Goal: Task Accomplishment & Management: Manage account settings

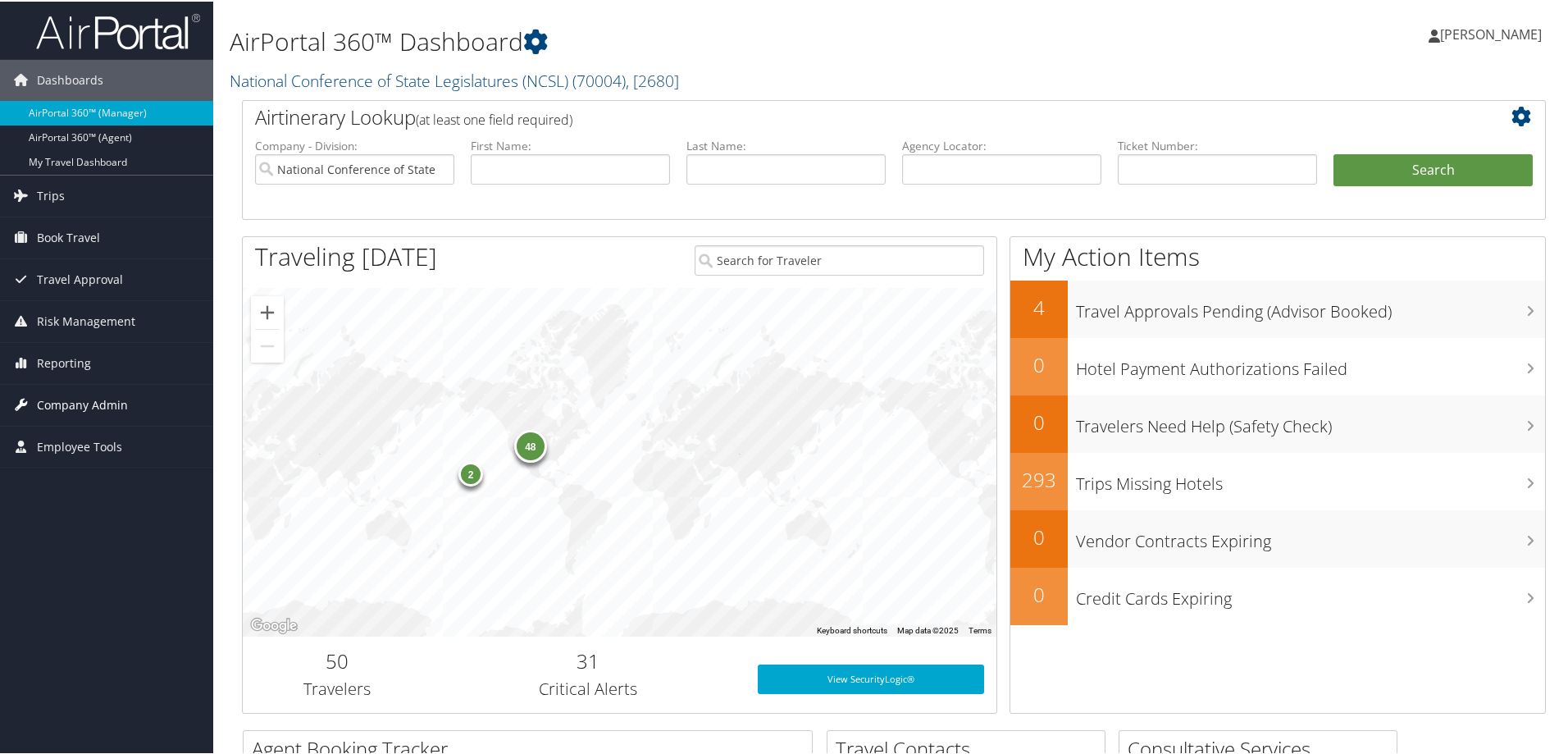
click at [54, 398] on span "Company Admin" at bounding box center [82, 403] width 91 height 41
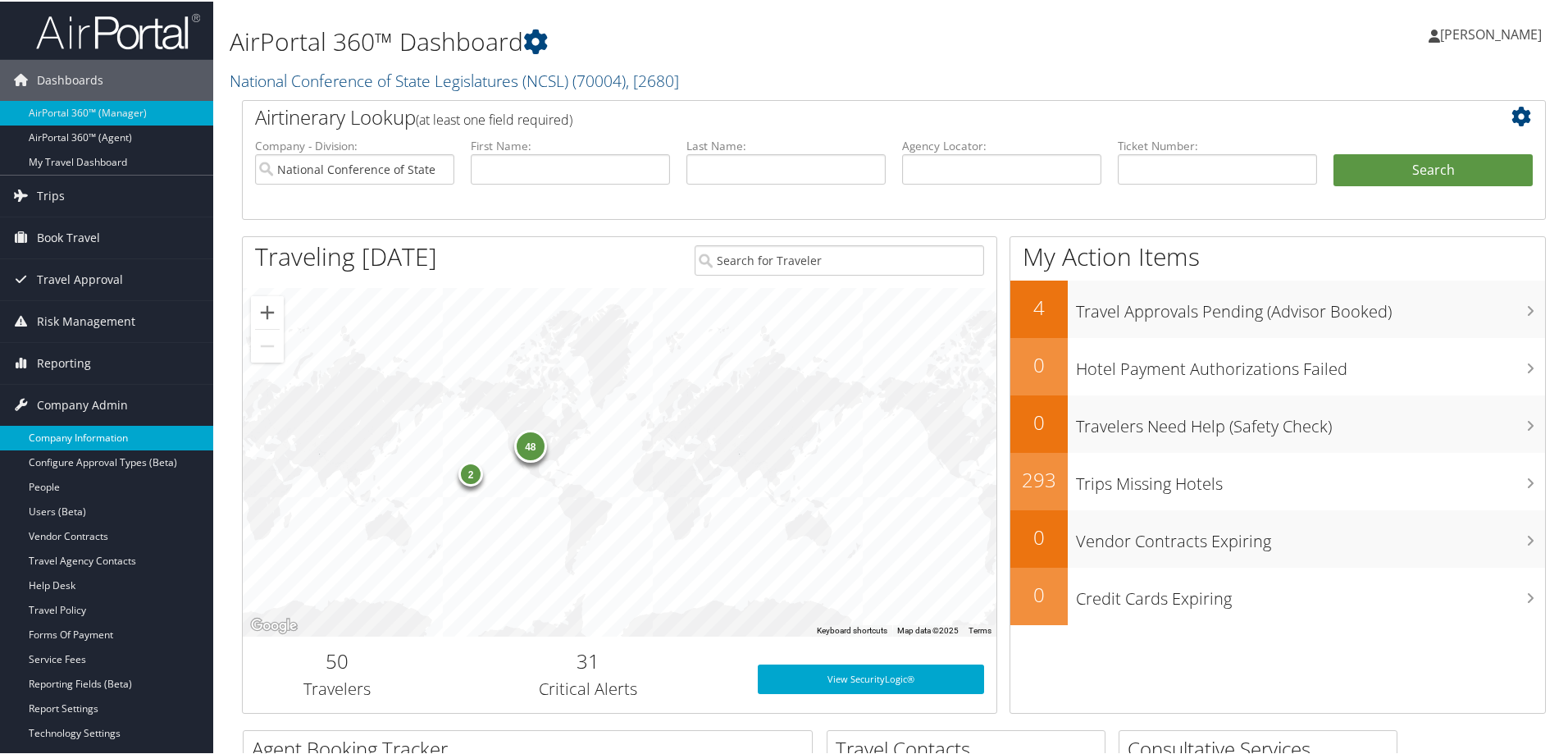
click at [136, 431] on link "Company Information" at bounding box center [106, 436] width 213 height 25
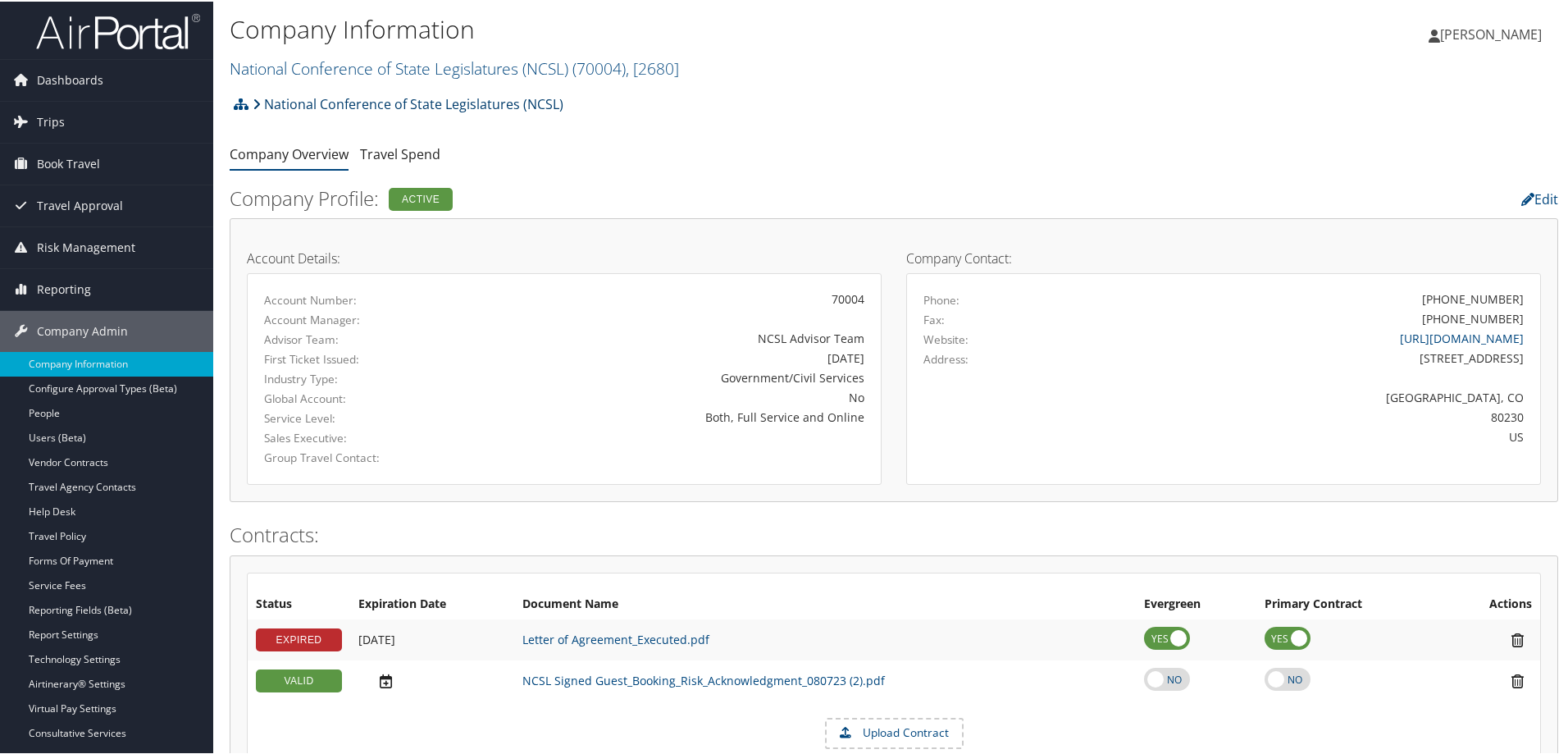
click at [521, 103] on link "National Conference of State Legislatures (NCSL)" at bounding box center [408, 102] width 311 height 33
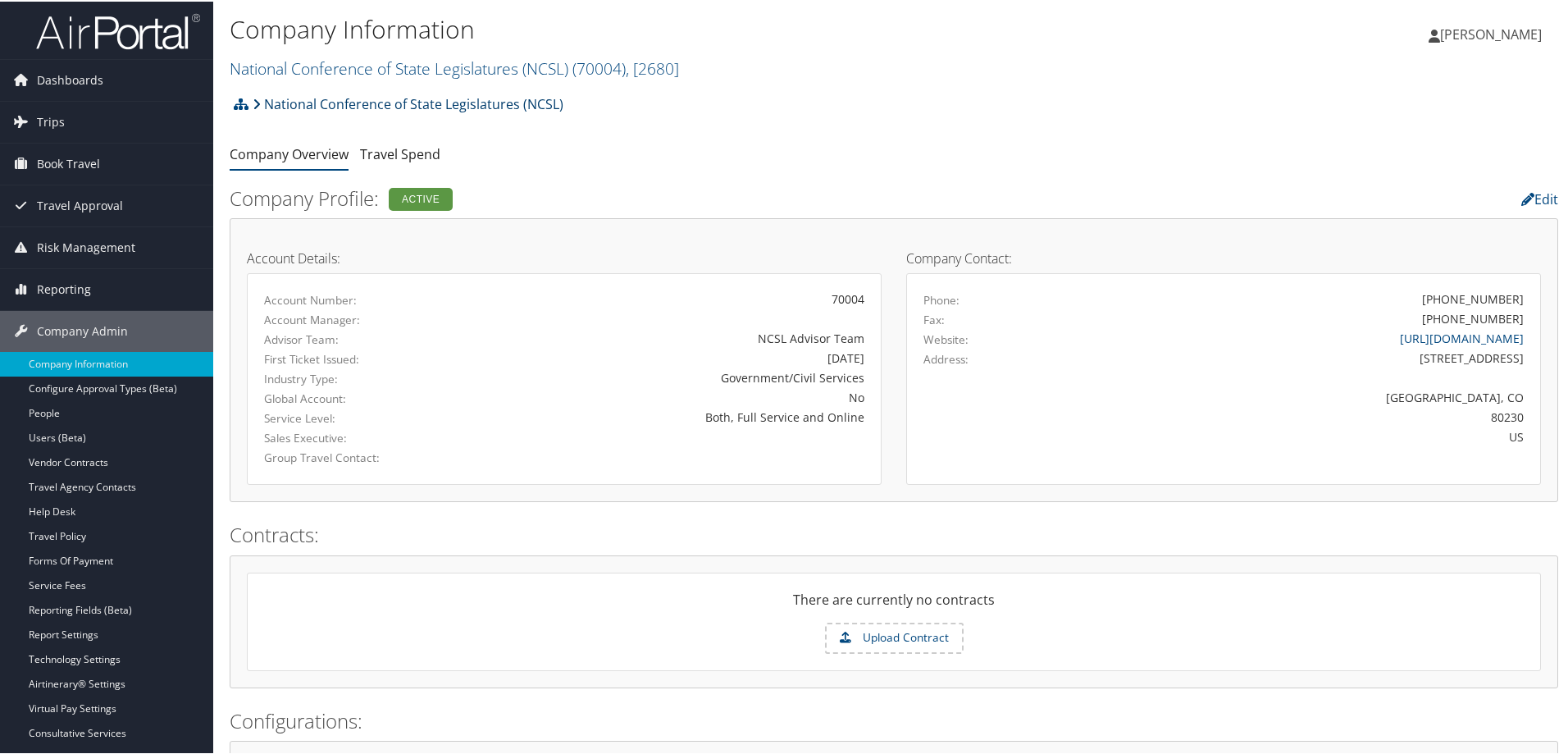
click at [380, 99] on link "National Conference of State Legislatures (NCSL)" at bounding box center [408, 102] width 311 height 33
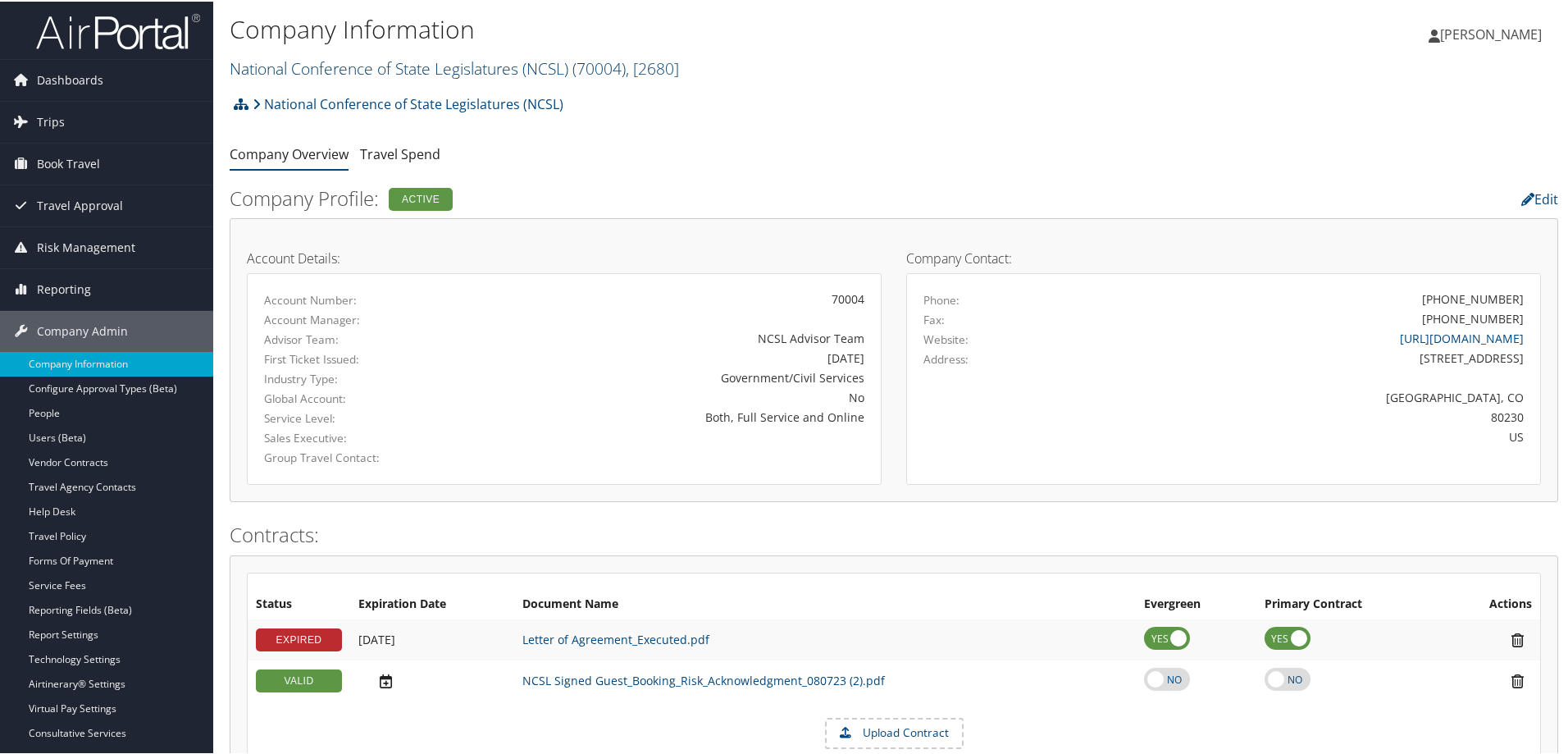
click at [552, 64] on link "National Conference of State Legislatures (NCSL) ( 70004 ) , [ 2680 ]" at bounding box center [454, 66] width 449 height 22
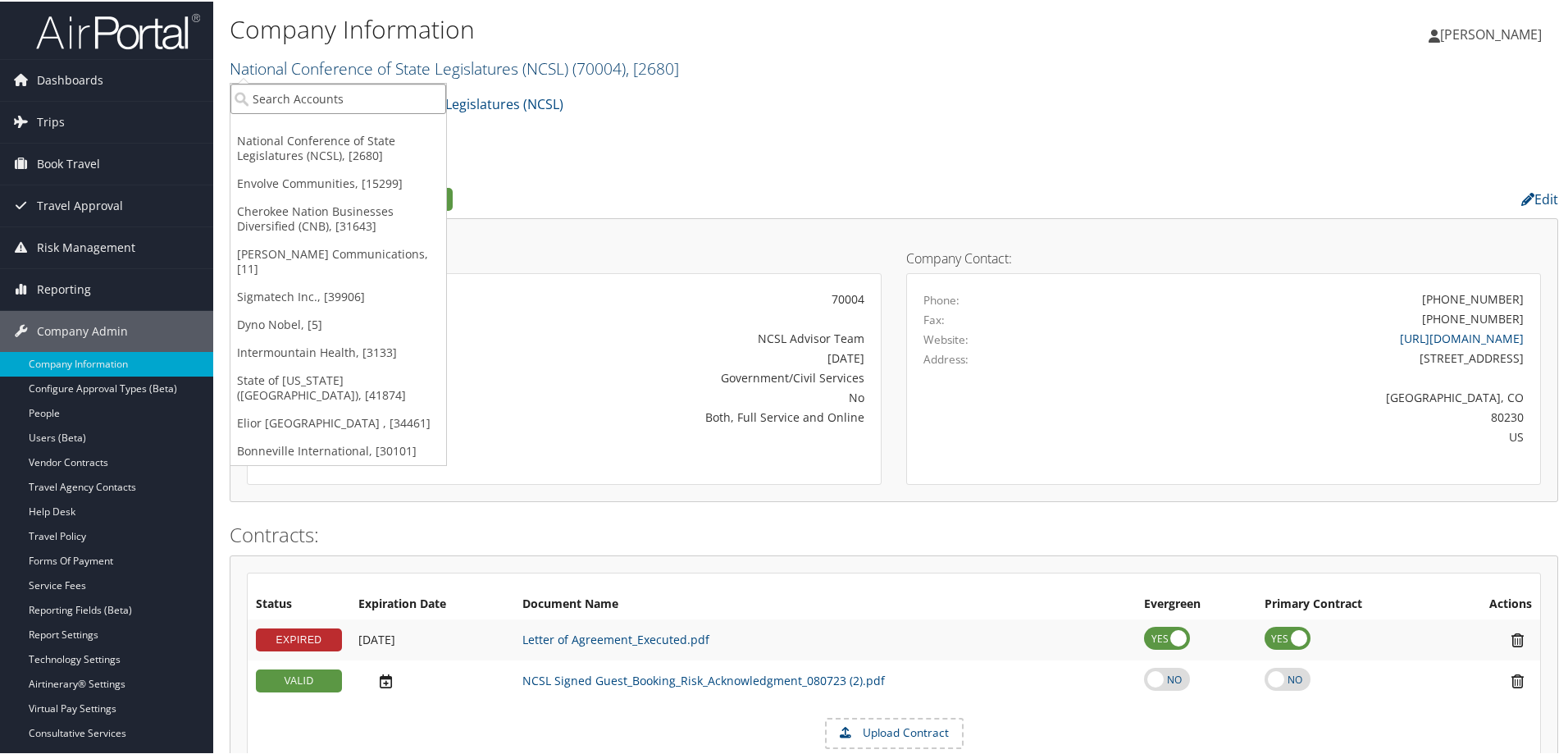
drag, startPoint x: 365, startPoint y: 98, endPoint x: 367, endPoint y: 68, distance: 30.1
click at [365, 97] on input "search" at bounding box center [339, 97] width 216 height 30
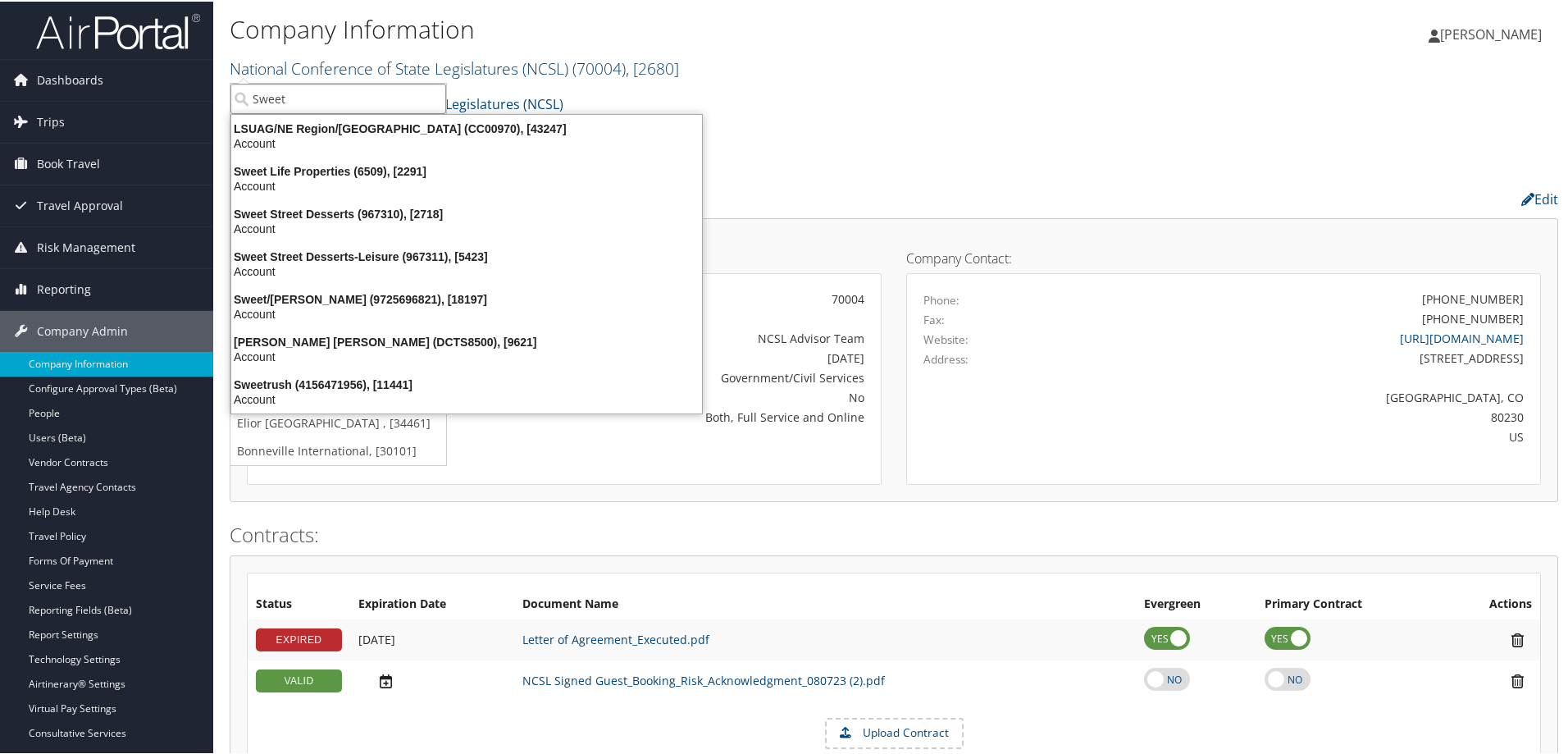
type input "Sweet"
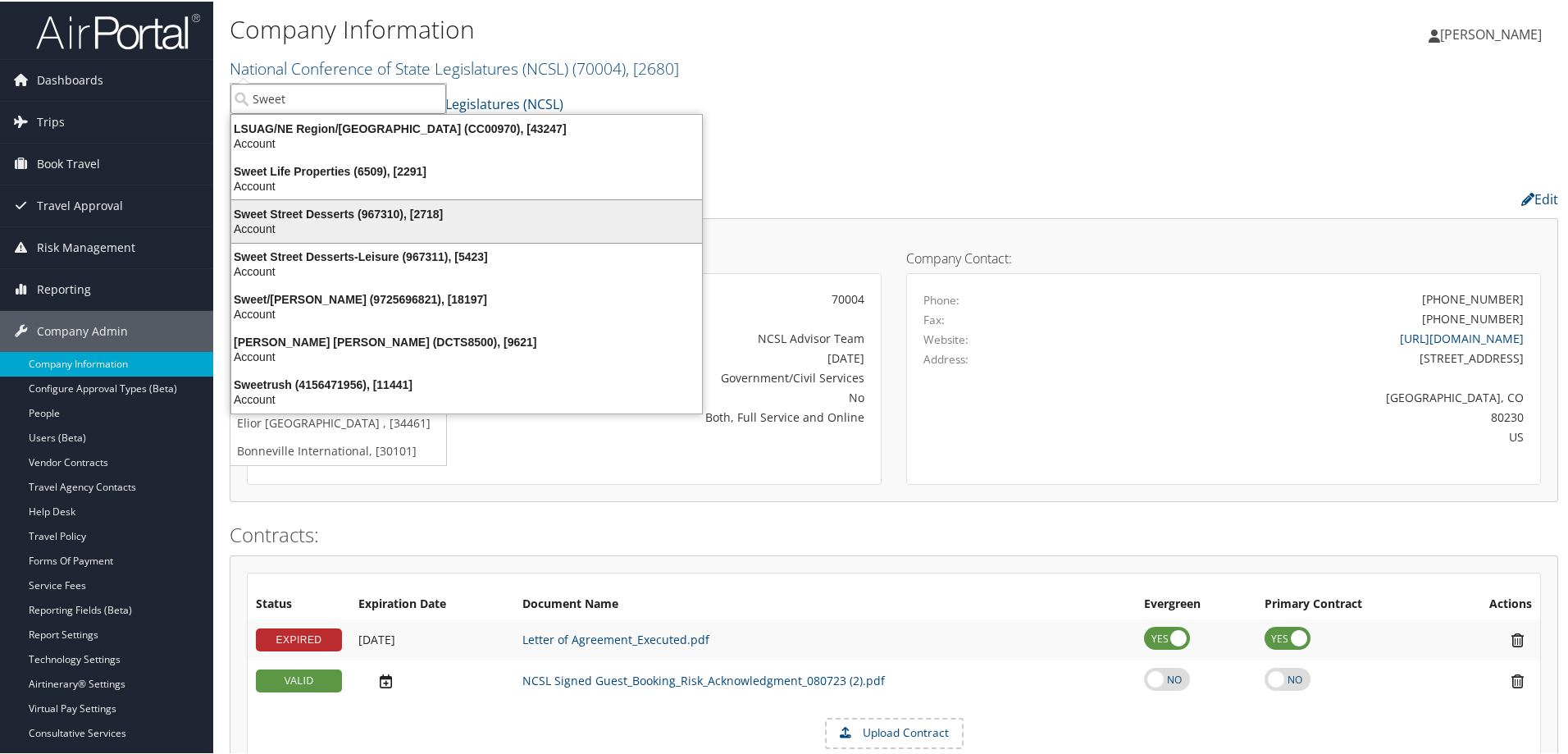
click at [440, 205] on div "Sweet Street Desserts (967310), [2718]" at bounding box center [466, 213] width 490 height 15
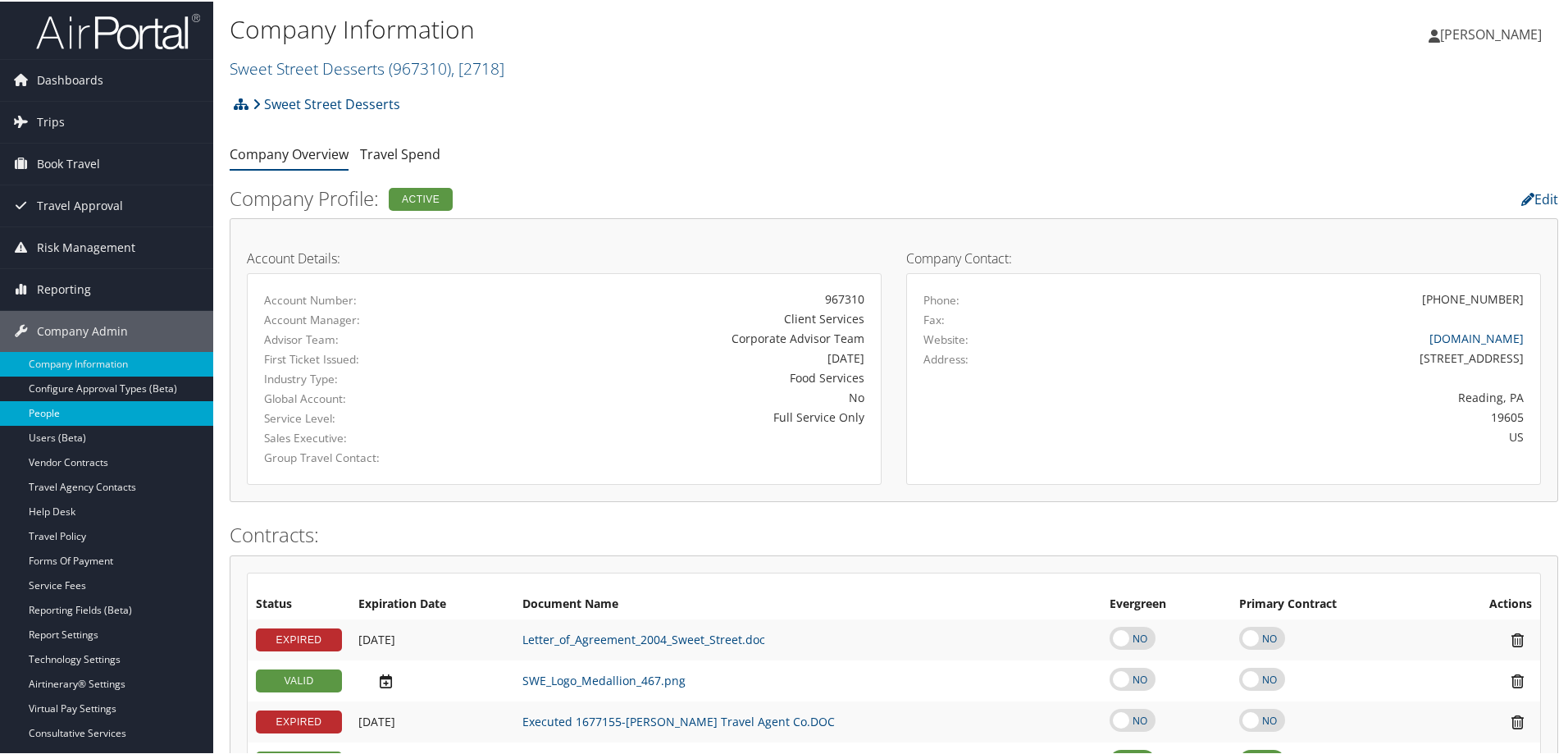
click at [96, 412] on link "People" at bounding box center [106, 412] width 213 height 25
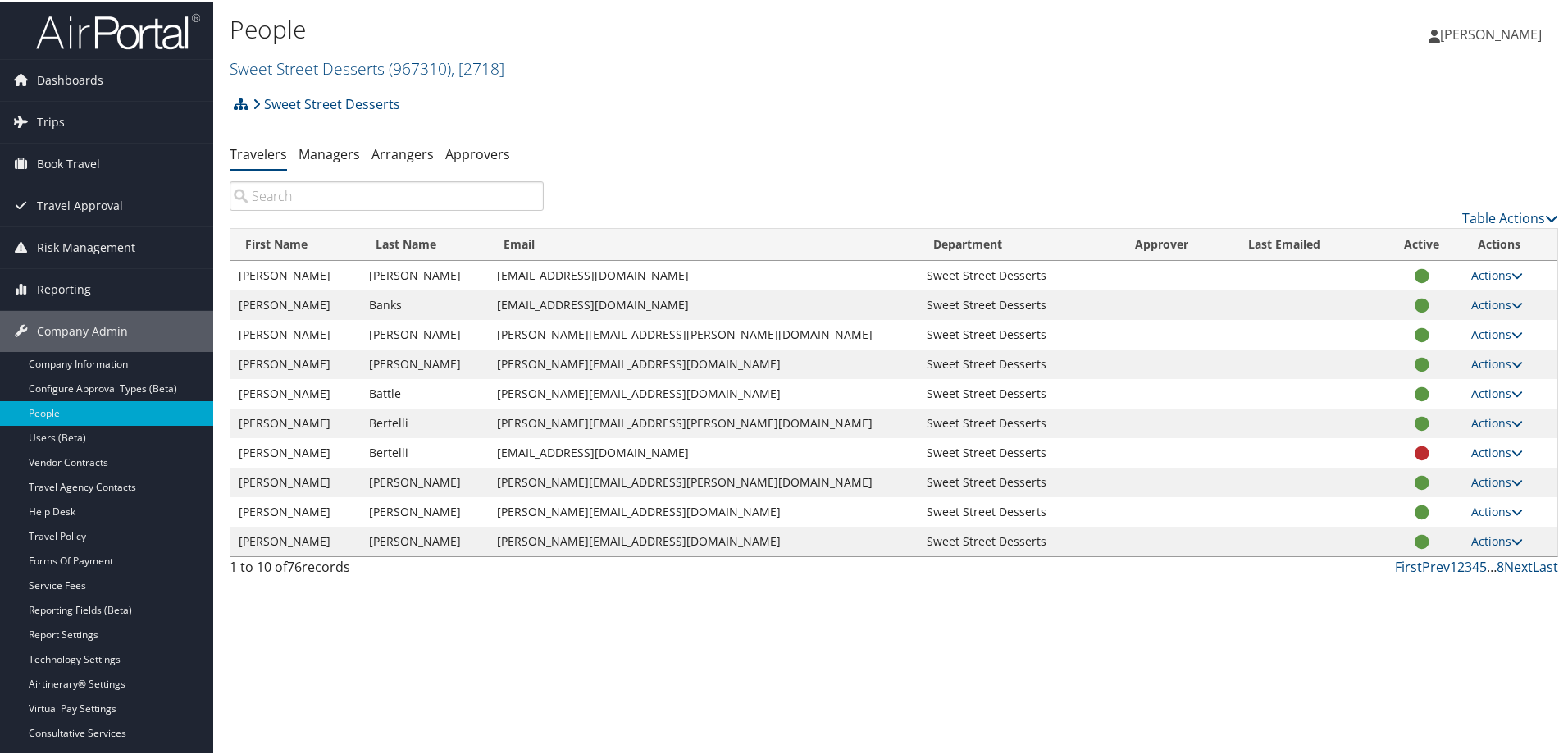
click at [318, 198] on input "search" at bounding box center [387, 194] width 314 height 29
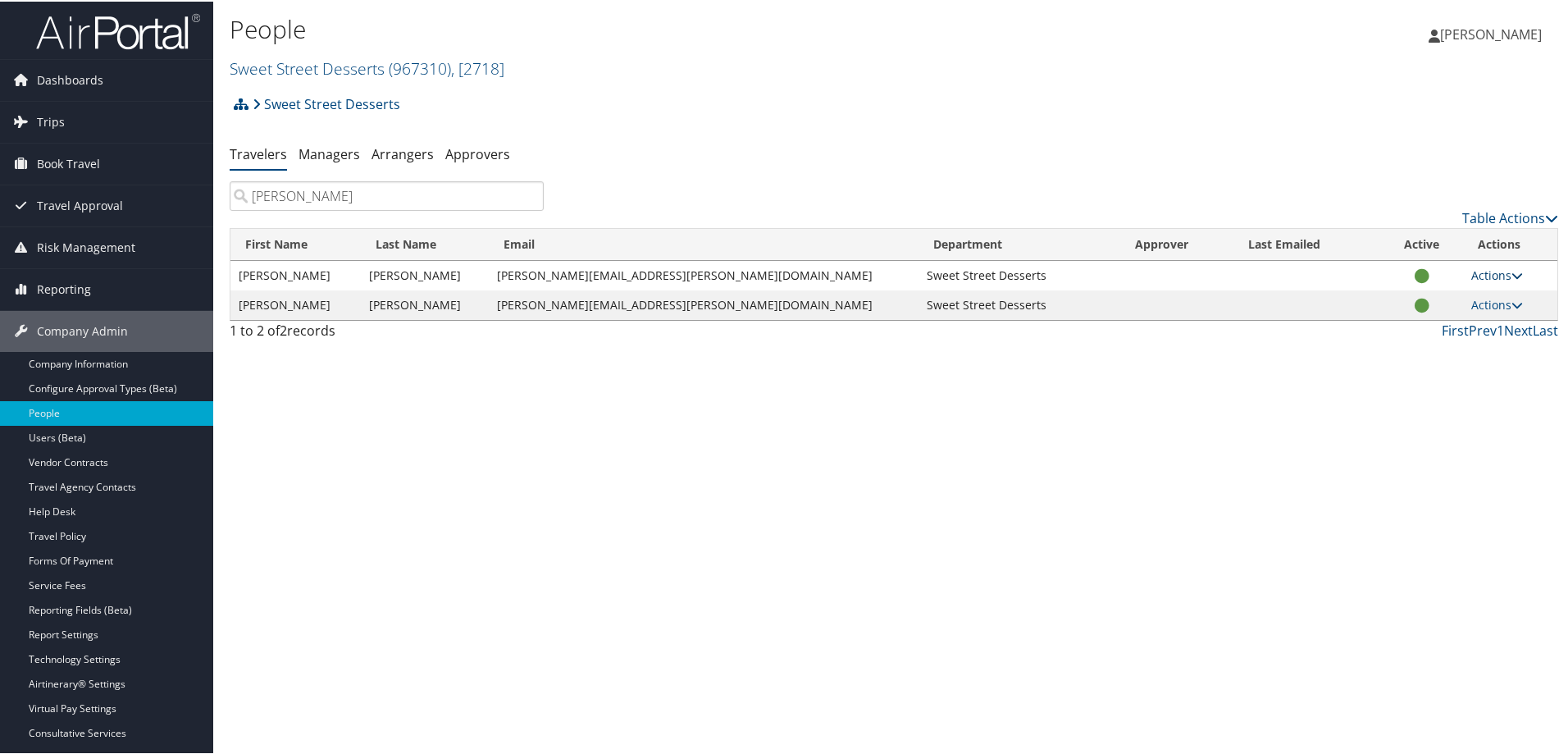
type input "Davis"
click at [1511, 272] on icon at bounding box center [1517, 274] width 11 height 11
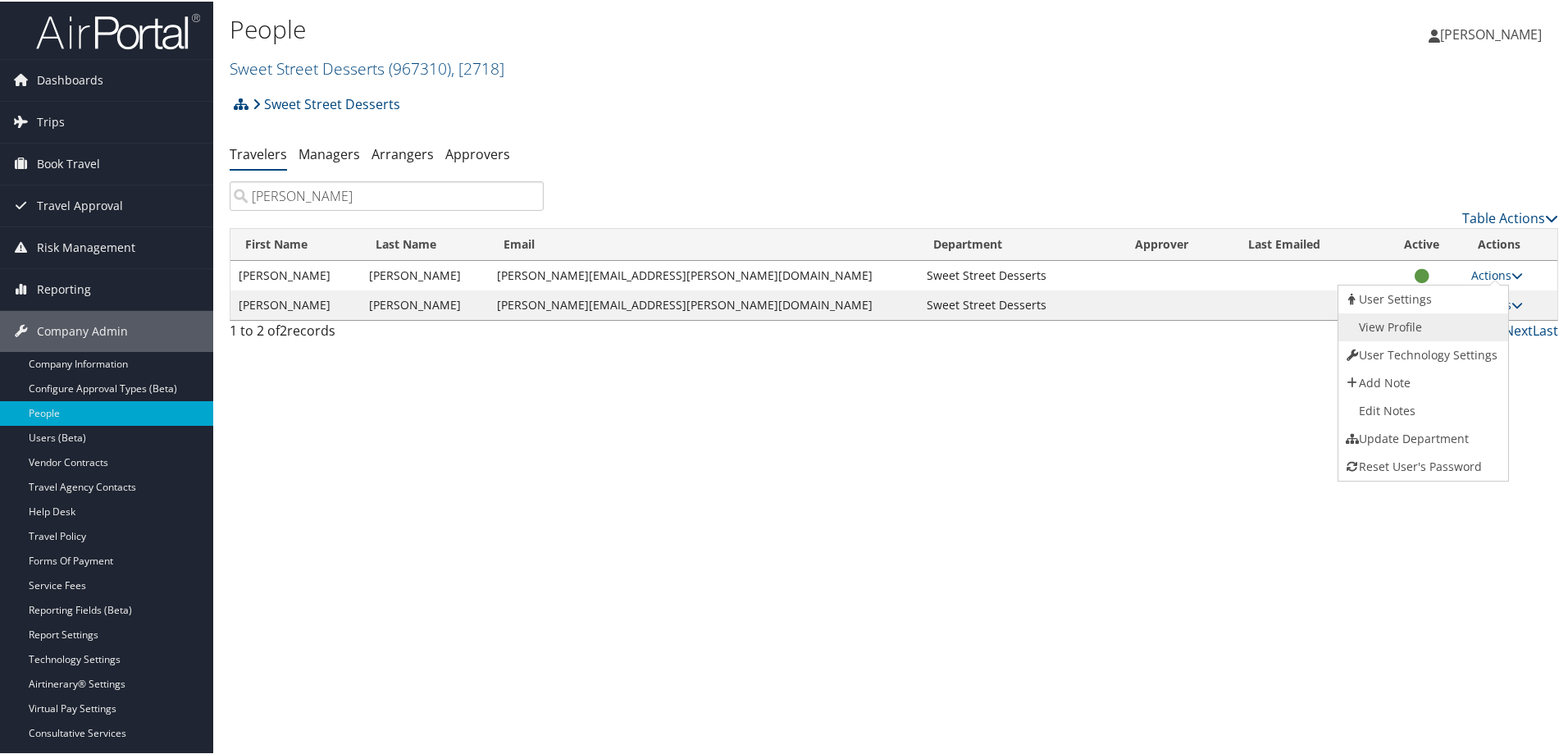
click at [1412, 320] on link "View Profile" at bounding box center [1421, 324] width 166 height 27
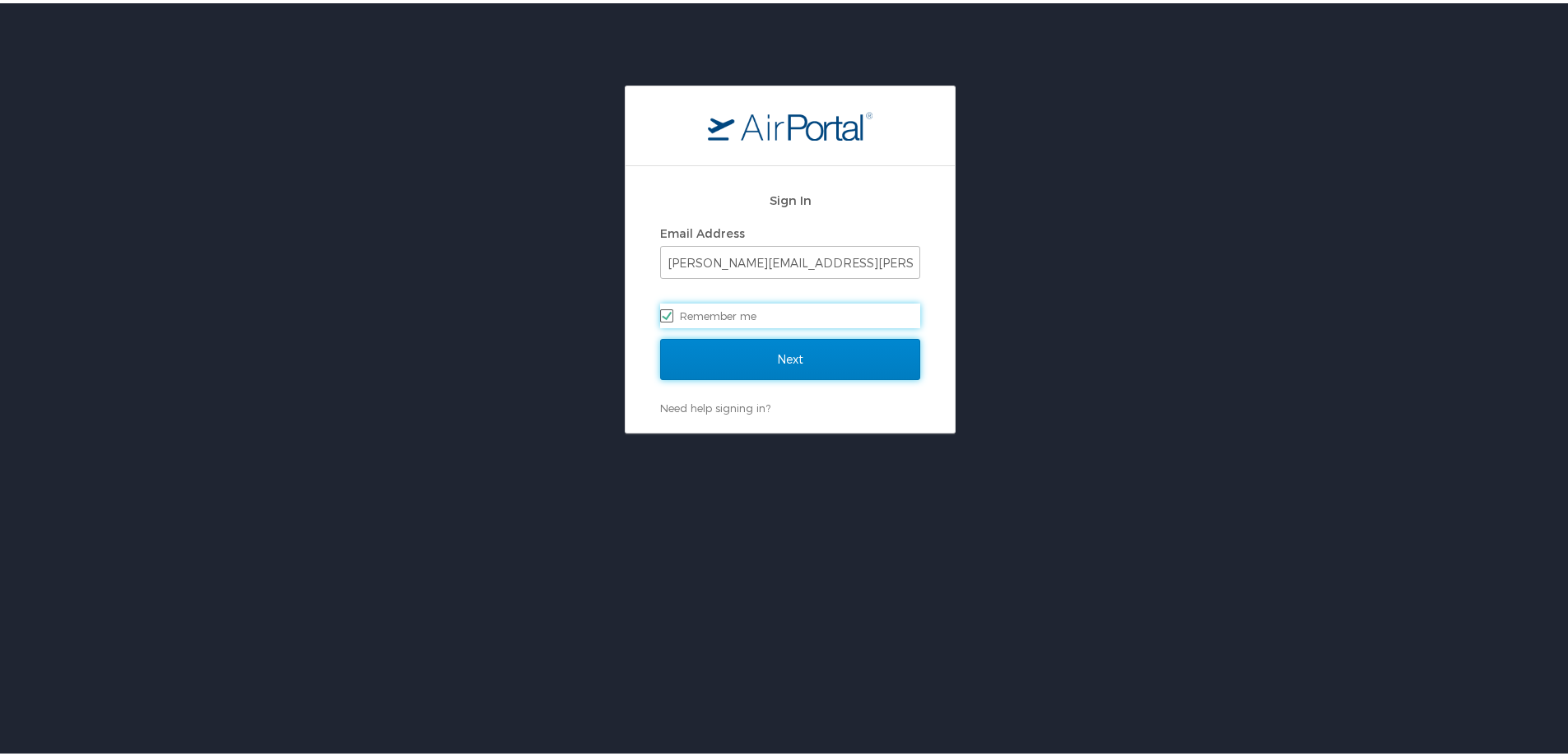
click at [827, 356] on input "Next" at bounding box center [790, 356] width 260 height 41
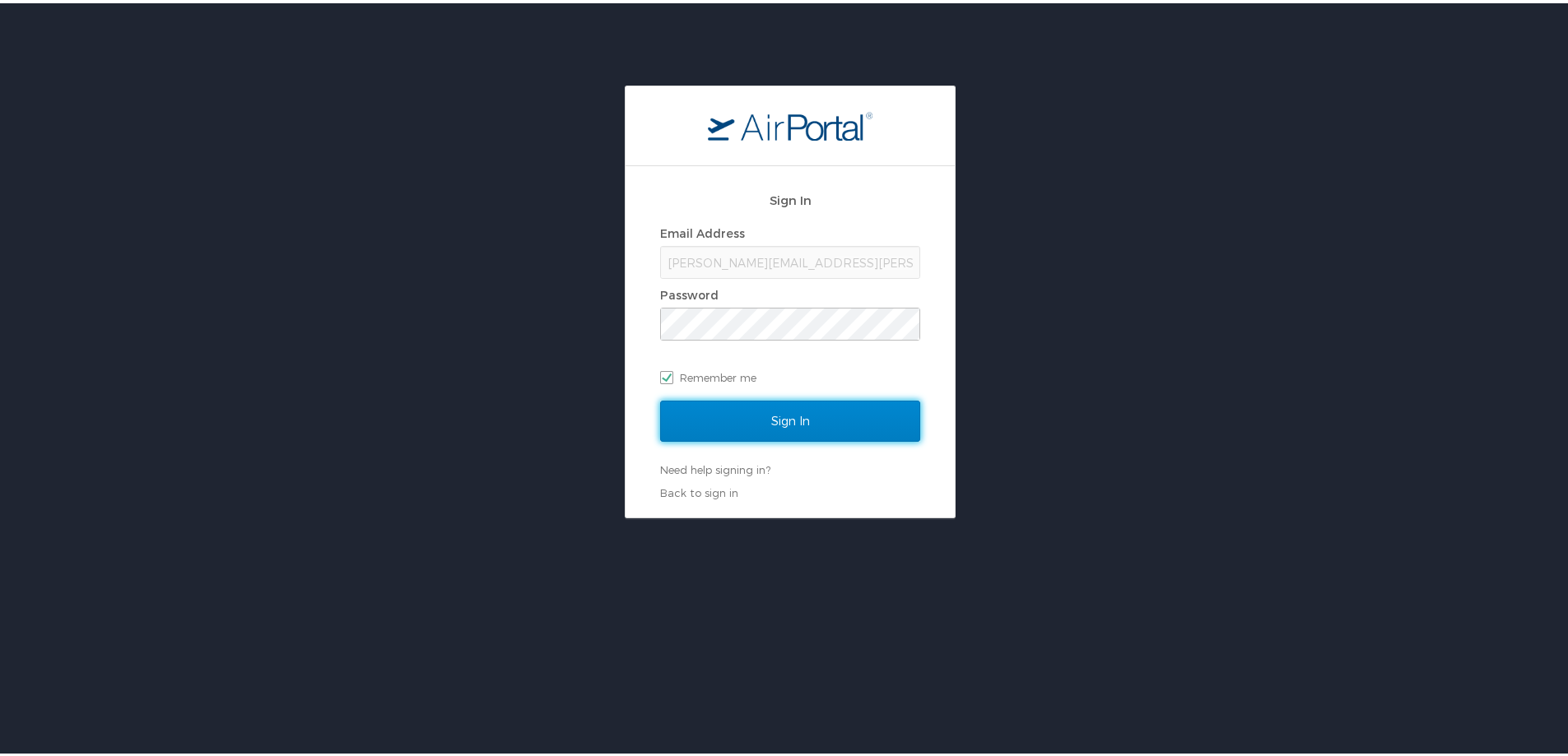
click at [811, 414] on input "Sign In" at bounding box center [790, 417] width 260 height 41
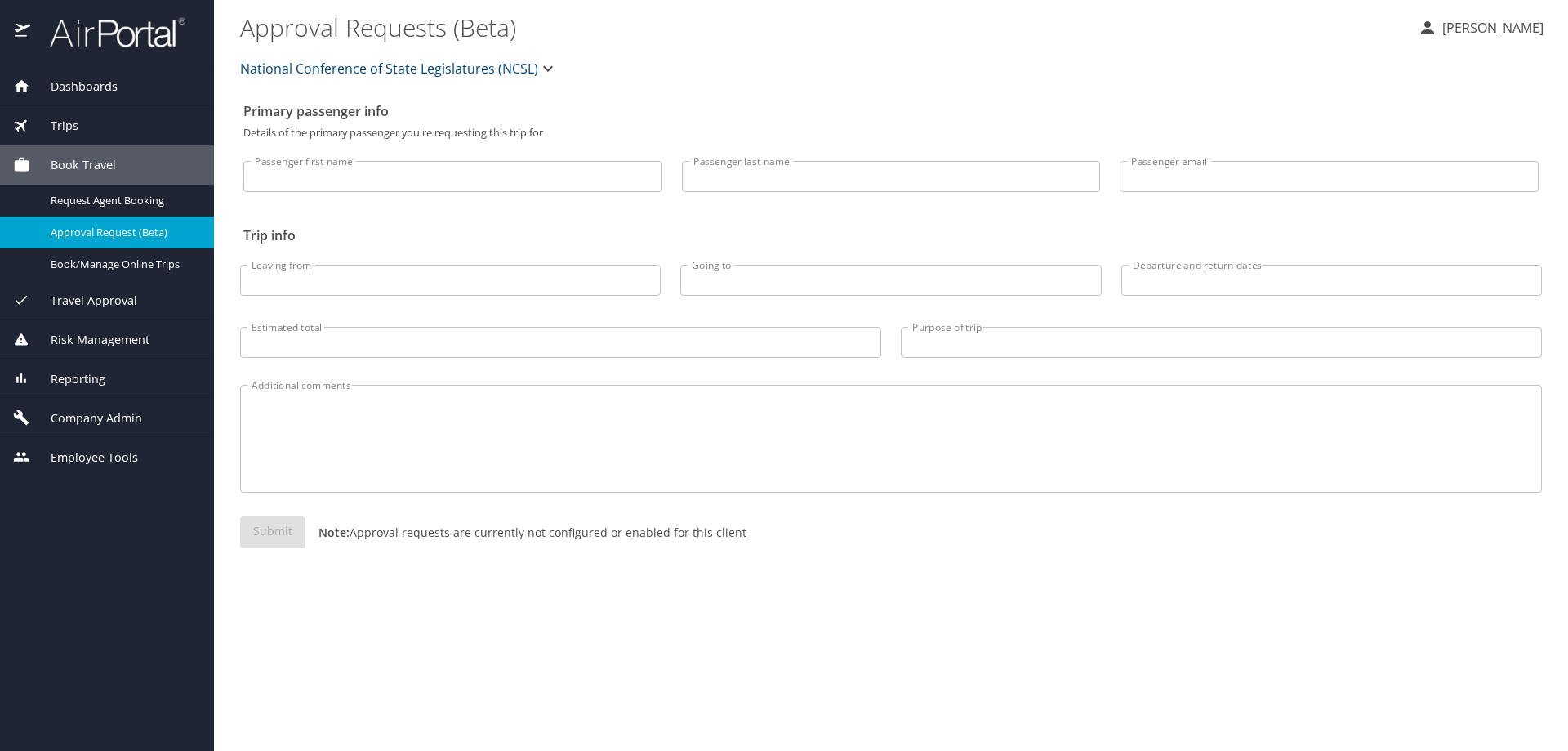
click at [78, 373] on span "Reporting" at bounding box center [68, 379] width 75 height 18
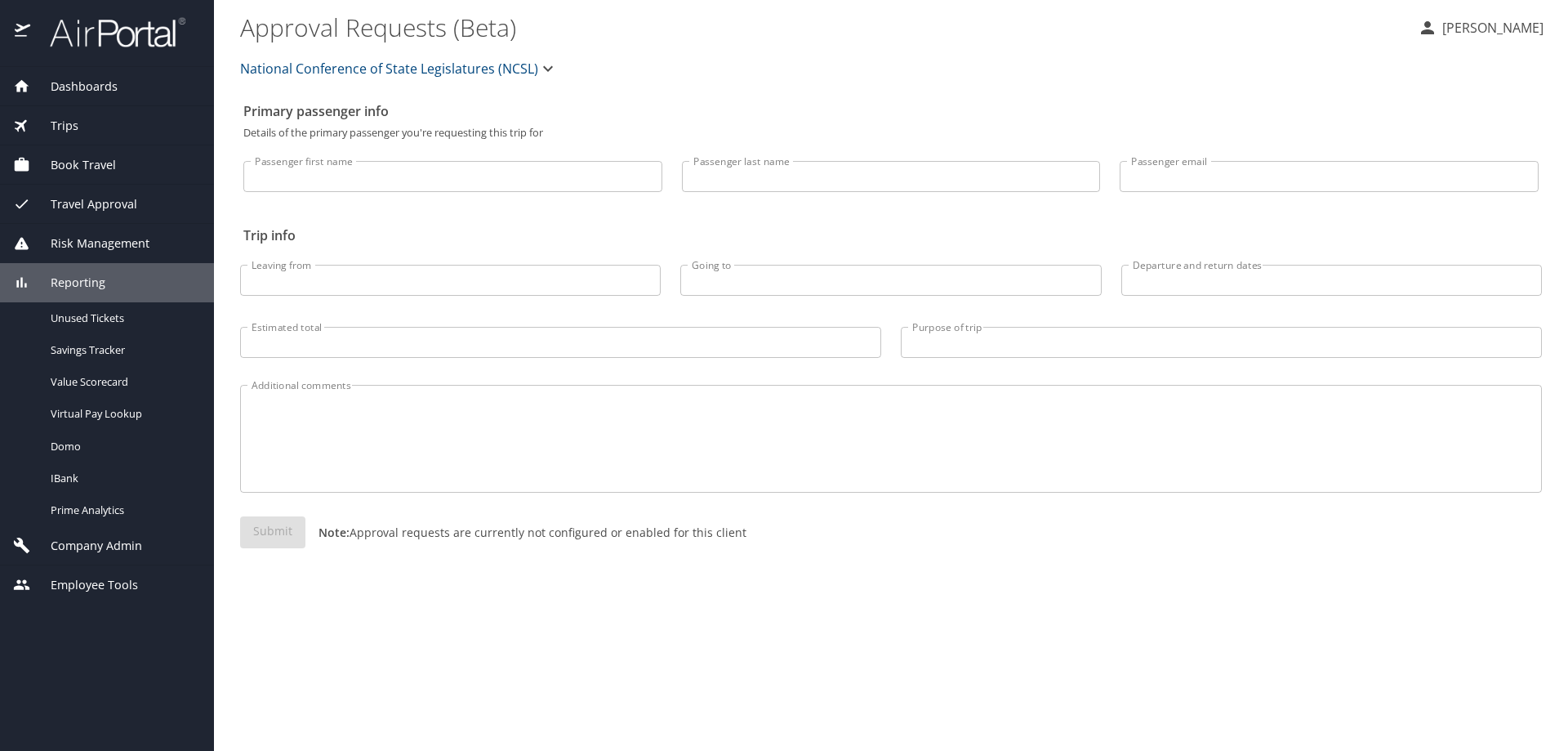
click at [102, 544] on span "Company Admin" at bounding box center [86, 546] width 112 height 18
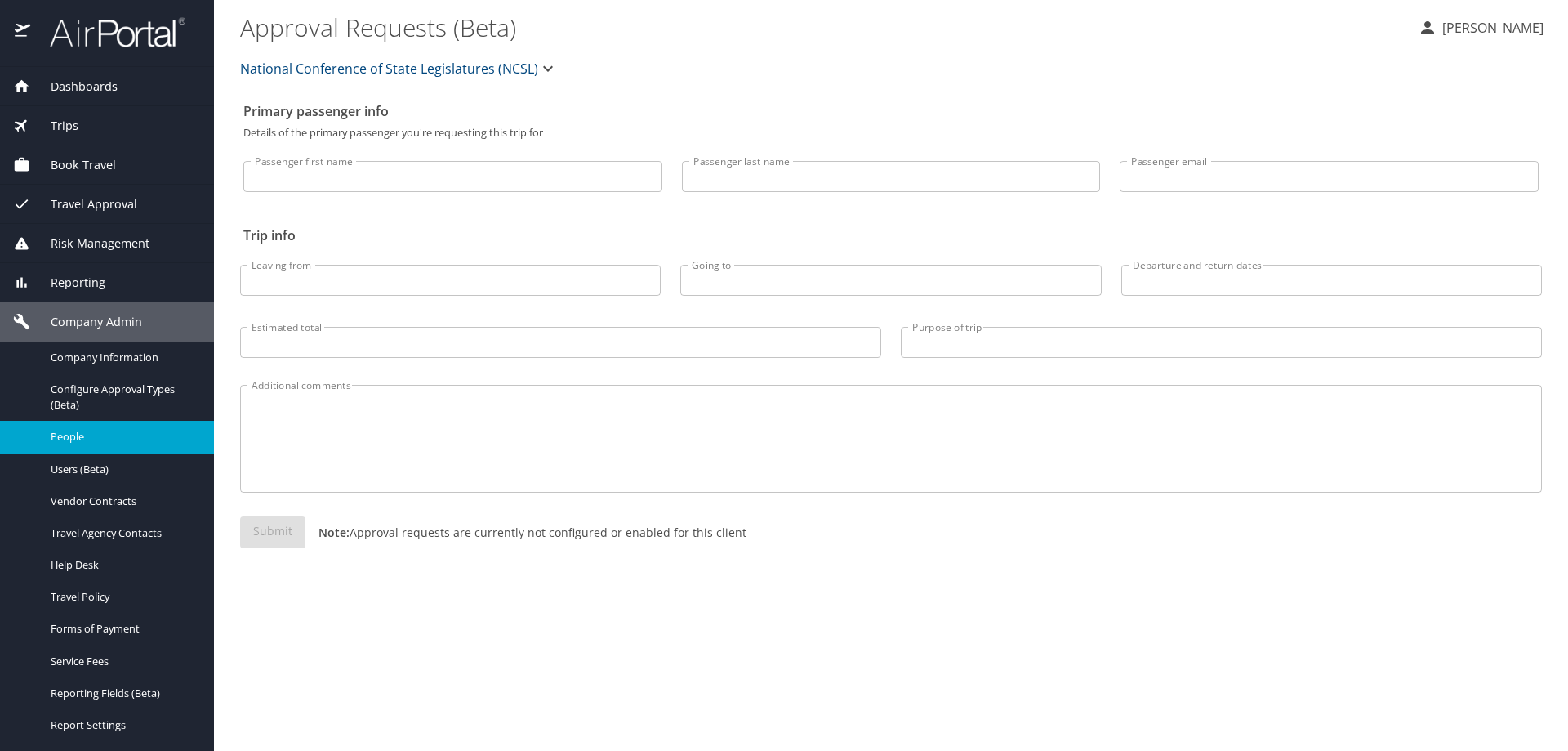
click at [111, 441] on span "People" at bounding box center [122, 436] width 144 height 15
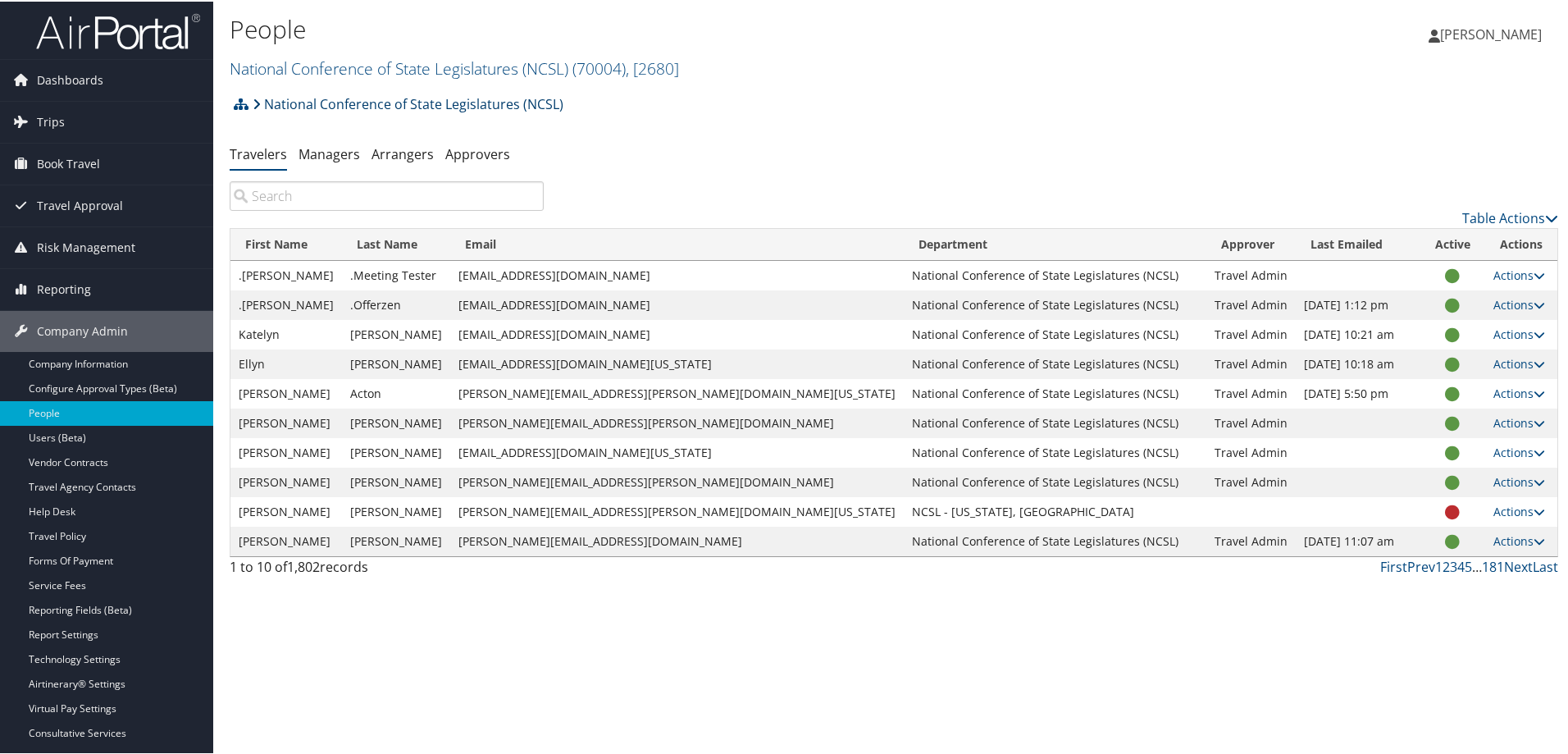
click at [537, 107] on link "National Conference of State Legislatures (NCSL)" at bounding box center [408, 102] width 311 height 33
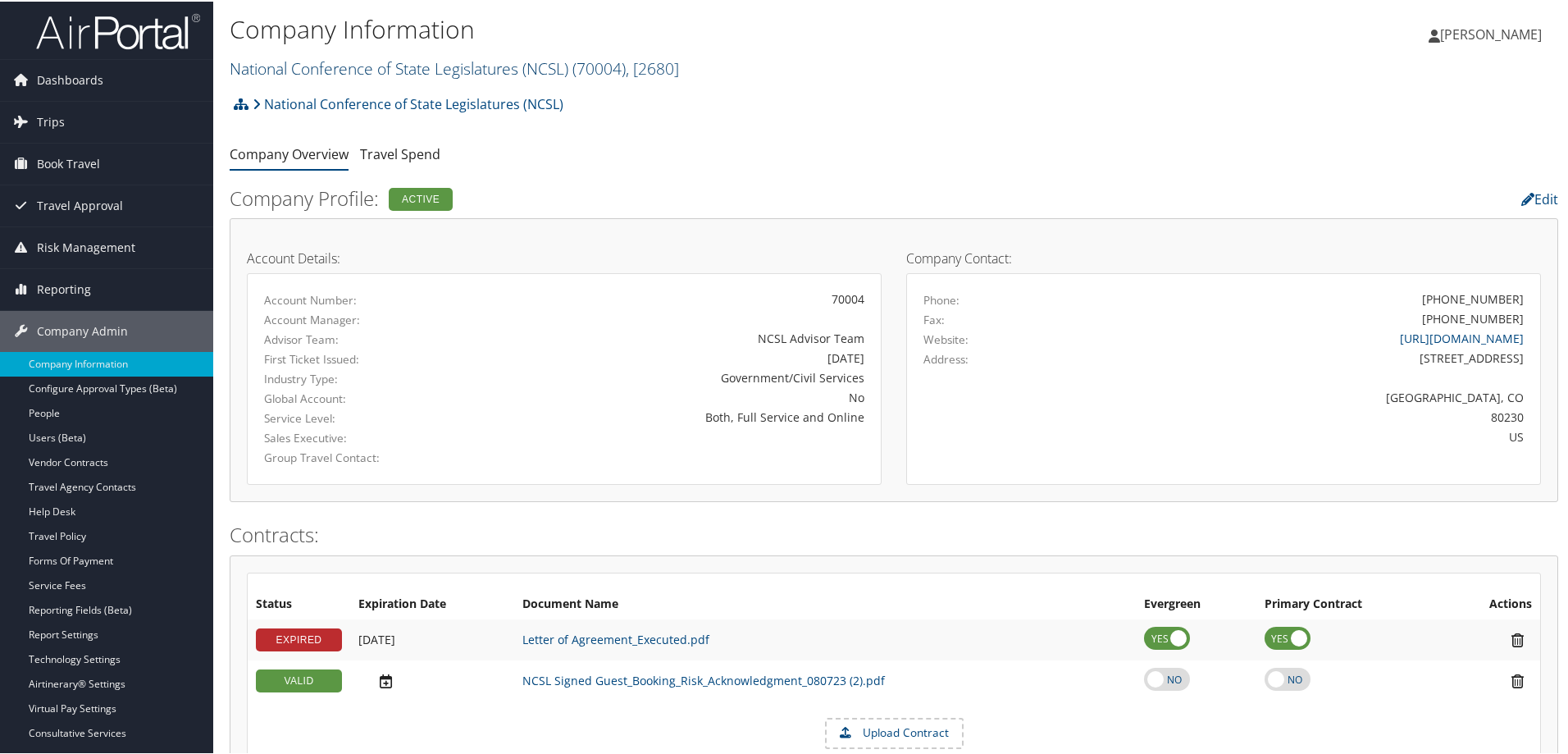
click at [568, 60] on link "National Conference of State Legislatures (NCSL) ( 70004 ) , [ 2680 ]" at bounding box center [454, 66] width 449 height 22
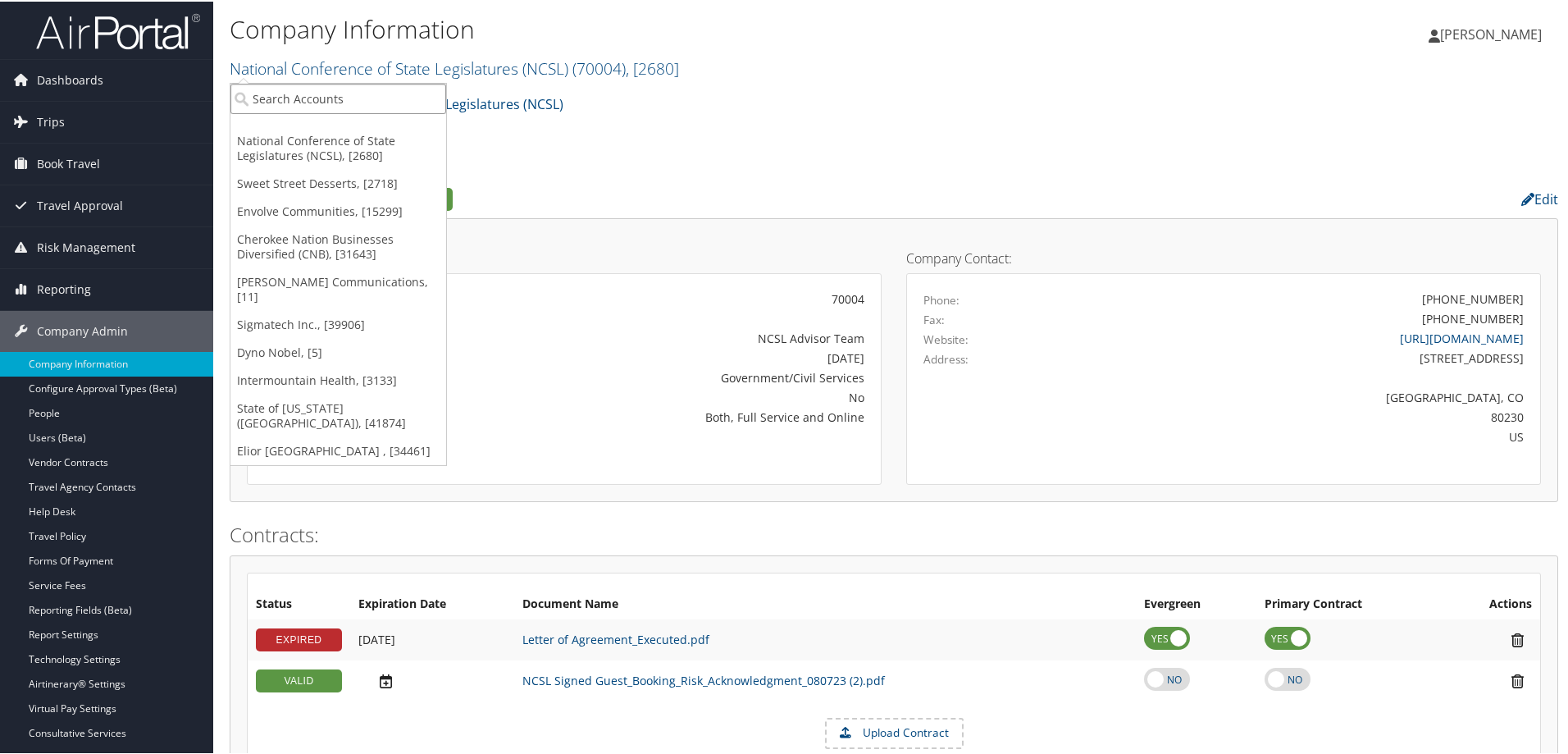
click at [401, 105] on input "search" at bounding box center [339, 97] width 216 height 30
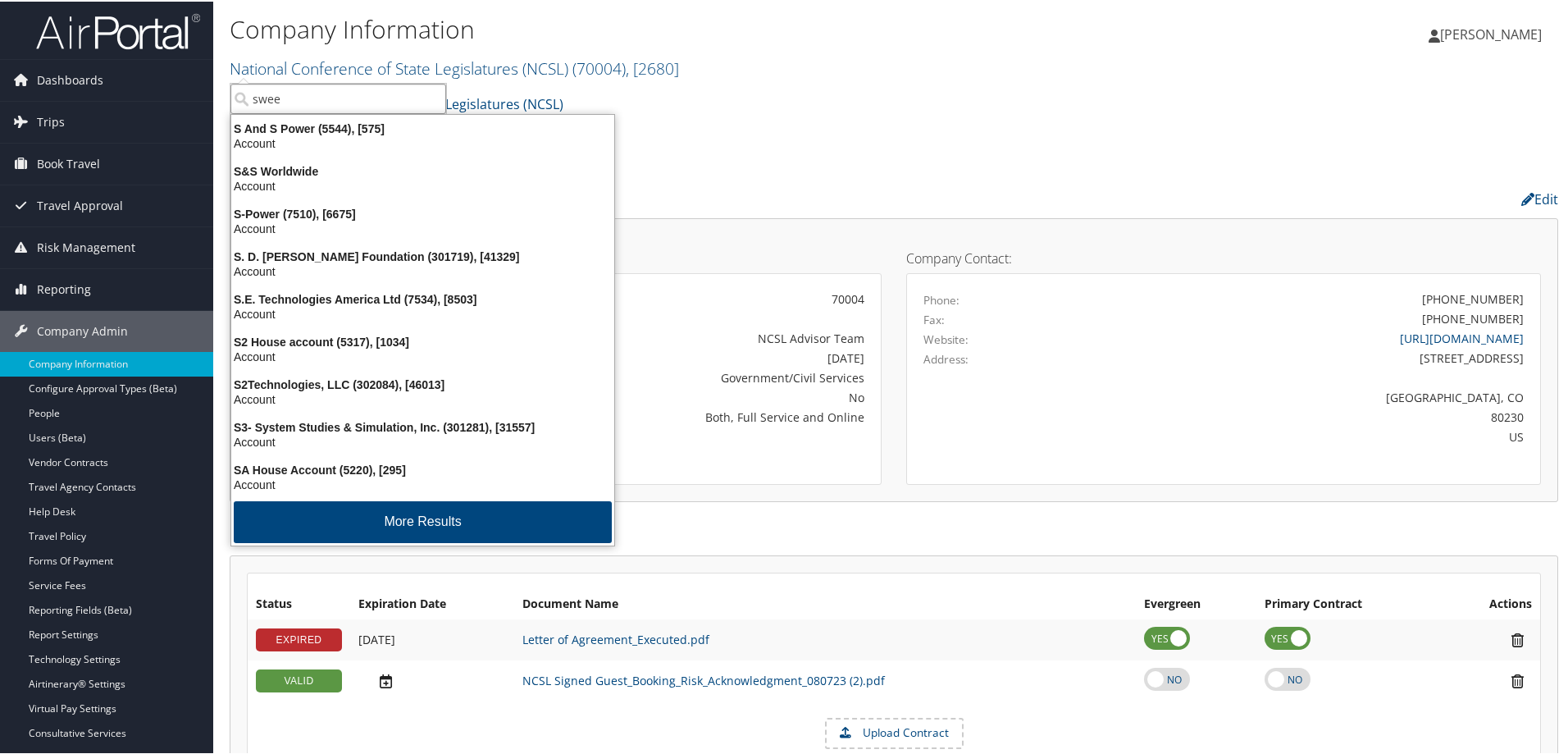
type input "sweet"
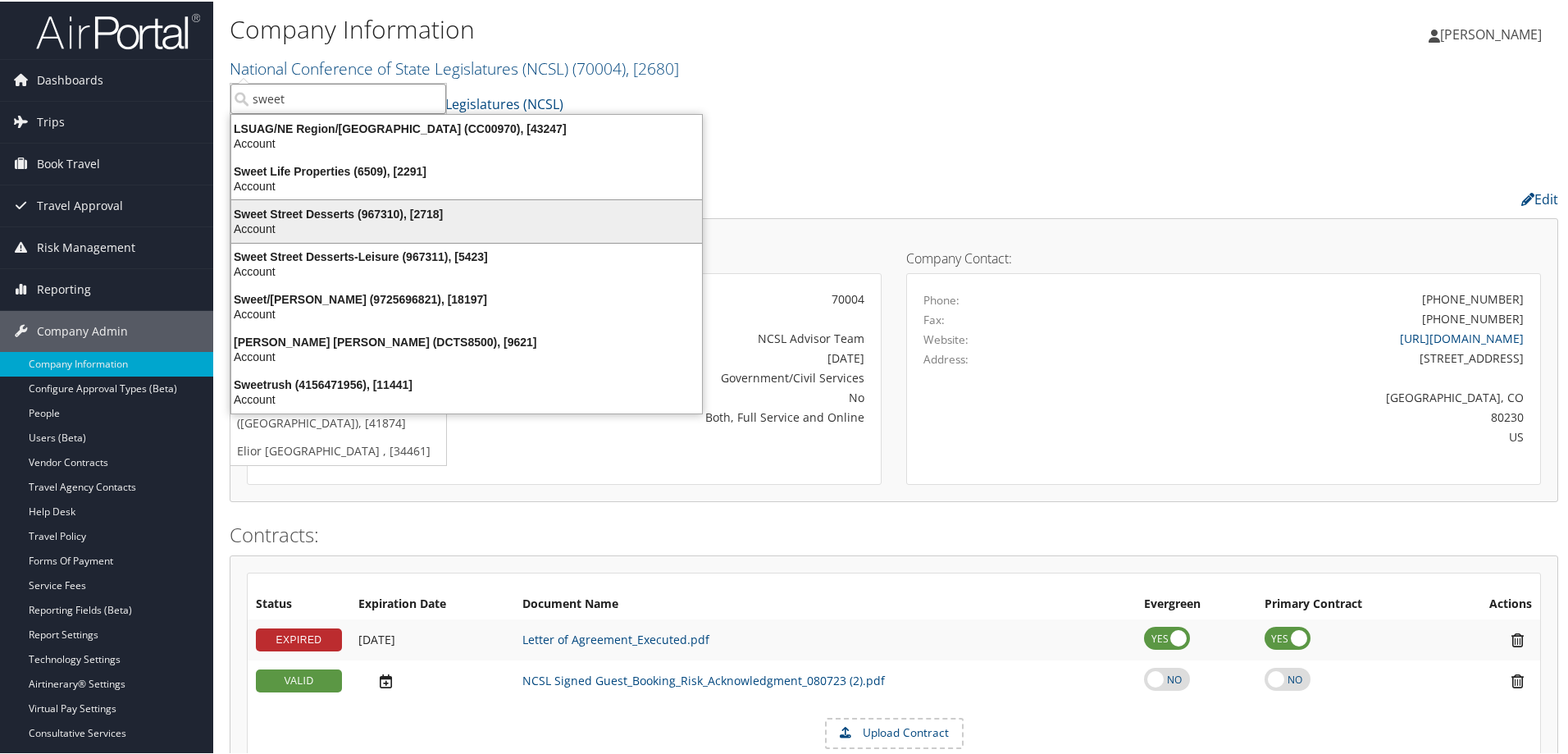
click at [366, 214] on div "Sweet Street Desserts (967310), [2718]" at bounding box center [466, 213] width 490 height 15
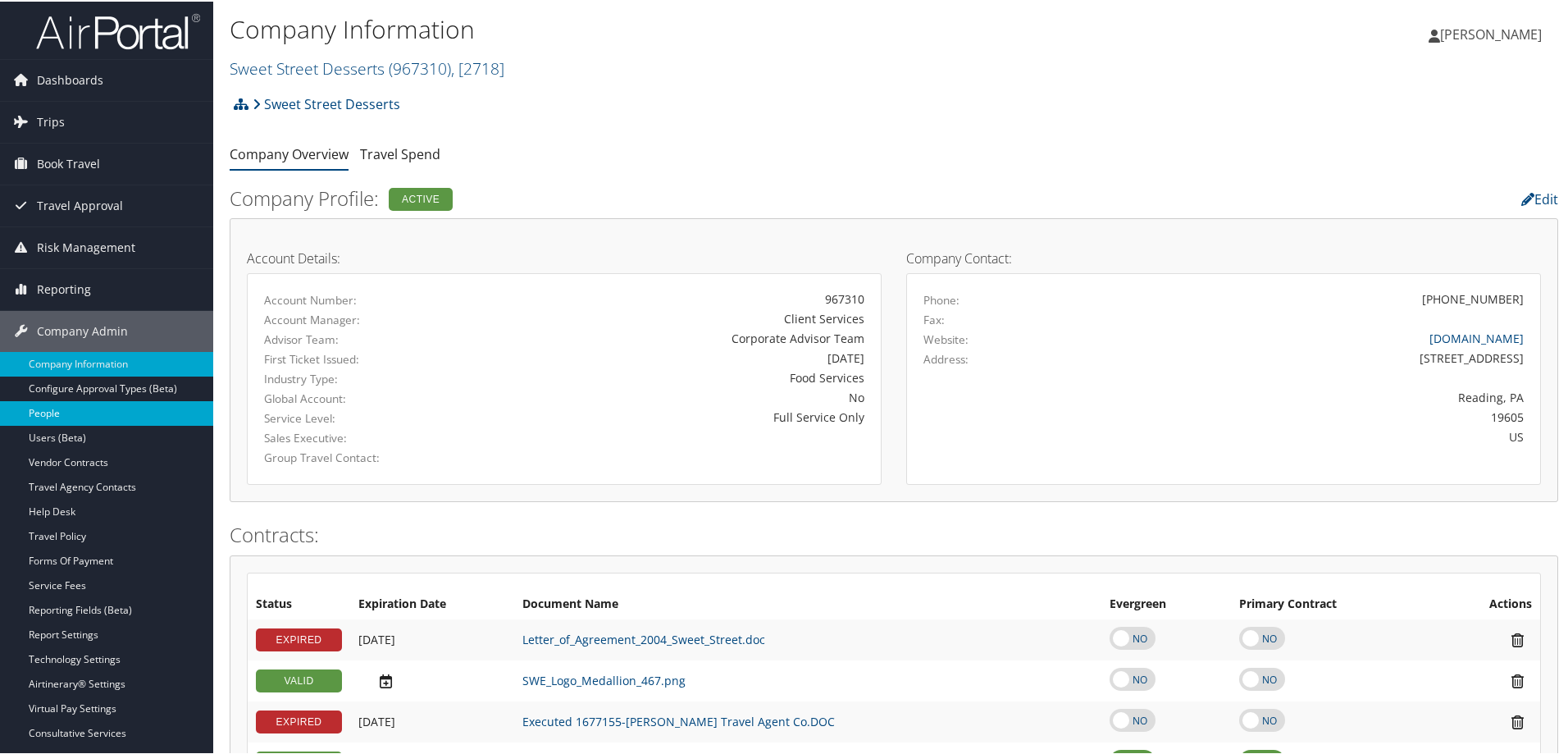
click at [56, 417] on link "People" at bounding box center [106, 412] width 213 height 25
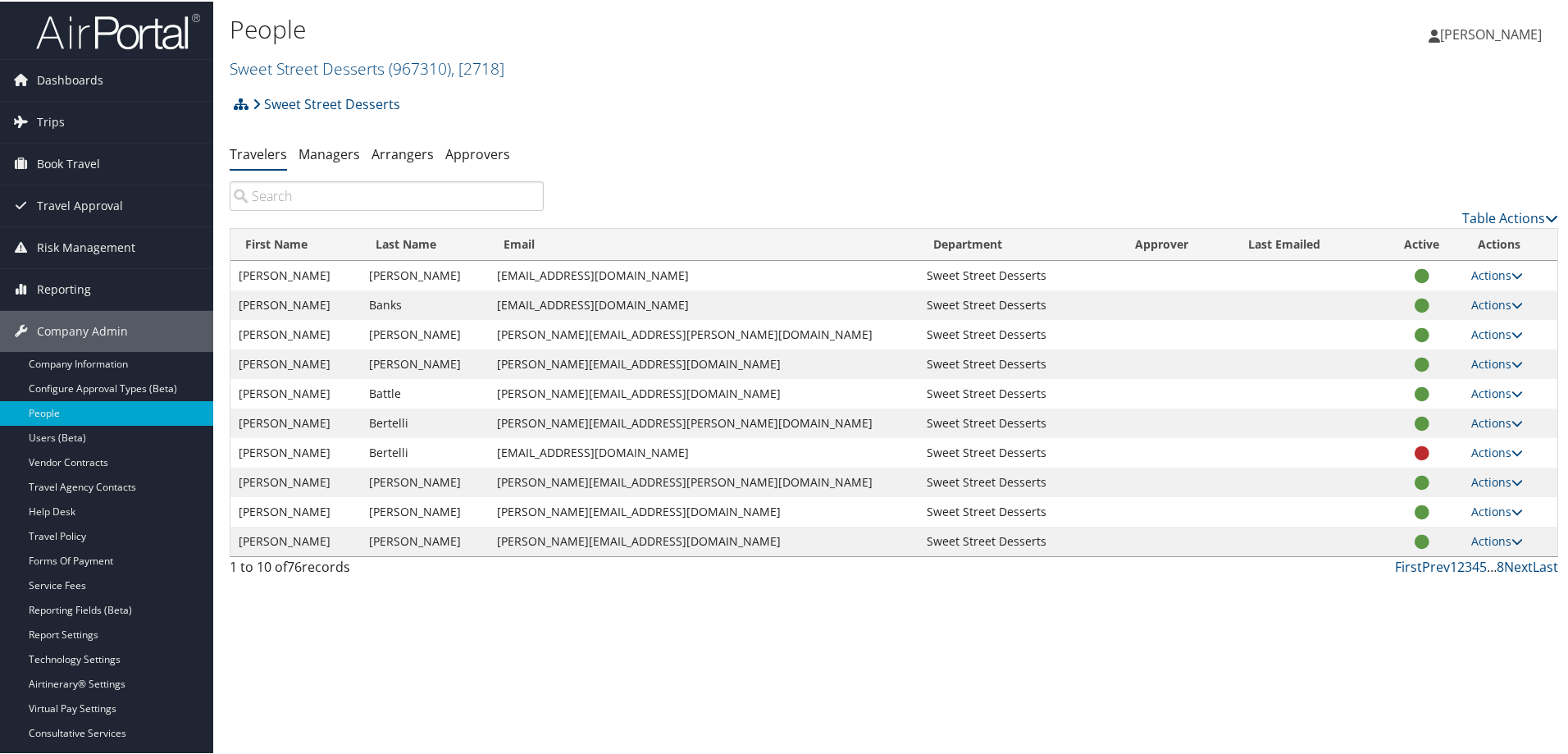
click at [294, 194] on input "search" at bounding box center [387, 194] width 314 height 29
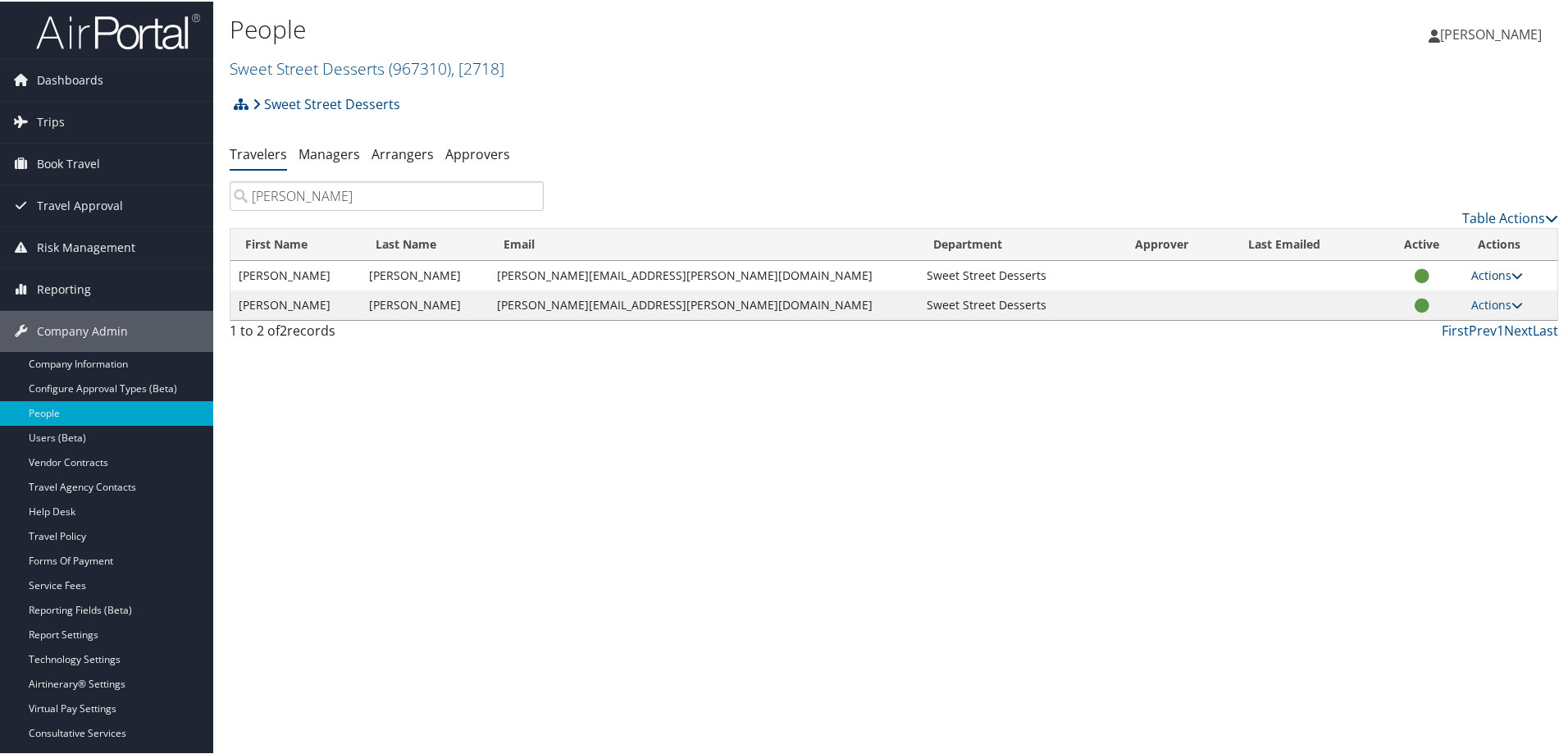
type input "davis"
click at [1477, 271] on link "Actions" at bounding box center [1496, 273] width 52 height 15
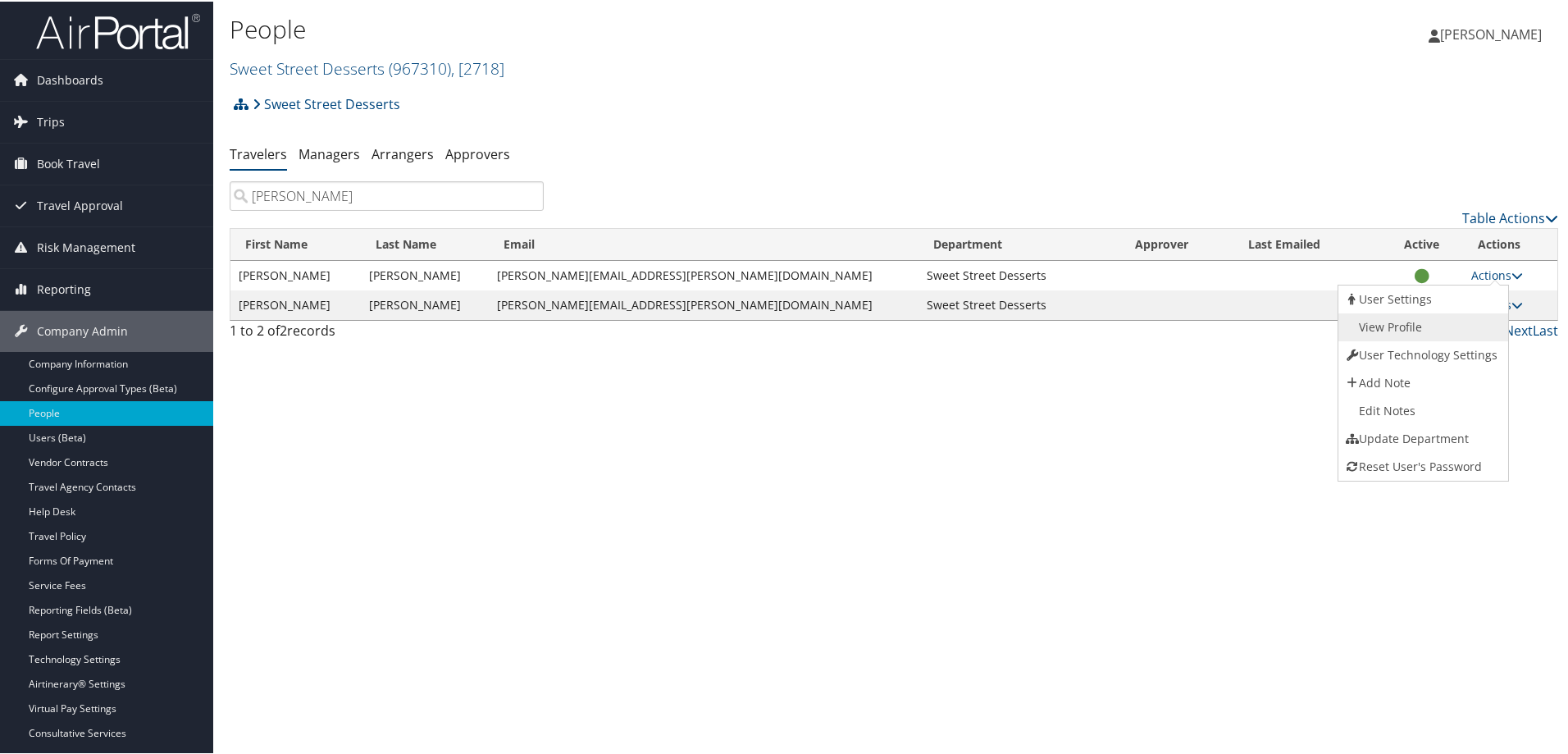
click at [1421, 329] on link "View Profile" at bounding box center [1421, 324] width 166 height 27
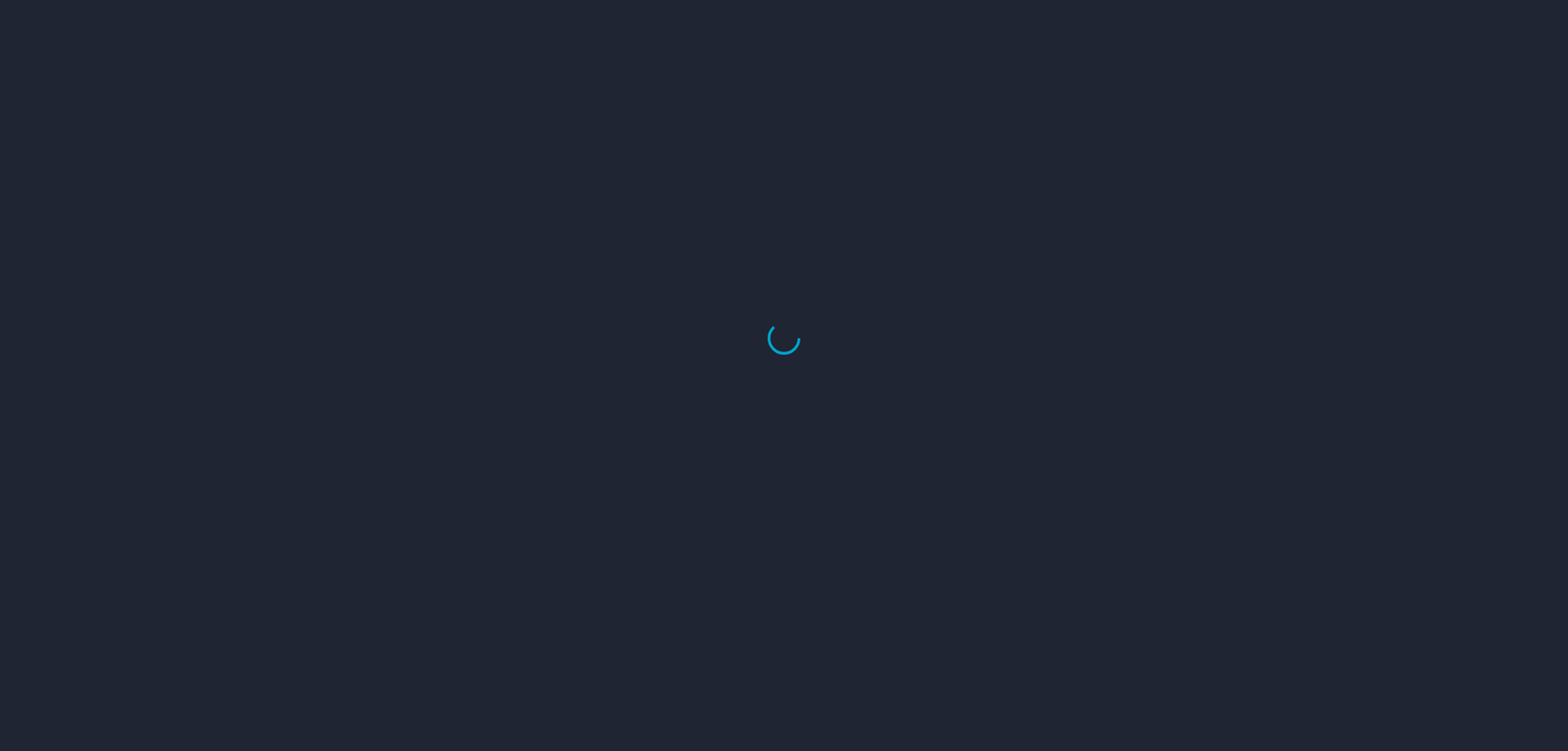
select select "US"
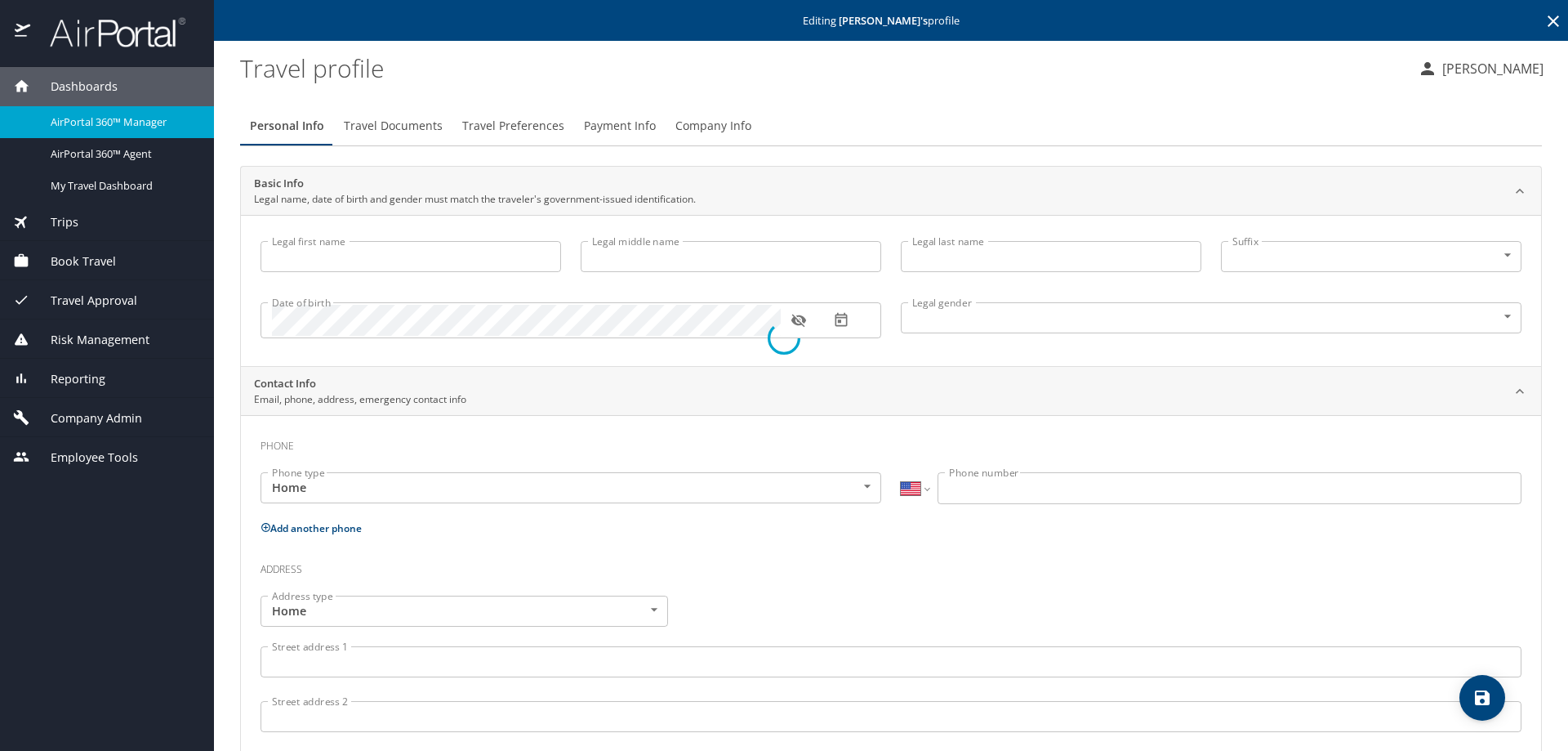
type input "[PERSON_NAME]"
type input "Mark"
type input "Davis"
type input "Male"
type input "Julie"
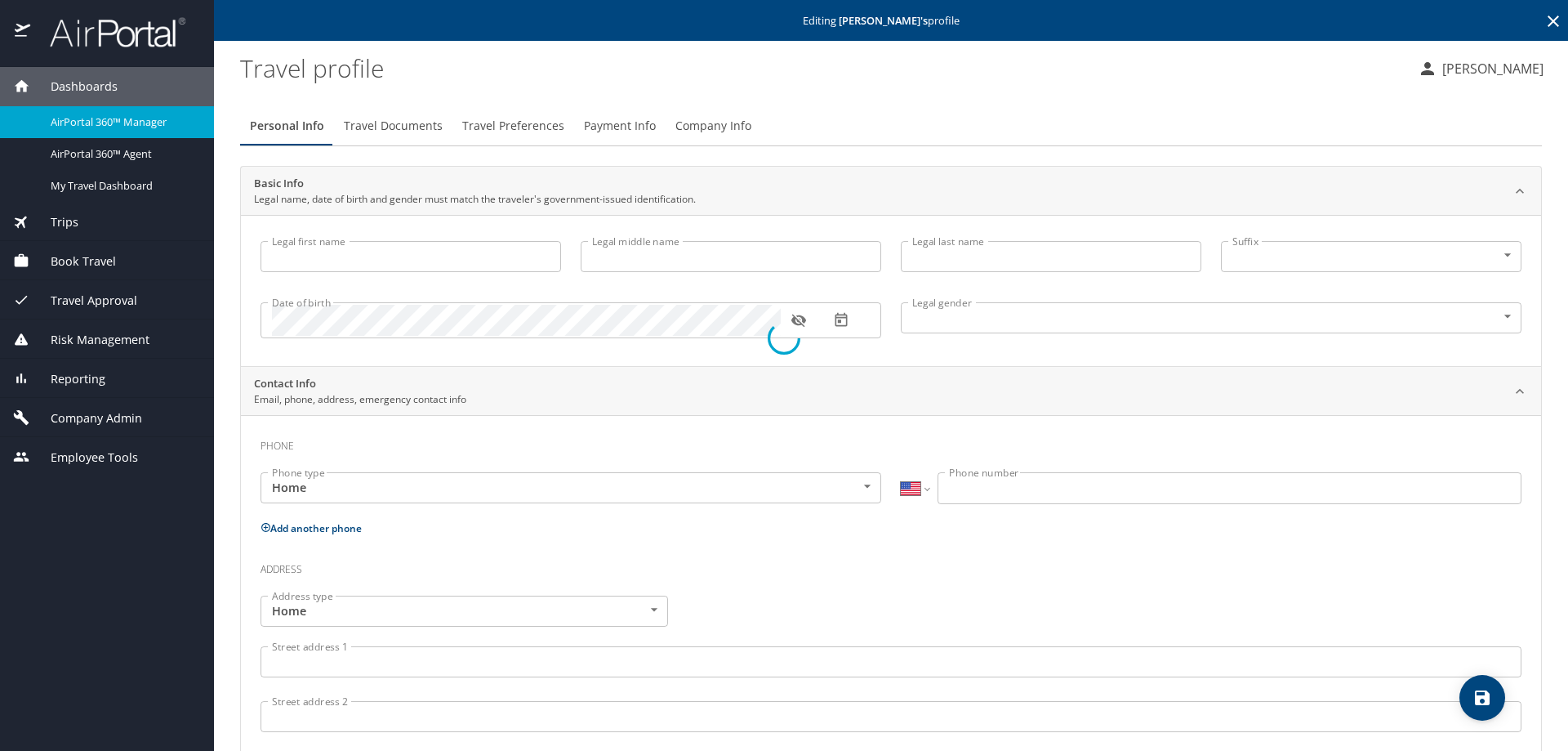
type input "[PERSON_NAME]"
select select "AR"
type input "13 1288-54"
select select "AR"
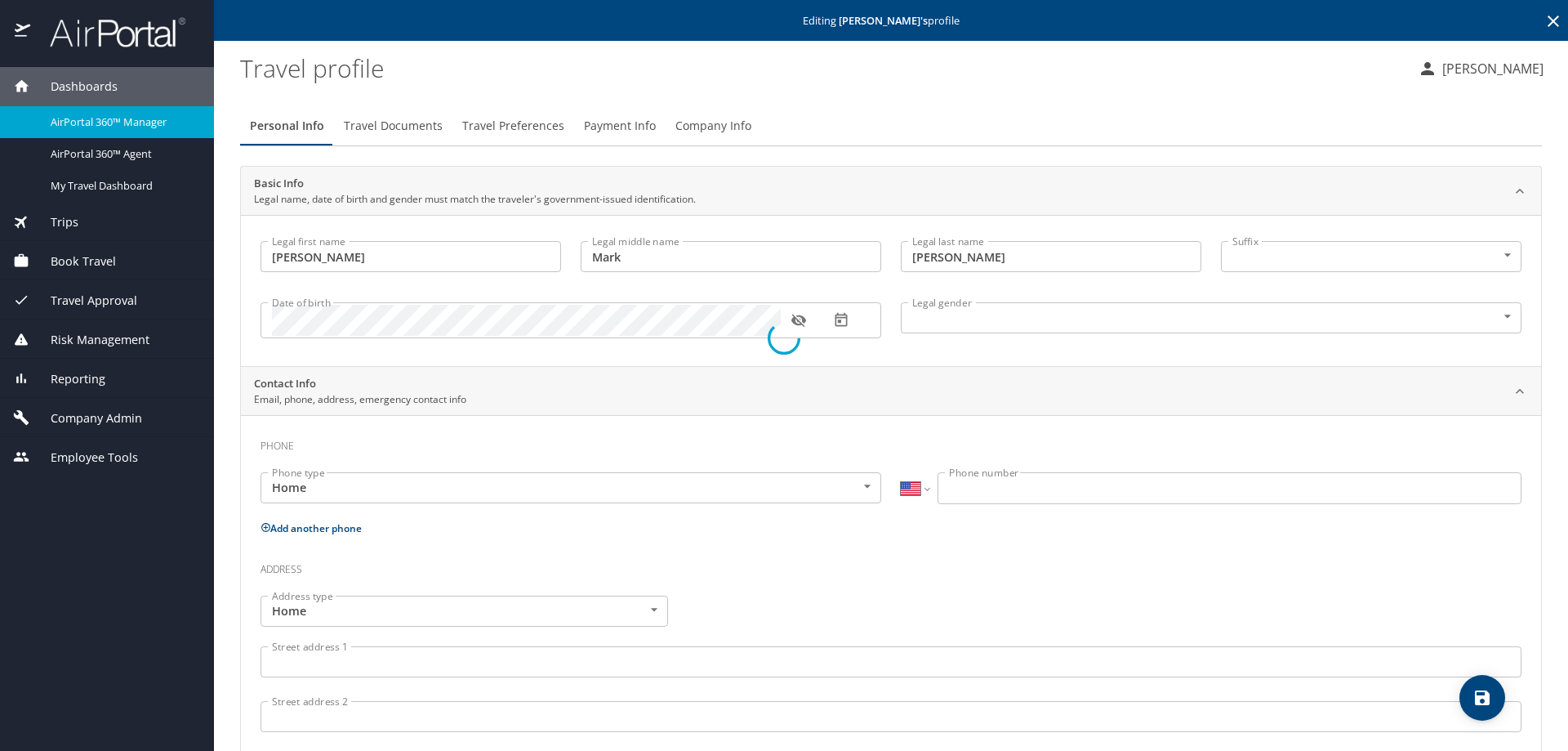
select select "AR"
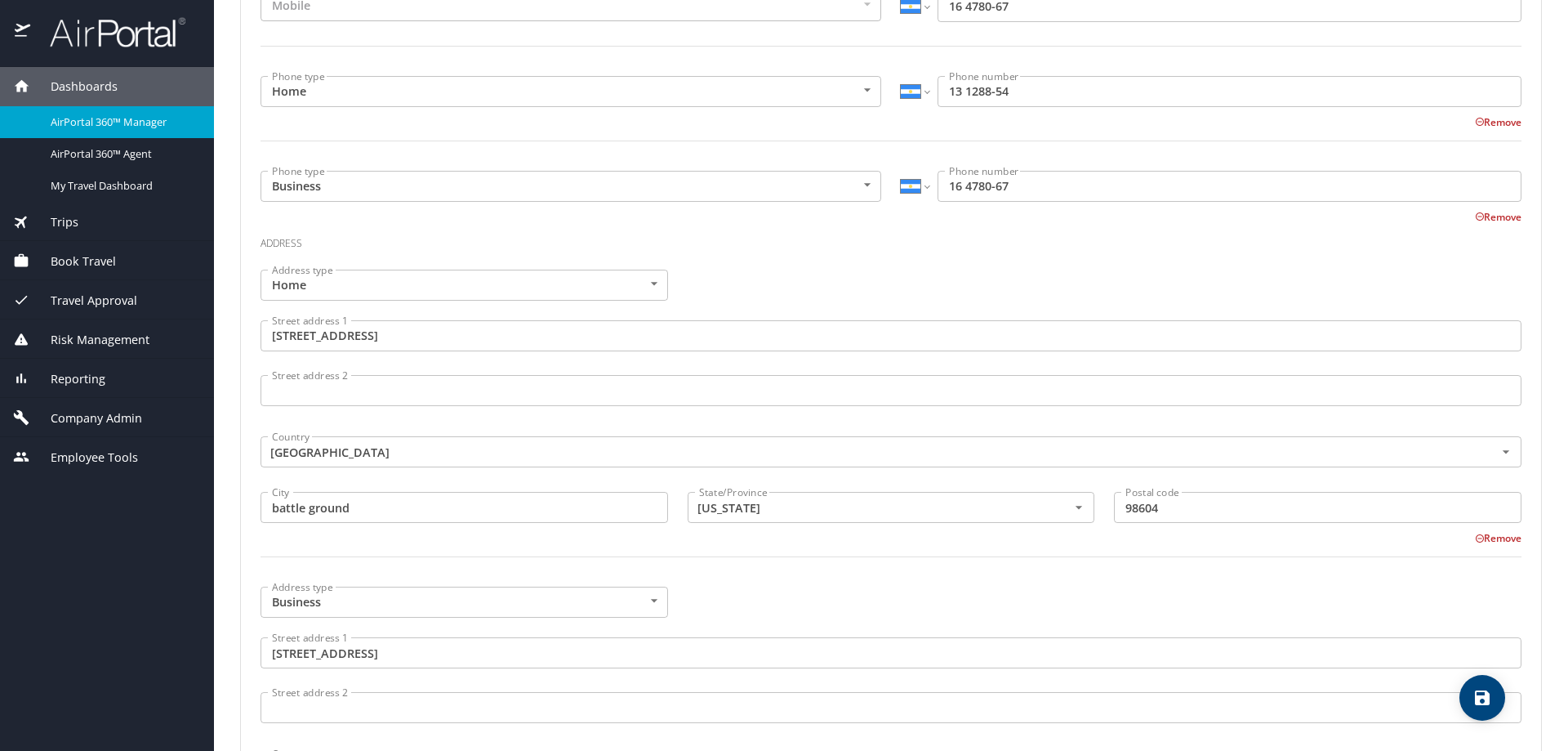
scroll to position [490, 0]
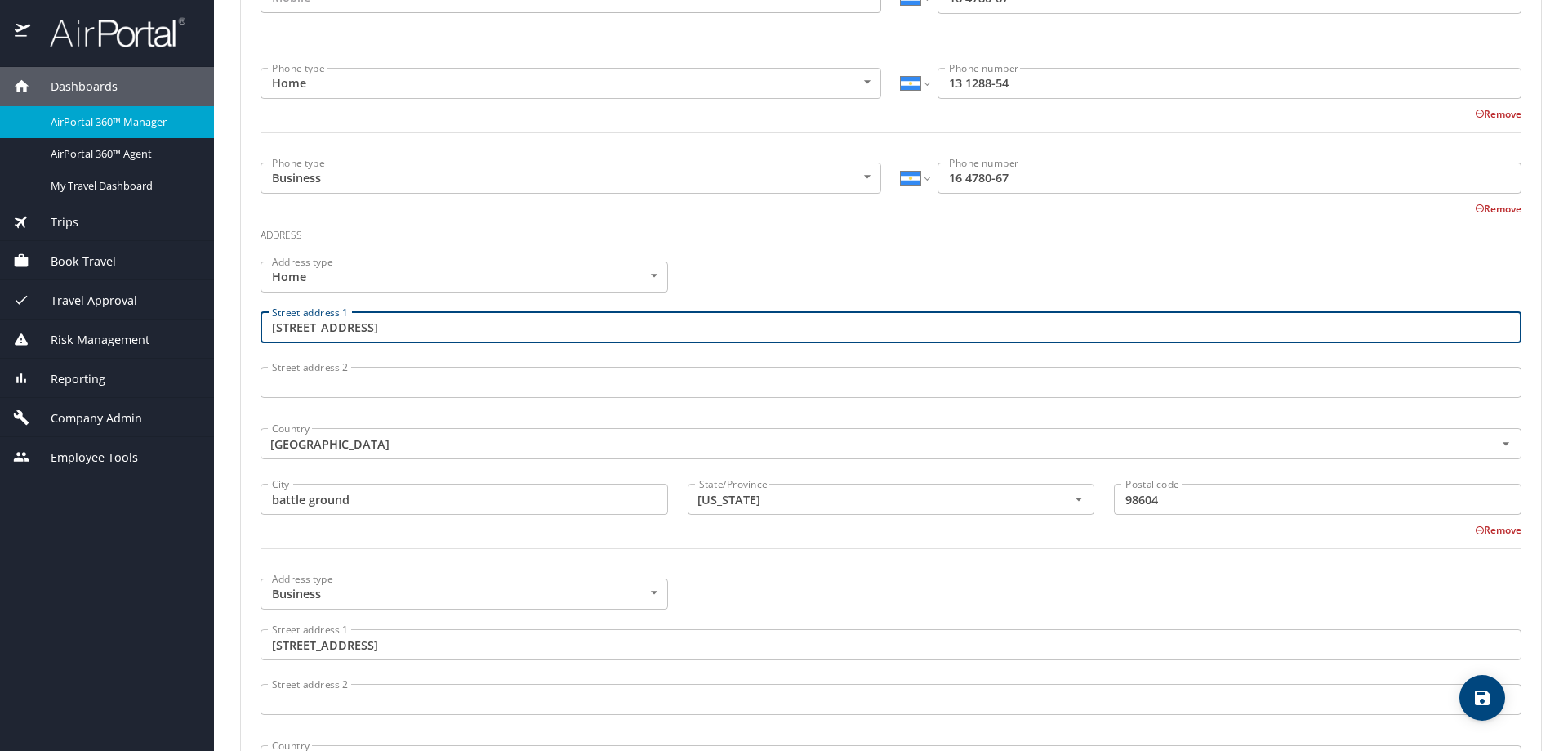
drag, startPoint x: 412, startPoint y: 329, endPoint x: 245, endPoint y: 319, distance: 167.3
click at [245, 319] on div "Phone Phone type Mobile Mobile Phone type International Afghanistan Åland Islan…" at bounding box center [891, 627] width 1300 height 1405
type input "404 Galleron Court"
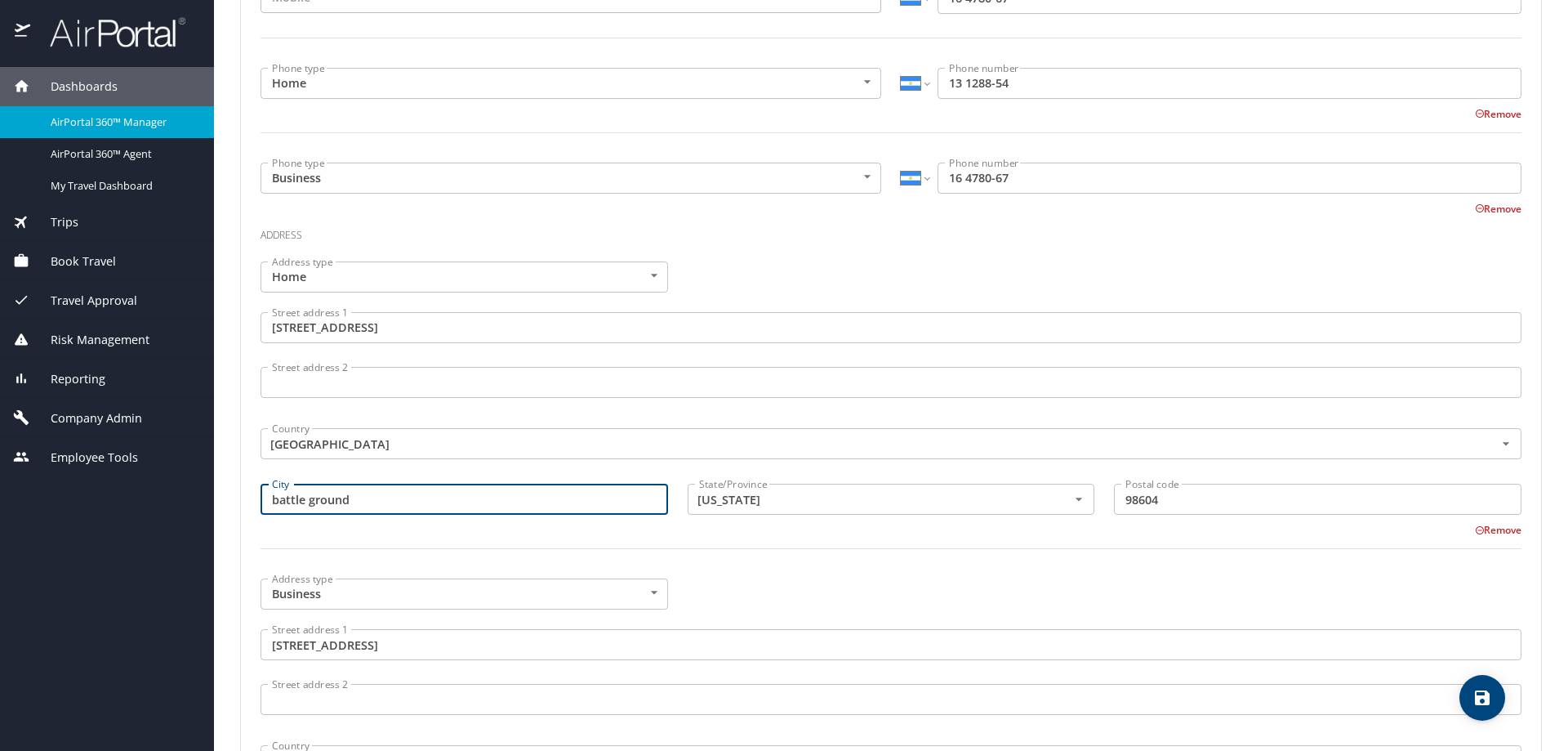
drag, startPoint x: 383, startPoint y: 501, endPoint x: 251, endPoint y: 497, distance: 132.1
click at [251, 497] on div "City battle ground City" at bounding box center [463, 501] width 427 height 55
type input "[GEOGRAPHIC_DATA]"
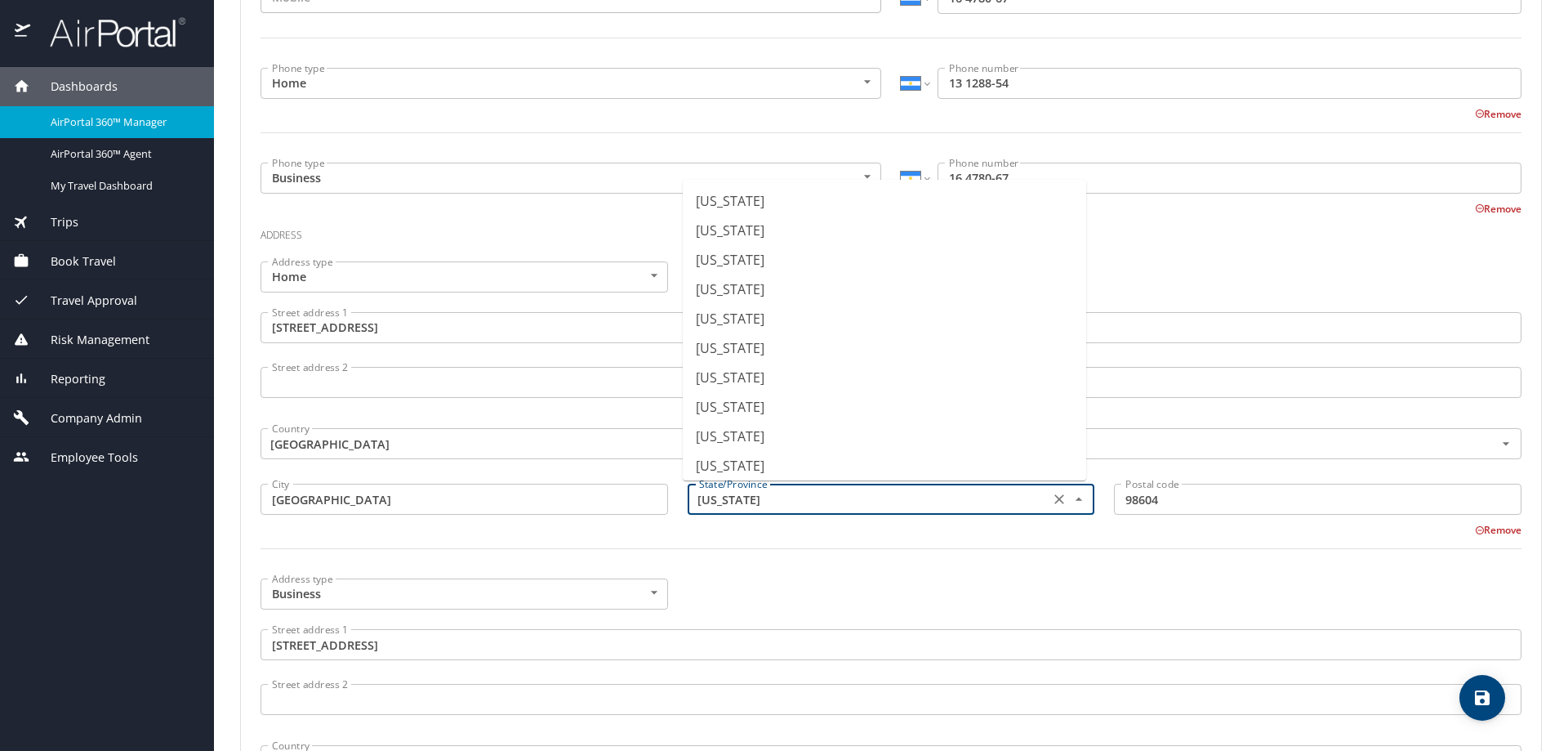
scroll to position [1121, 0]
drag, startPoint x: 752, startPoint y: 495, endPoint x: 684, endPoint y: 496, distance: 68.0
click at [687, 496] on div "Washington State/Province" at bounding box center [891, 498] width 408 height 31
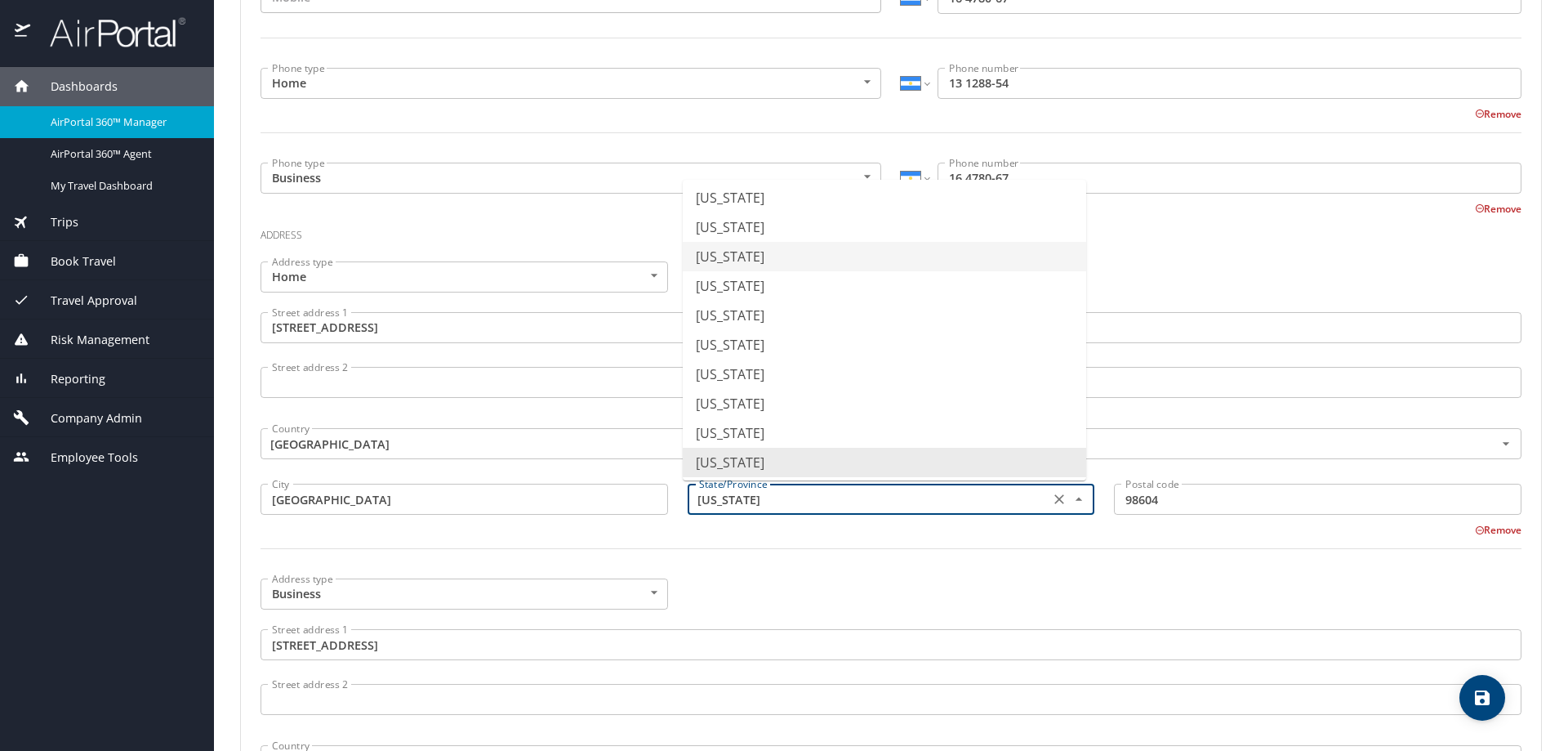
click at [758, 264] on li "[US_STATE]" at bounding box center [884, 256] width 403 height 29
type input "[US_STATE]"
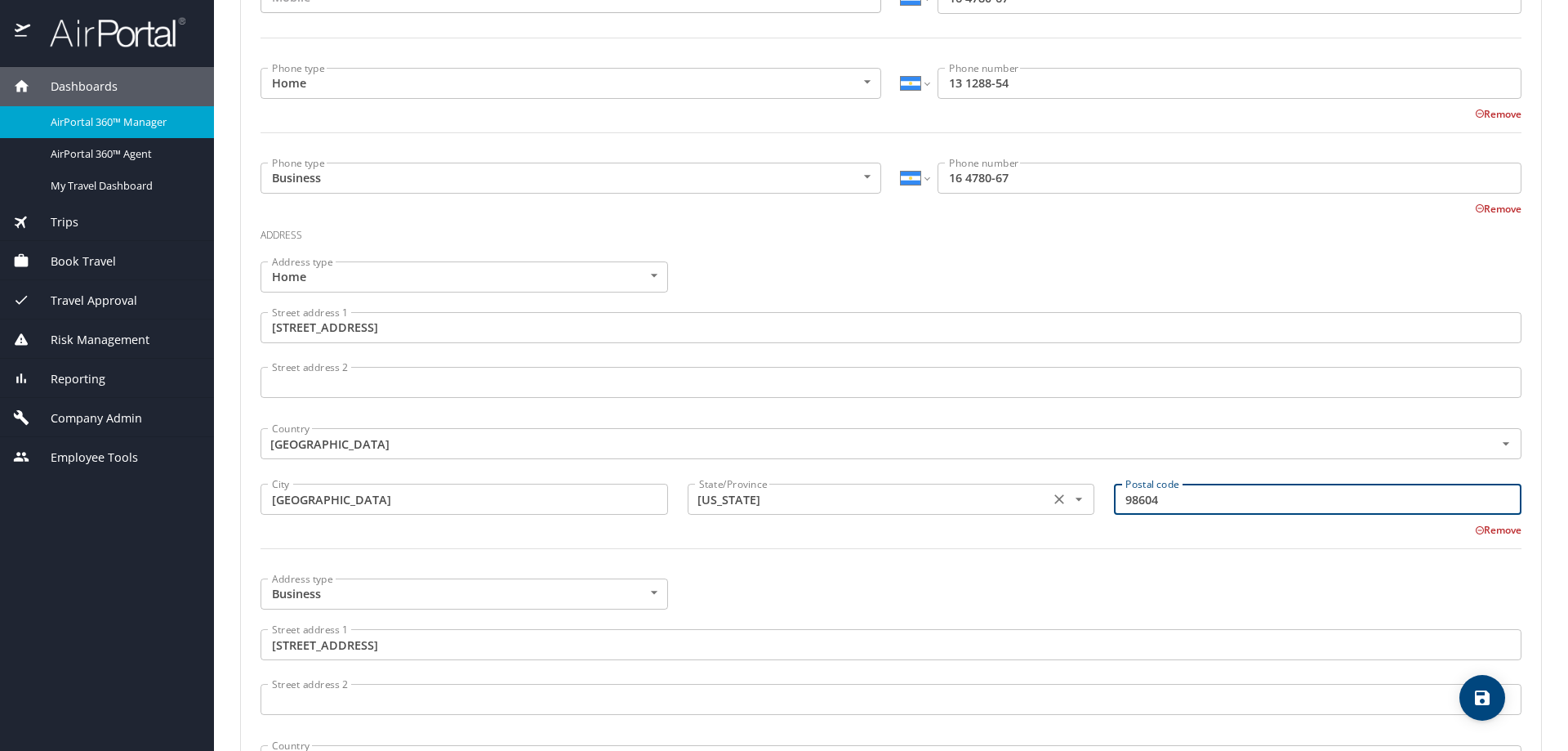
drag, startPoint x: 1190, startPoint y: 498, endPoint x: 1075, endPoint y: 516, distance: 116.4
click at [1075, 516] on div "Address type Home Home Address type Street address 1 404 Galleron Court Street …" at bounding box center [890, 415] width 1280 height 327
type input "29644"
click at [1485, 697] on icon "save" at bounding box center [1482, 698] width 15 height 15
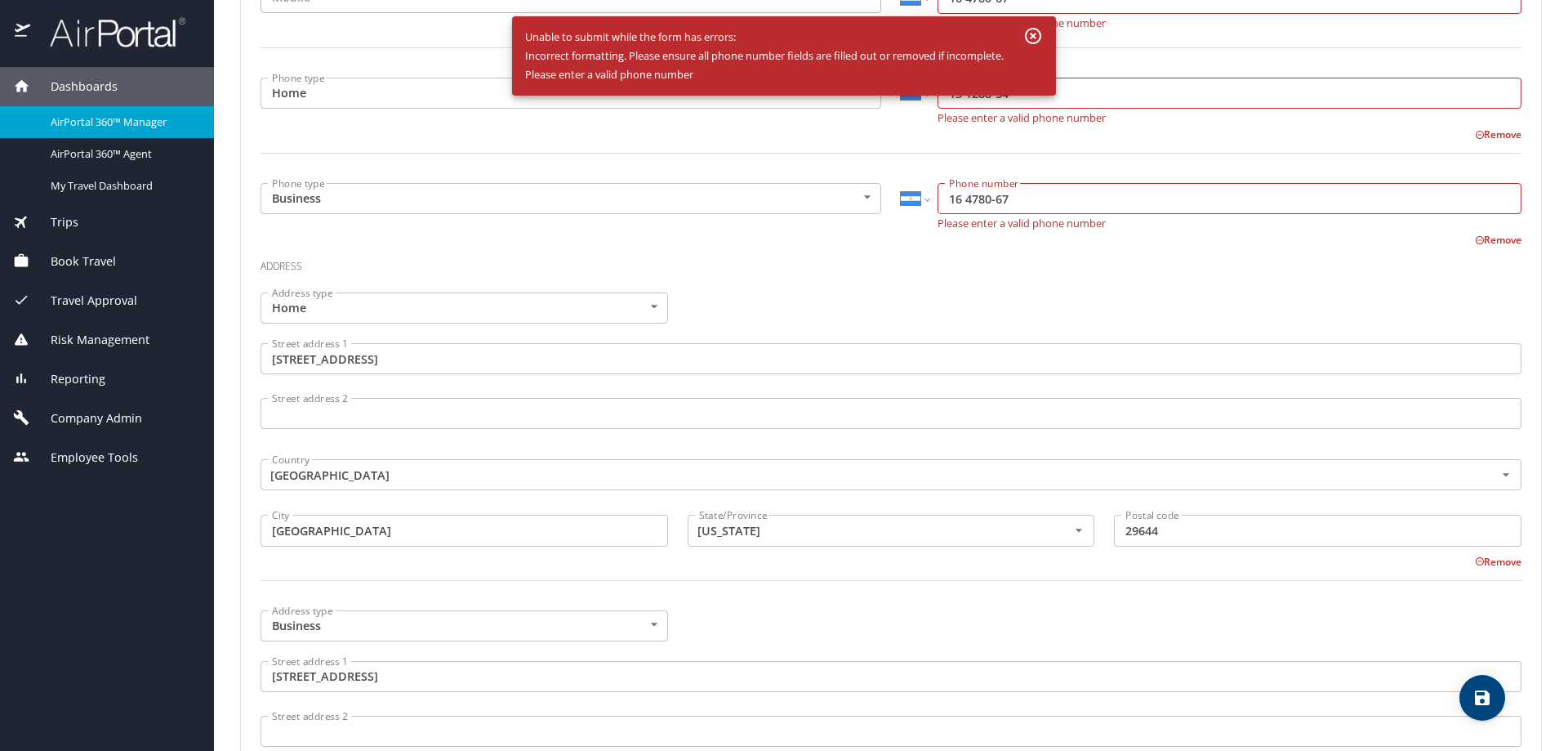
click at [832, 296] on div "Address type Home Home Address type Street address 1 404 Galleron Court Street …" at bounding box center [890, 446] width 1280 height 327
click at [1036, 39] on icon "button" at bounding box center [1032, 35] width 16 height 16
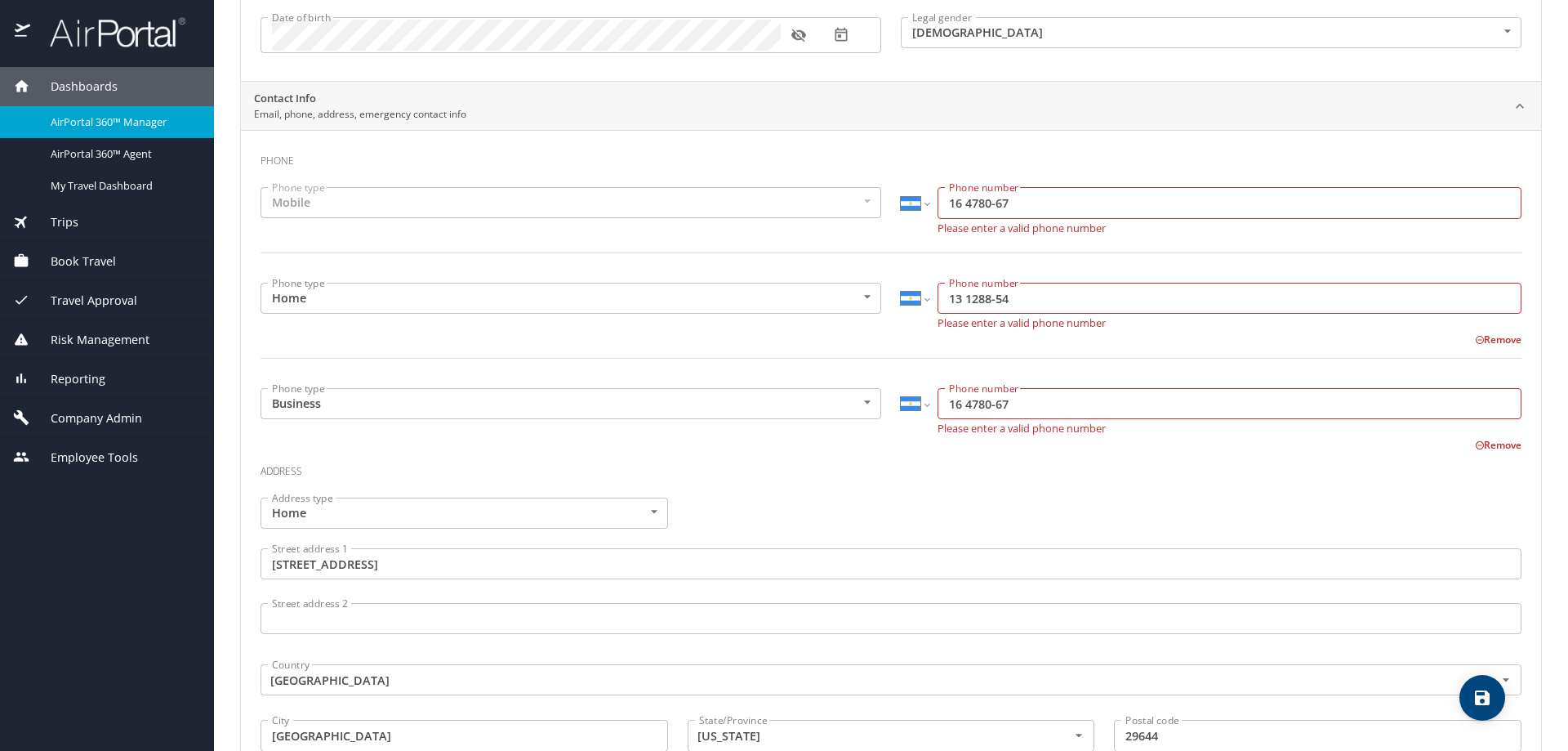
scroll to position [245, 0]
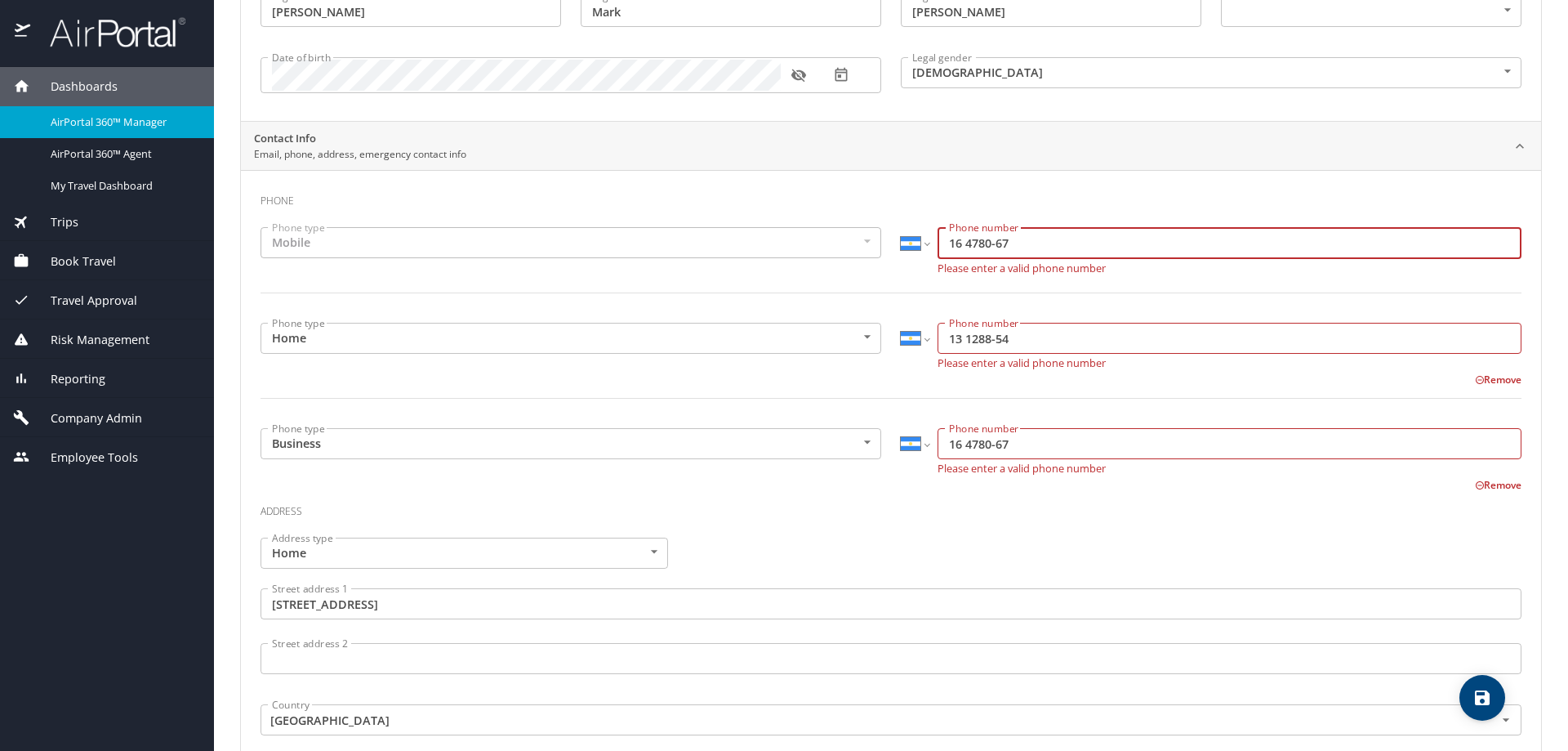
drag, startPoint x: 1016, startPoint y: 249, endPoint x: 883, endPoint y: 243, distance: 133.1
click at [883, 243] on div "Phone type Mobile Mobile Phone type International Afghanistan Åland Islands Alb…" at bounding box center [890, 270] width 1280 height 106
drag, startPoint x: 1016, startPoint y: 341, endPoint x: 877, endPoint y: 324, distance: 140.0
click at [877, 324] on div "Phone type Home Home Phone type International Afghanistan Åland Islands Albania…" at bounding box center [890, 370] width 1280 height 115
click at [978, 240] on input "Phone number" at bounding box center [1229, 242] width 584 height 31
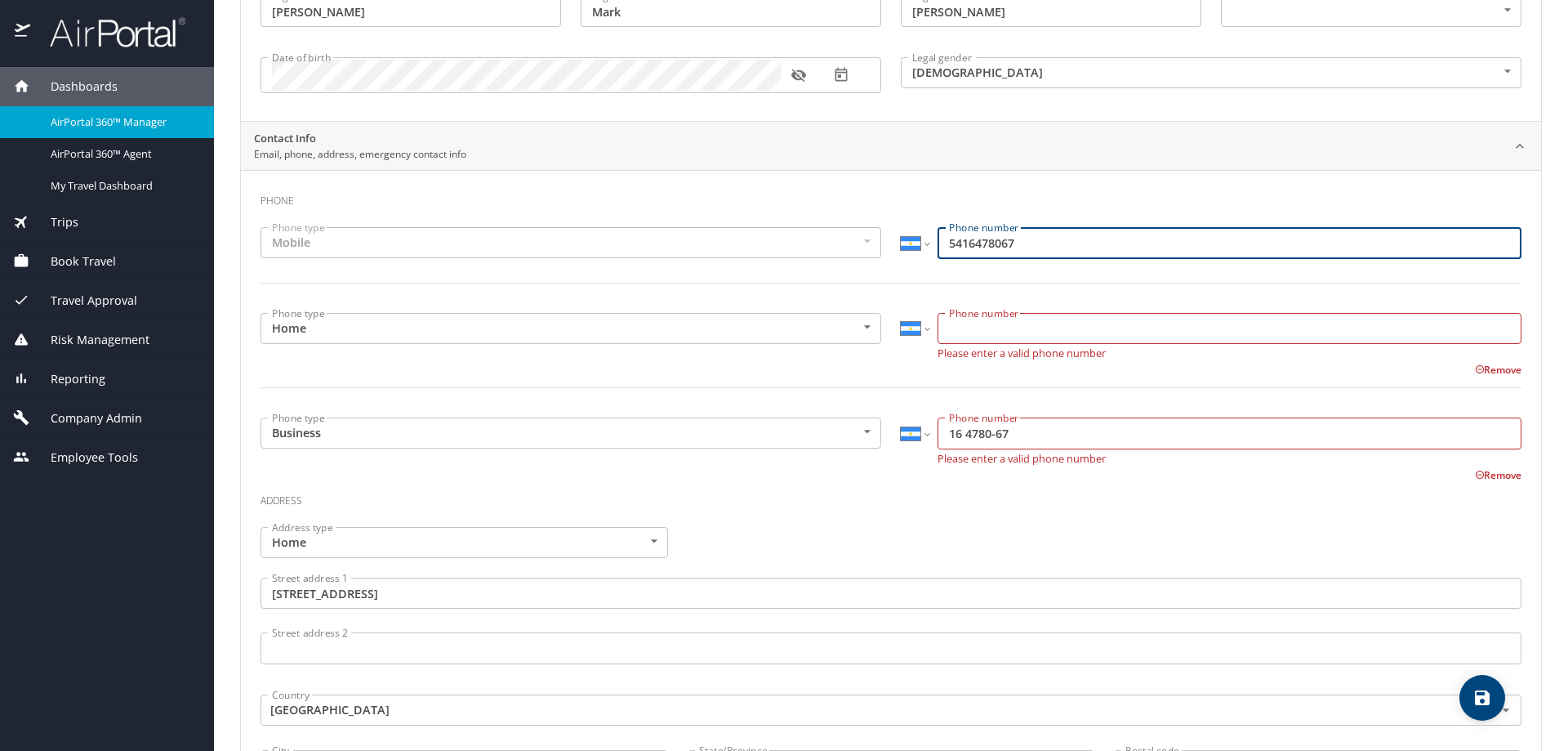
type input "5416478067"
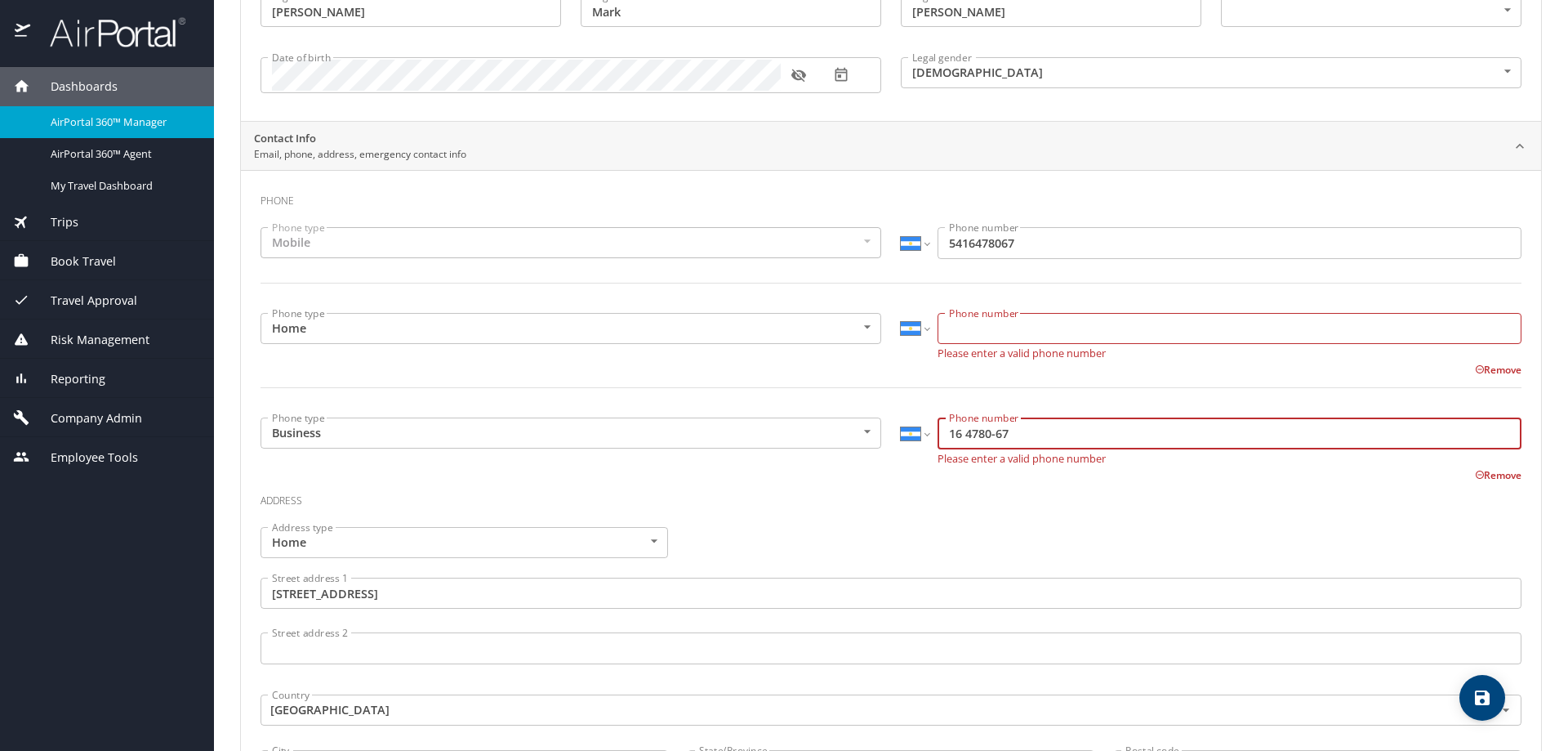
drag, startPoint x: 983, startPoint y: 426, endPoint x: 928, endPoint y: 424, distance: 55.0
click at [928, 424] on div "International Afghanistan Åland Islands Albania Algeria American Samoa Andorra …" at bounding box center [1210, 433] width 621 height 31
click at [1488, 698] on icon "save" at bounding box center [1482, 698] width 15 height 15
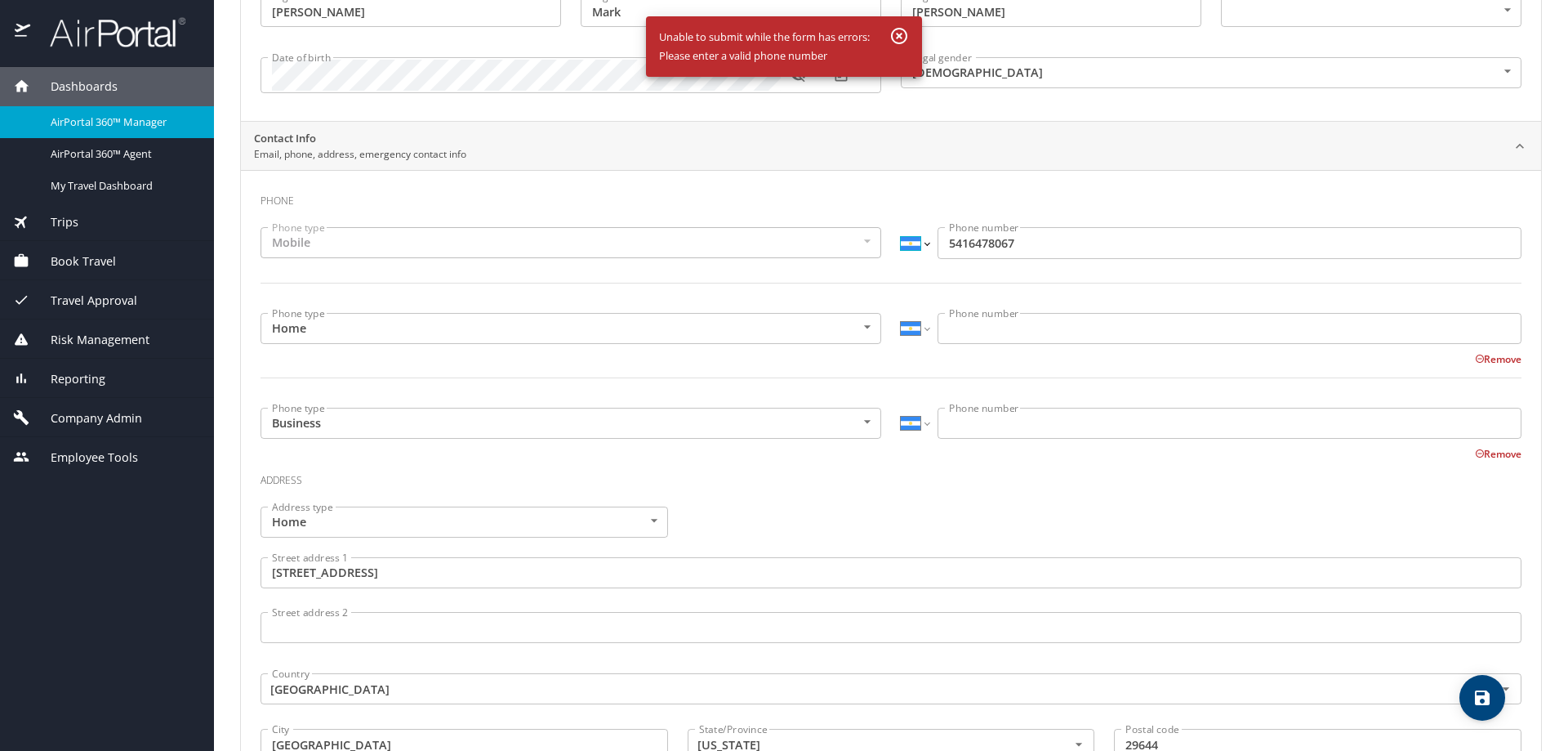
click at [920, 247] on select "International Afghanistan Åland Islands Albania Algeria American Samoa Andorra …" at bounding box center [913, 242] width 27 height 31
select select "US"
click at [900, 227] on select "International Afghanistan Åland Islands Albania Algeria American Samoa Andorra …" at bounding box center [913, 242] width 27 height 31
type input "[PHONE_NUMBER]"
click at [1479, 697] on icon "save" at bounding box center [1482, 698] width 15 height 15
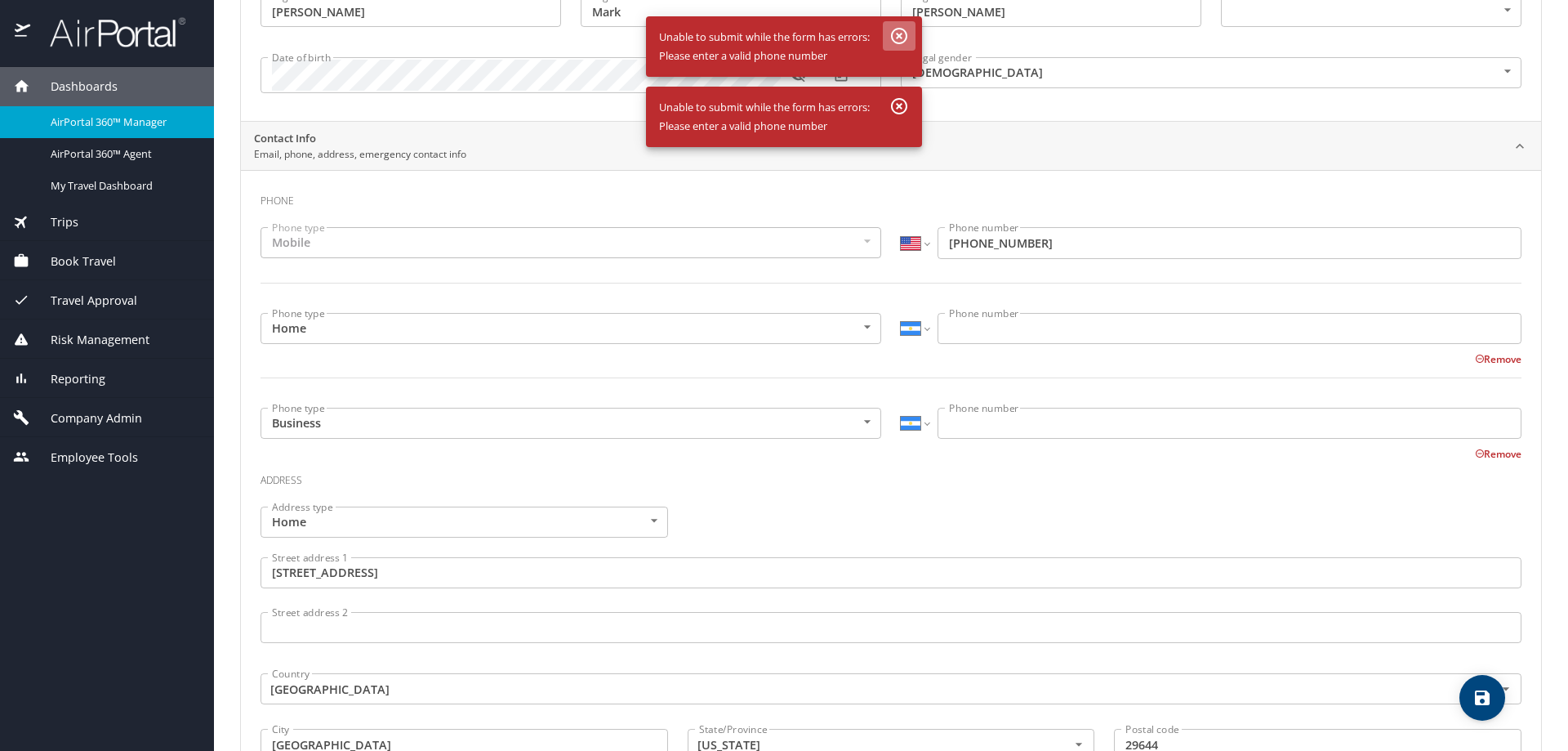
click at [899, 33] on icon "button" at bounding box center [898, 36] width 20 height 20
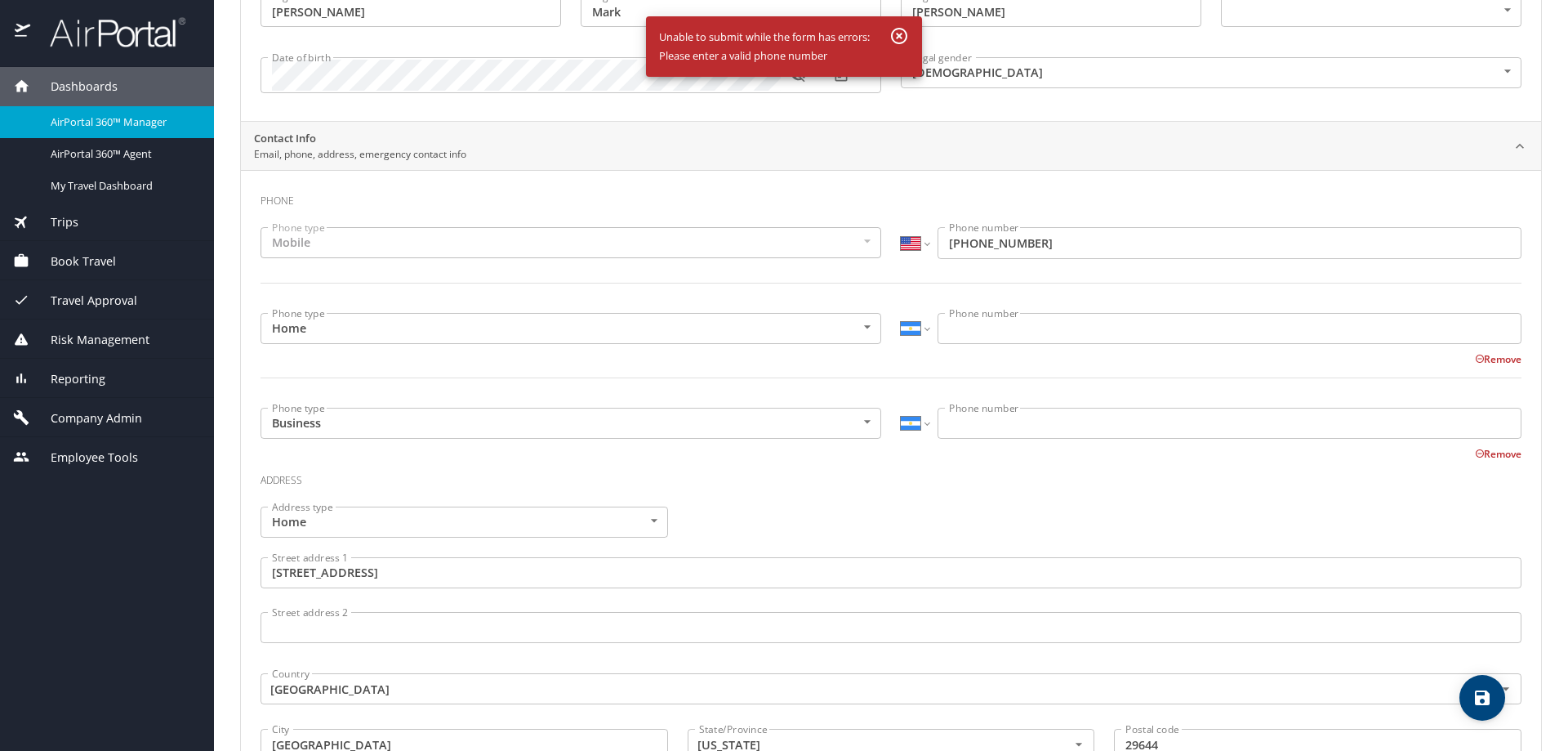
click at [898, 35] on icon "button" at bounding box center [898, 35] width 16 height 16
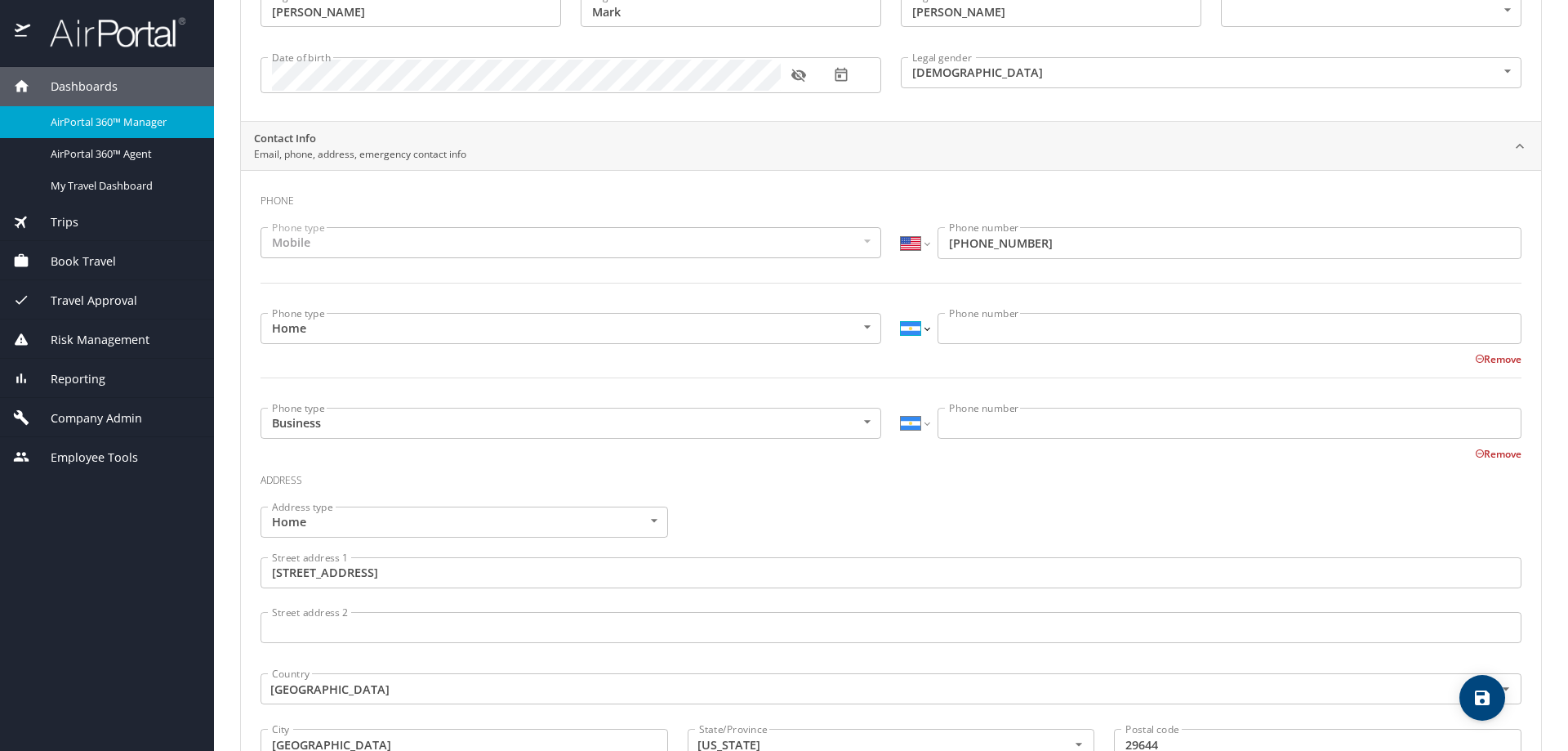
click at [918, 330] on select "International Afghanistan Åland Islands Albania Algeria American Samoa Andorra …" at bounding box center [913, 328] width 27 height 31
select select "US"
click at [900, 313] on select "International Afghanistan Åland Islands Albania Algeria American Samoa Andorra …" at bounding box center [913, 328] width 27 height 31
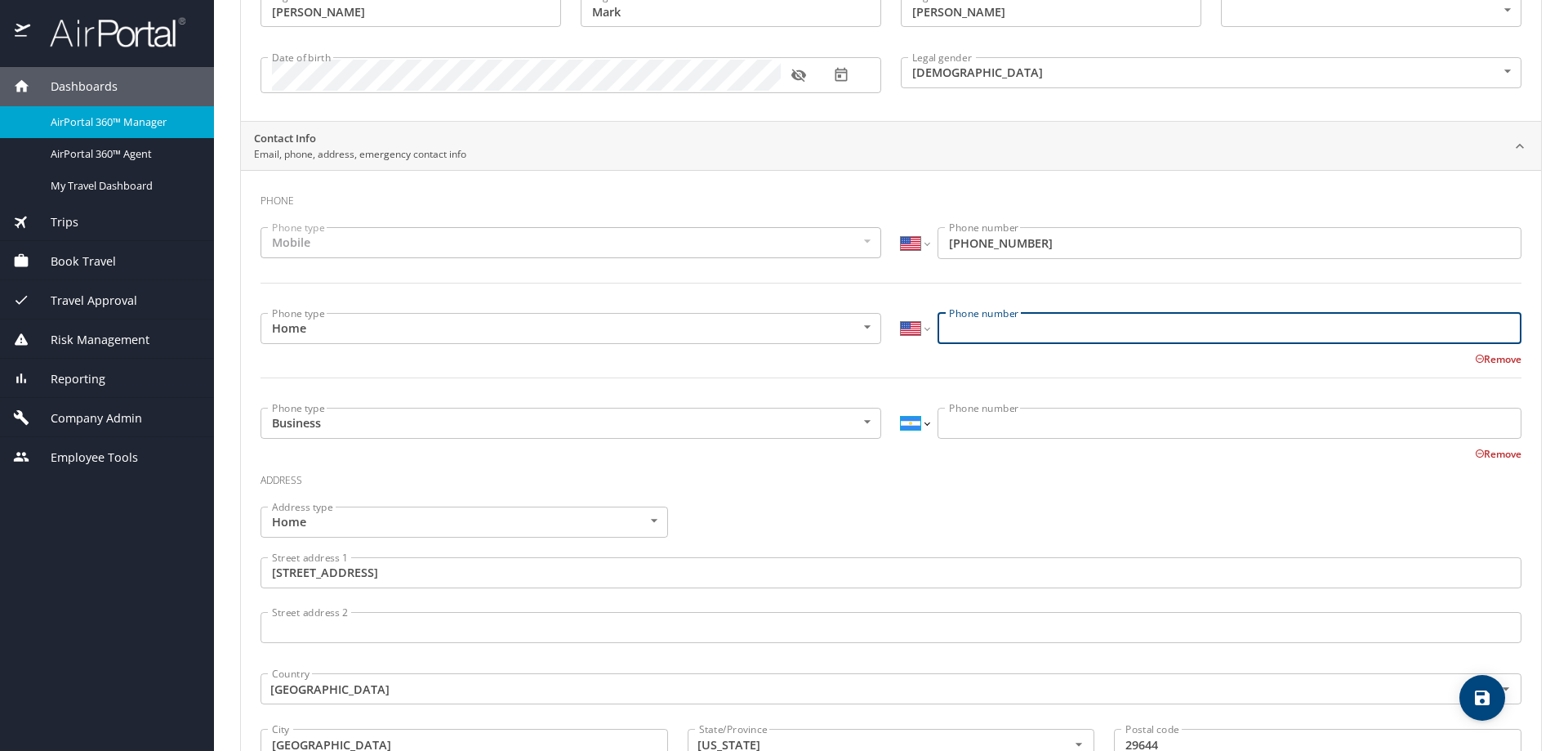
click at [921, 422] on select "International Afghanistan Åland Islands Albania Algeria American Samoa Andorra …" at bounding box center [913, 423] width 27 height 31
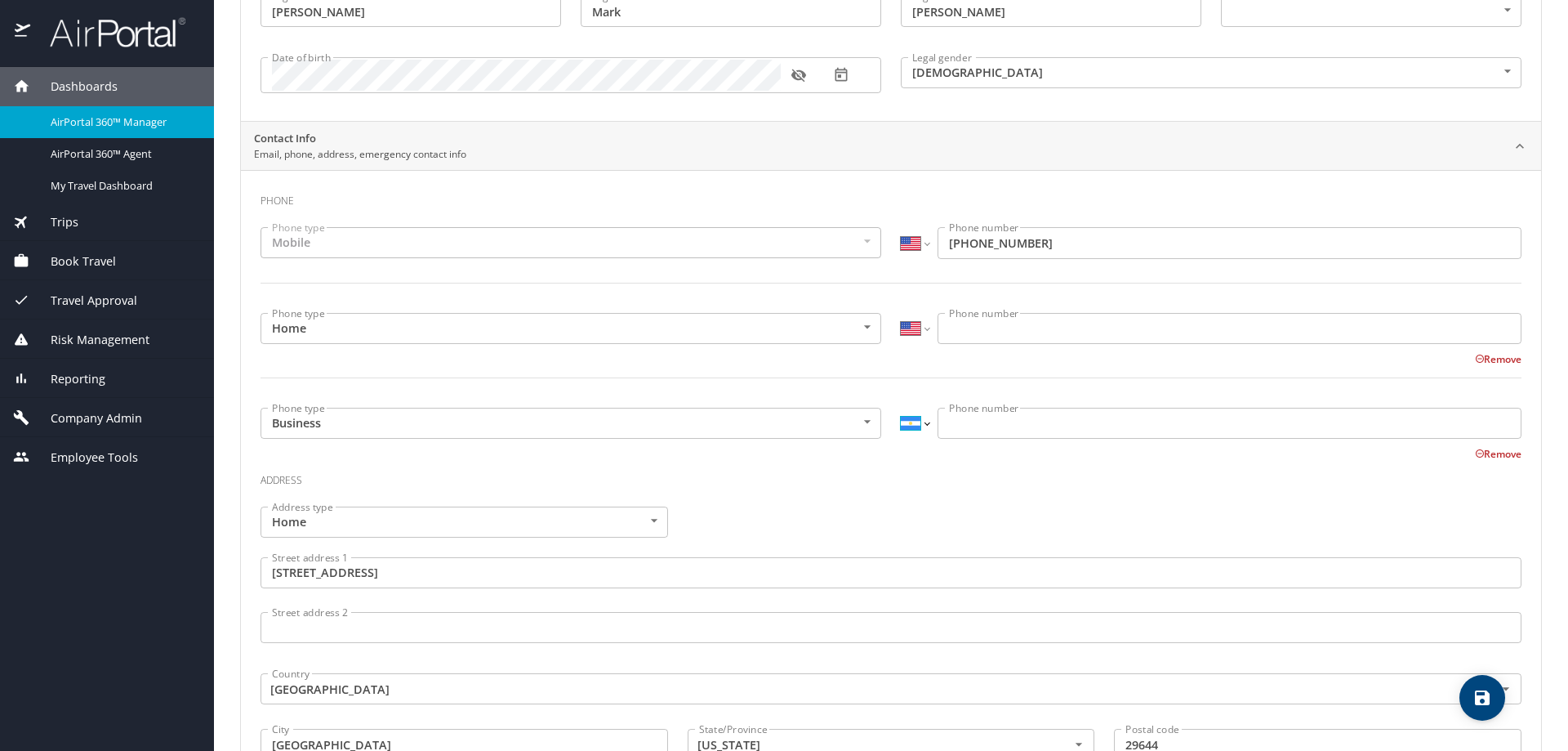
select select "US"
click at [900, 408] on select "International Afghanistan Åland Islands Albania Algeria American Samoa Andorra …" at bounding box center [913, 423] width 27 height 31
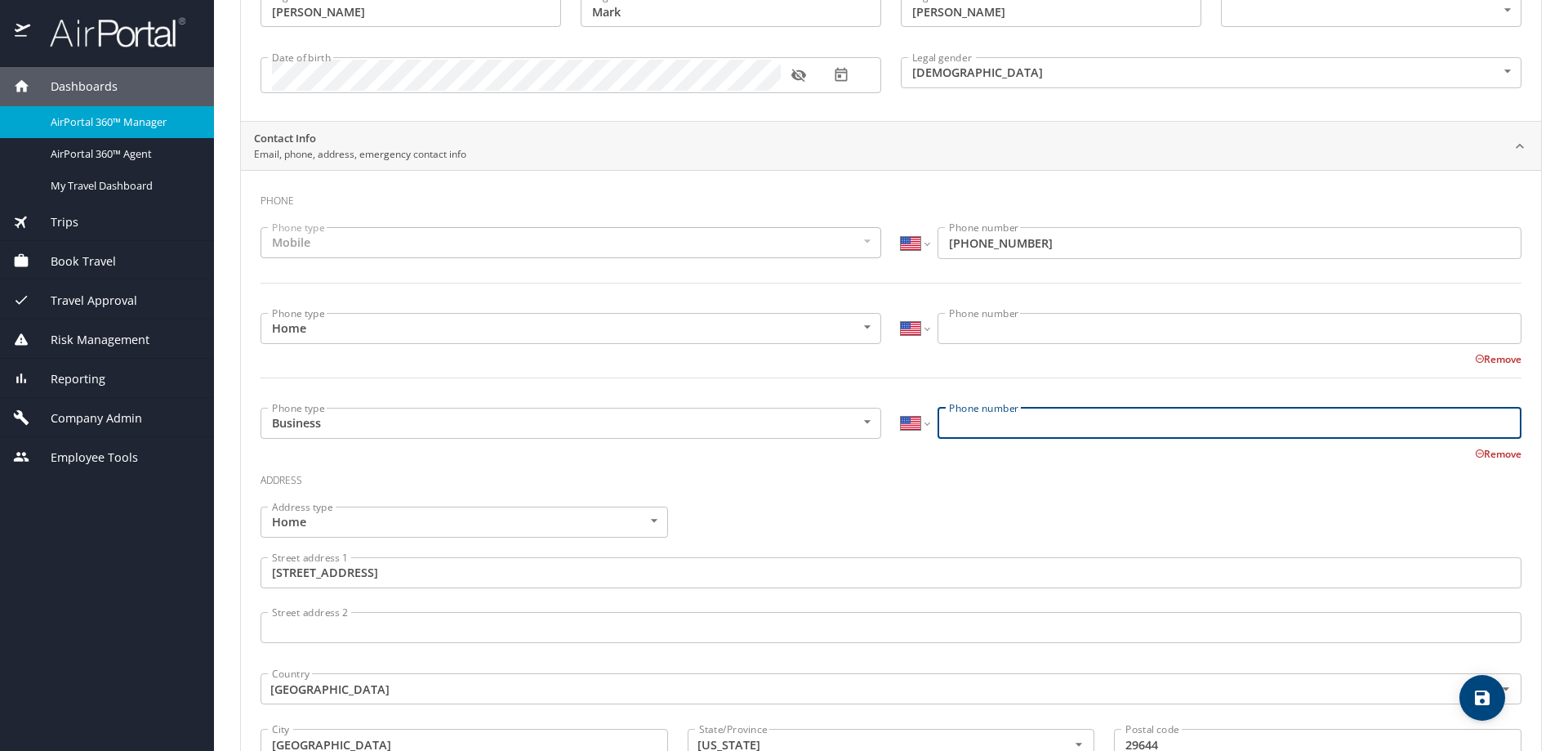
click at [1470, 696] on span "save" at bounding box center [1481, 697] width 46 height 20
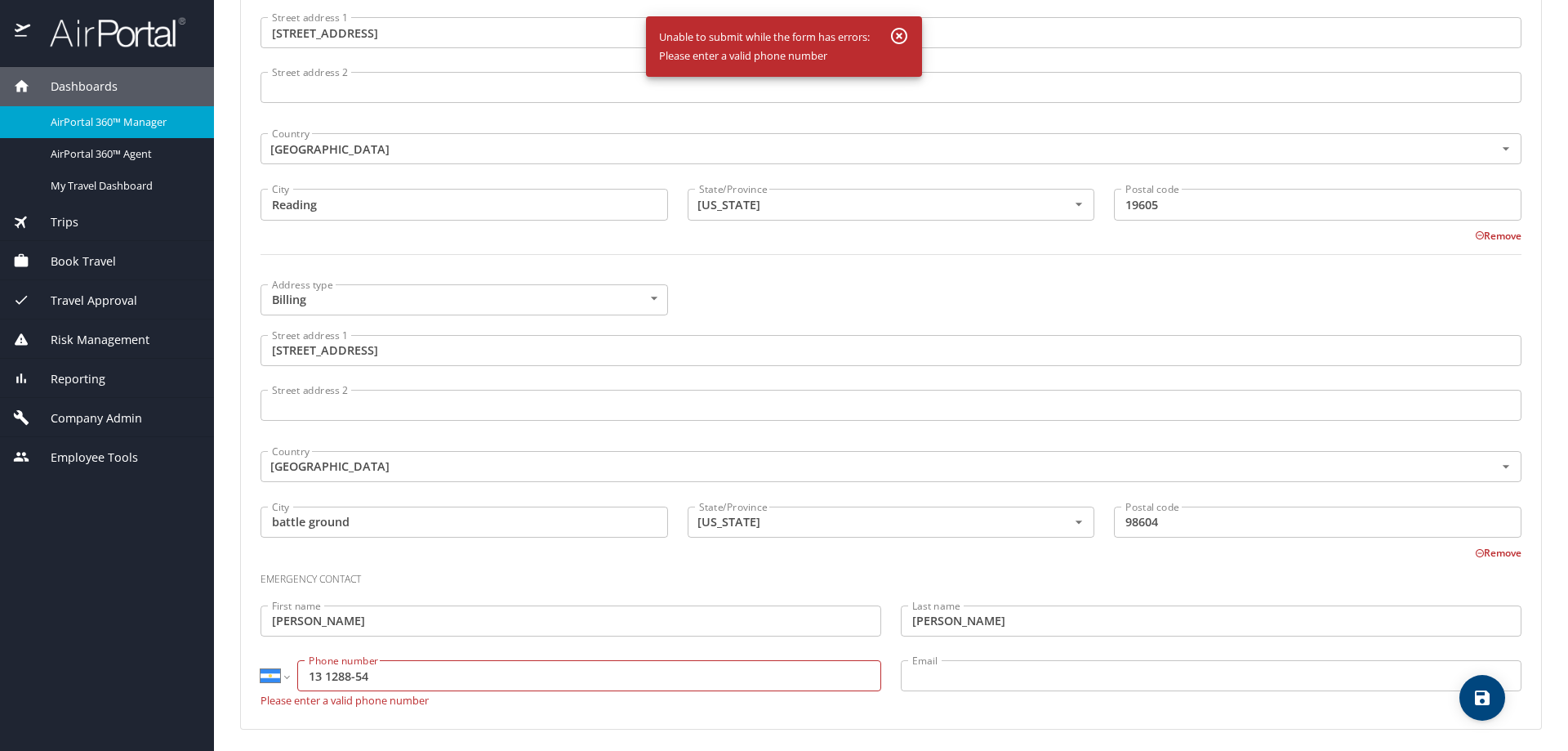
scroll to position [1107, 0]
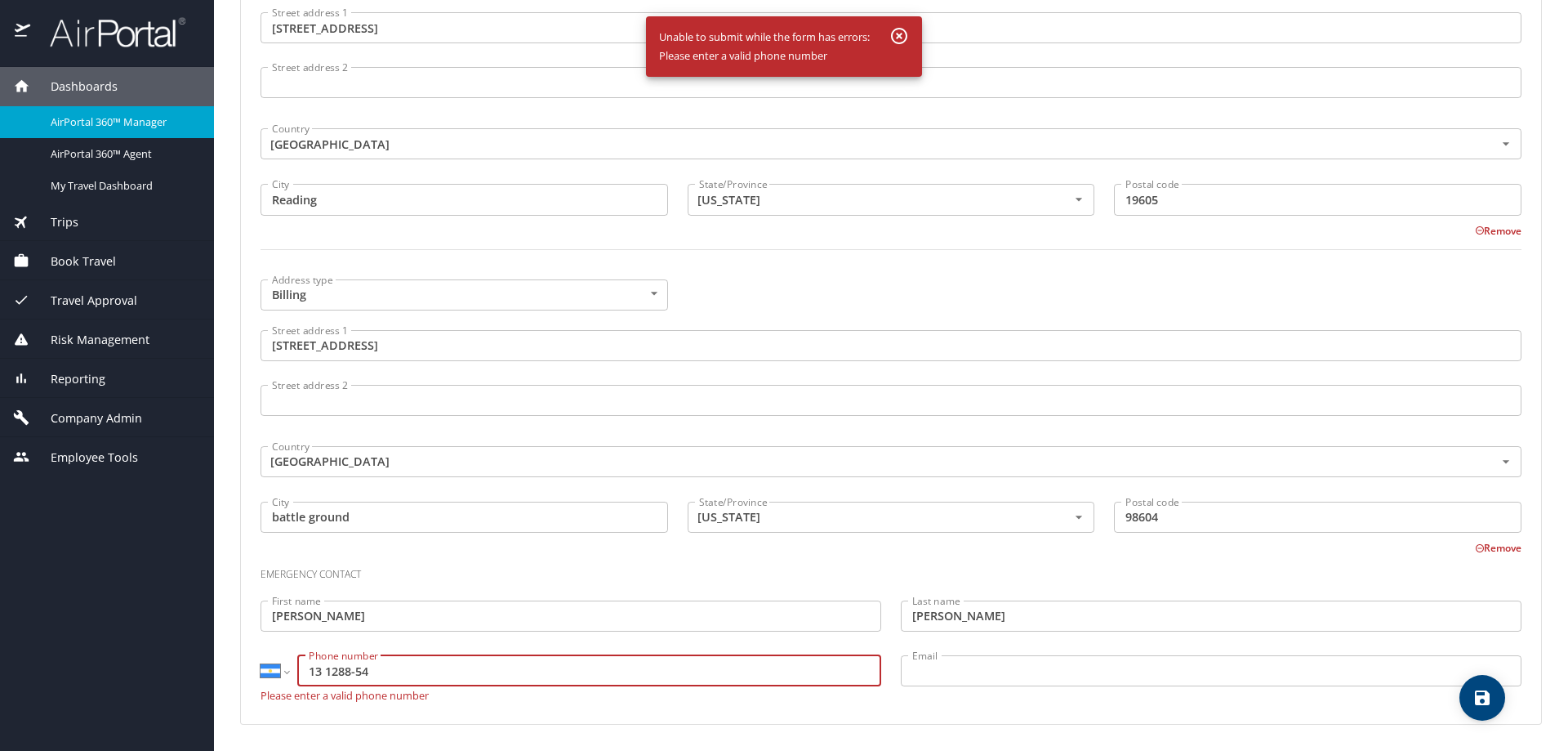
drag, startPoint x: 384, startPoint y: 667, endPoint x: 280, endPoint y: 658, distance: 104.4
click at [280, 658] on div "International Afghanistan Åland Islands Albania Algeria American Samoa Andorra …" at bounding box center [571, 670] width 621 height 31
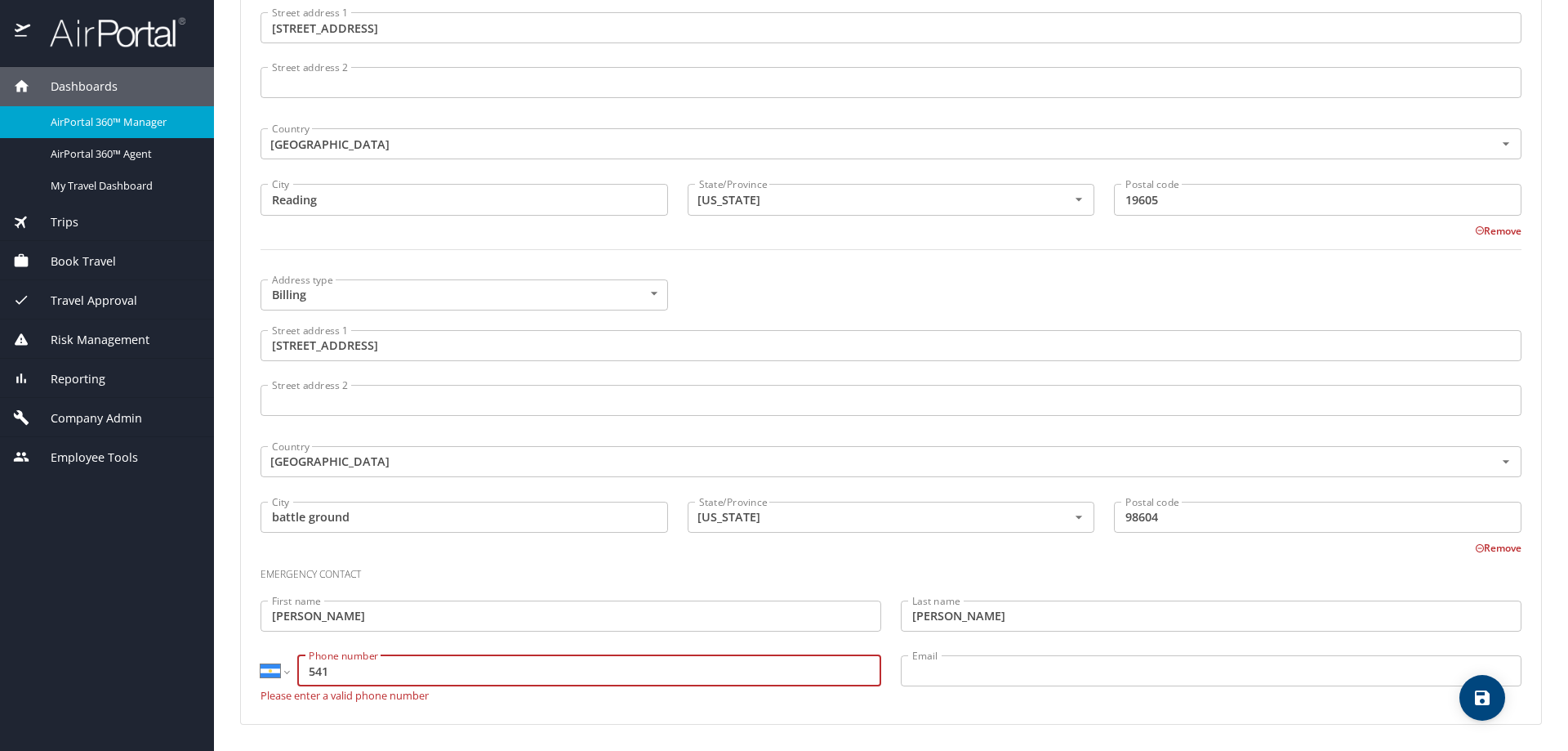
type input "541"
click at [290, 673] on div "International Afghanistan Åland Islands Albania Algeria American Samoa Andorra …" at bounding box center [571, 670] width 621 height 31
click at [283, 667] on select "International Afghanistan Åland Islands Albania Algeria American Samoa Andorra …" at bounding box center [274, 670] width 27 height 31
select select "US"
click at [261, 655] on select "International Afghanistan Åland Islands Albania Algeria American Samoa Andorra …" at bounding box center [274, 670] width 27 height 31
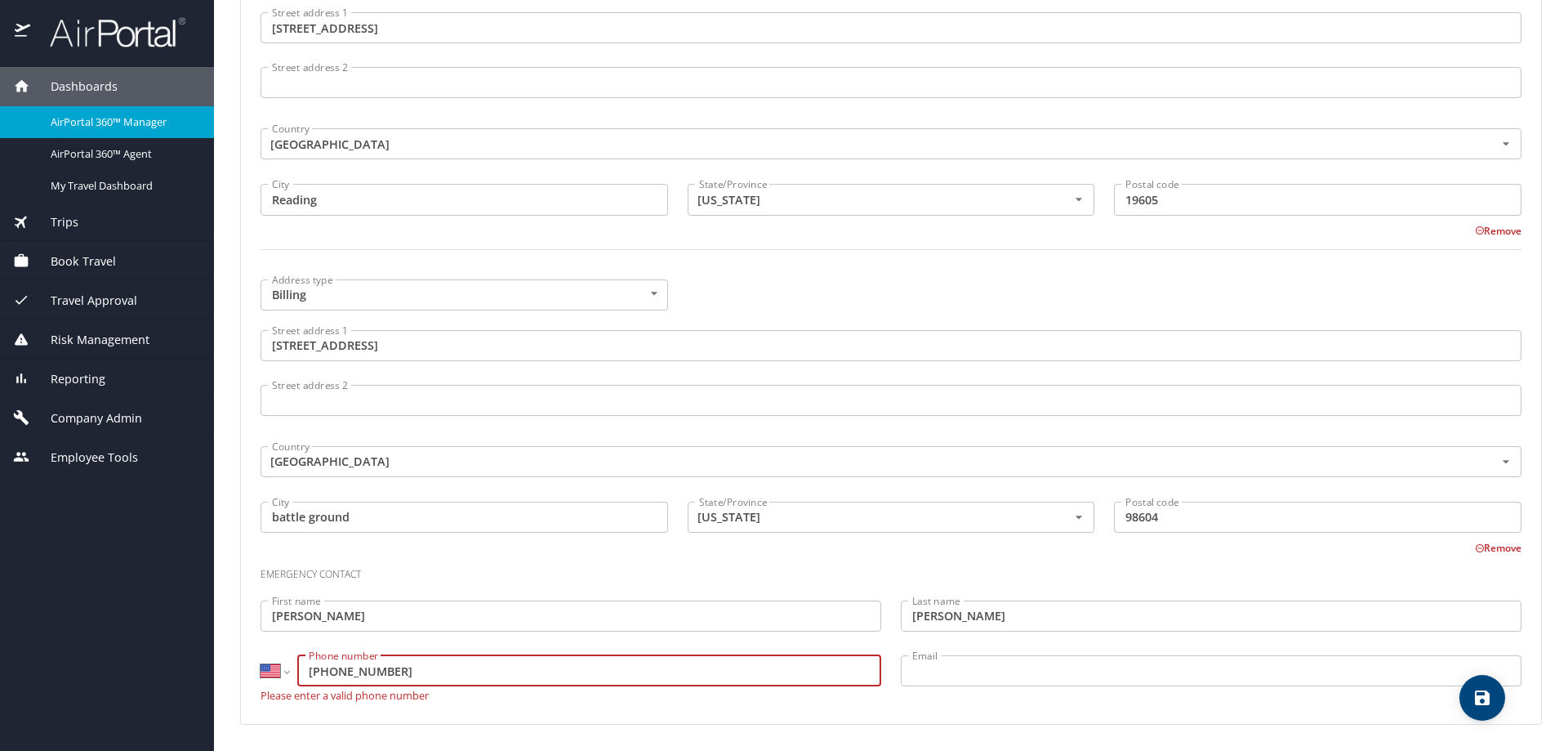
scroll to position [1097, 0]
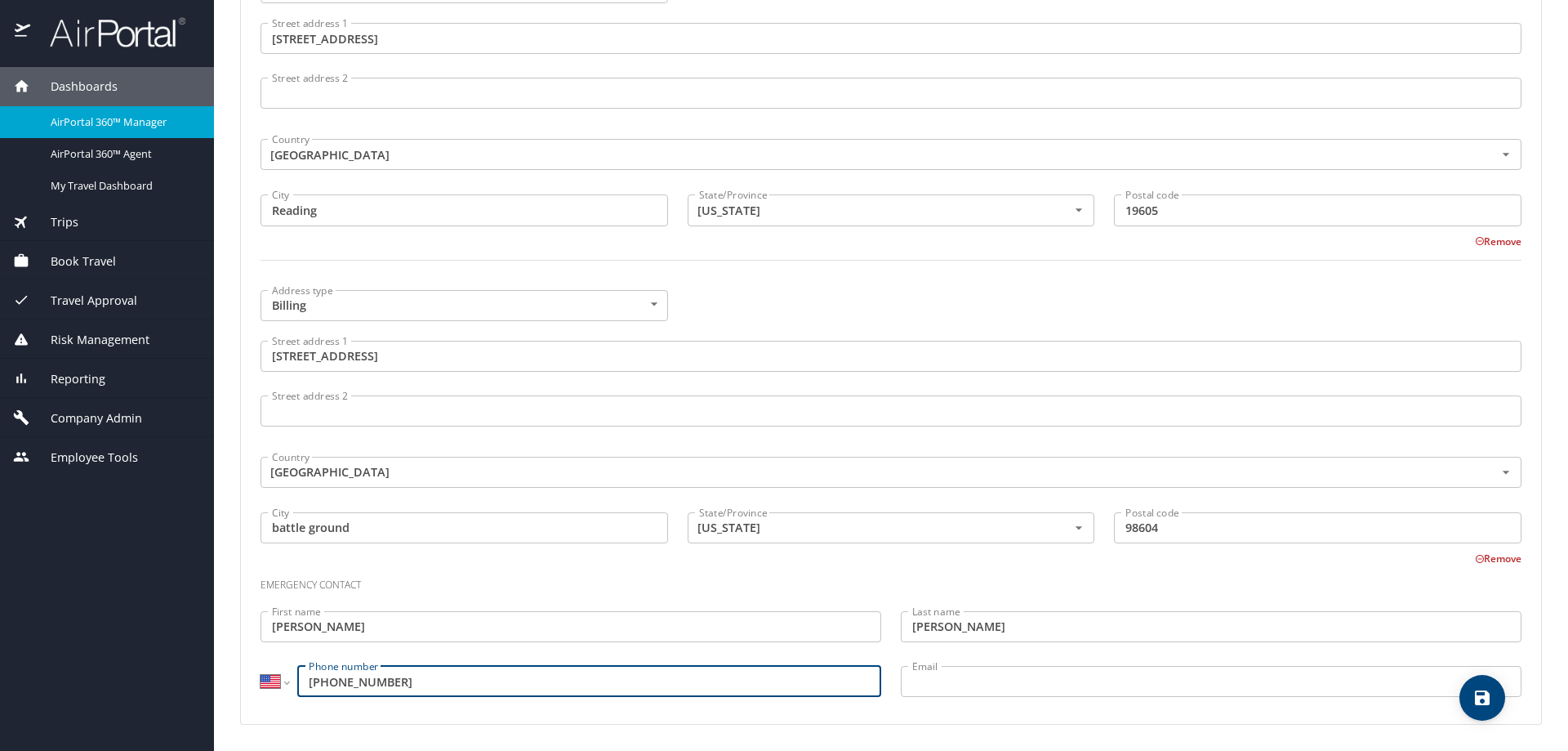
type input "[PHONE_NUMBER]"
click at [1472, 692] on icon "save" at bounding box center [1481, 697] width 20 height 20
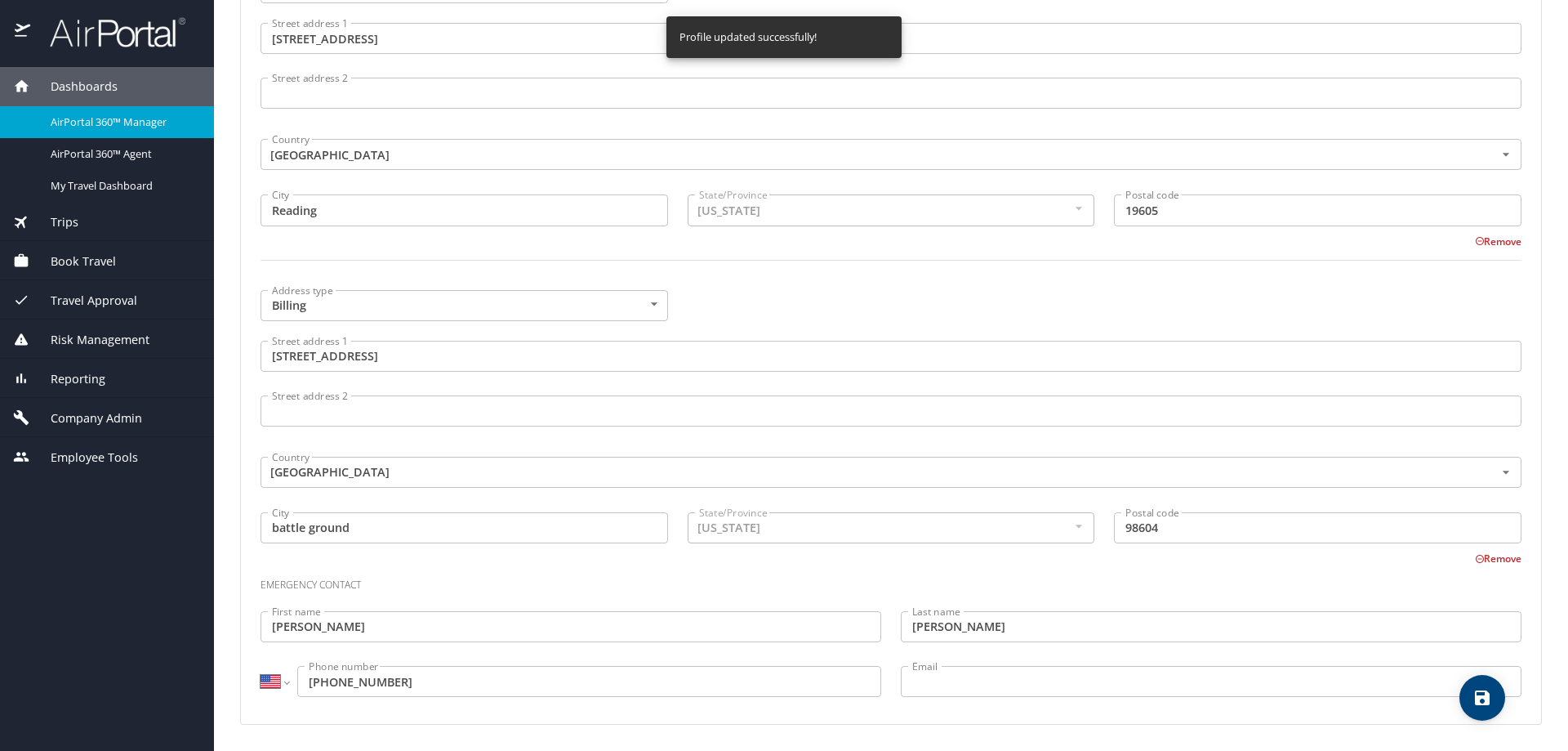
select select "US"
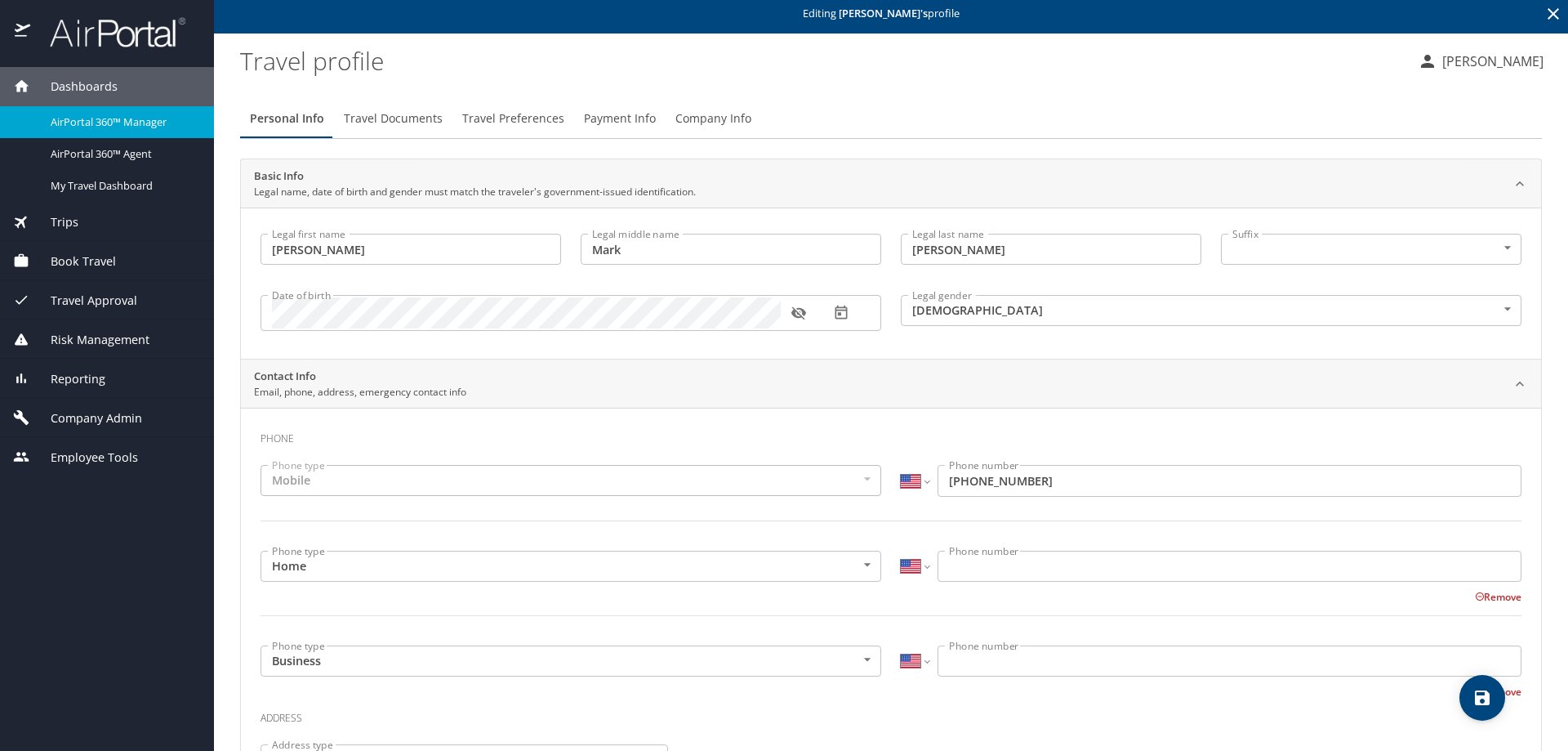
scroll to position [0, 0]
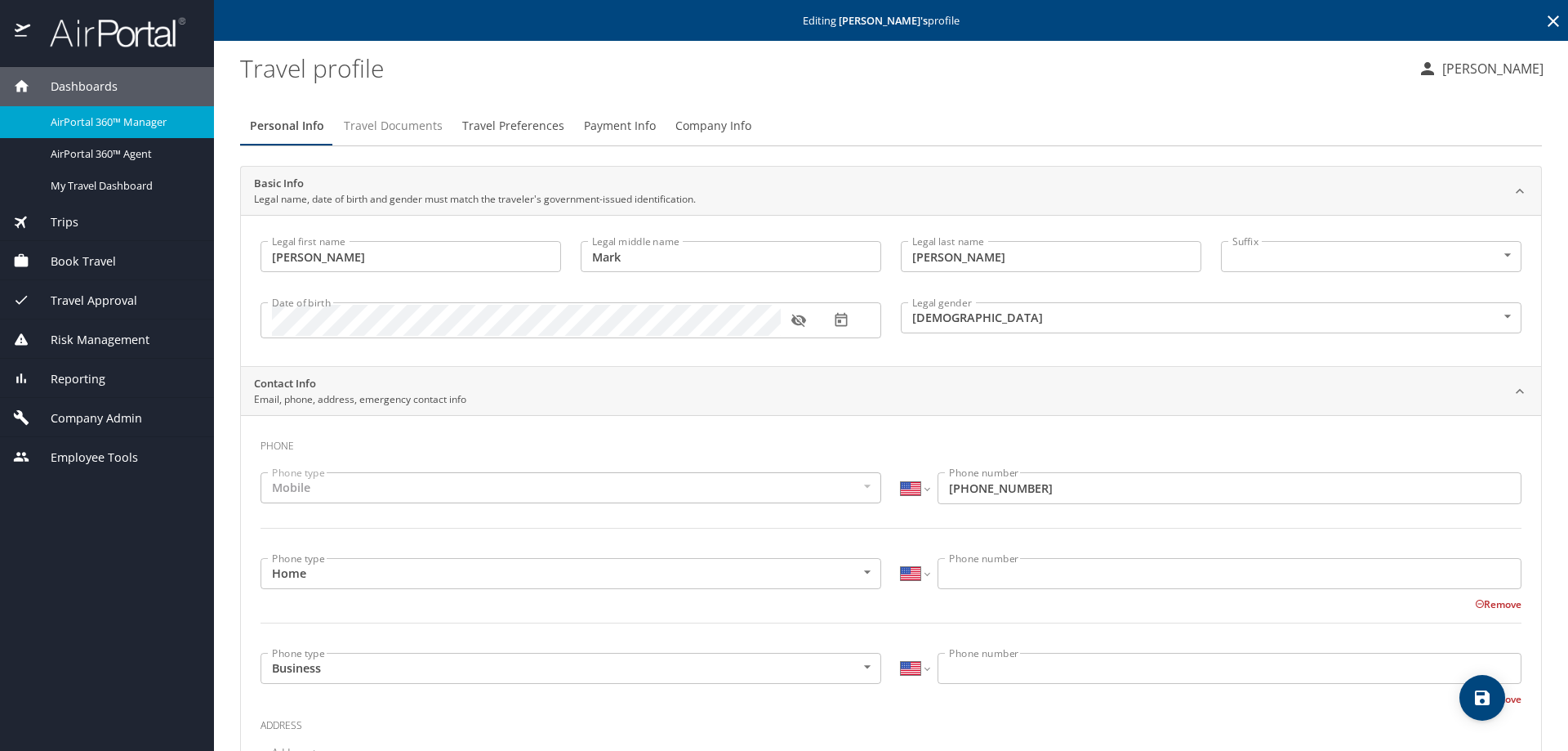
click at [396, 129] on span "Travel Documents" at bounding box center [393, 126] width 99 height 21
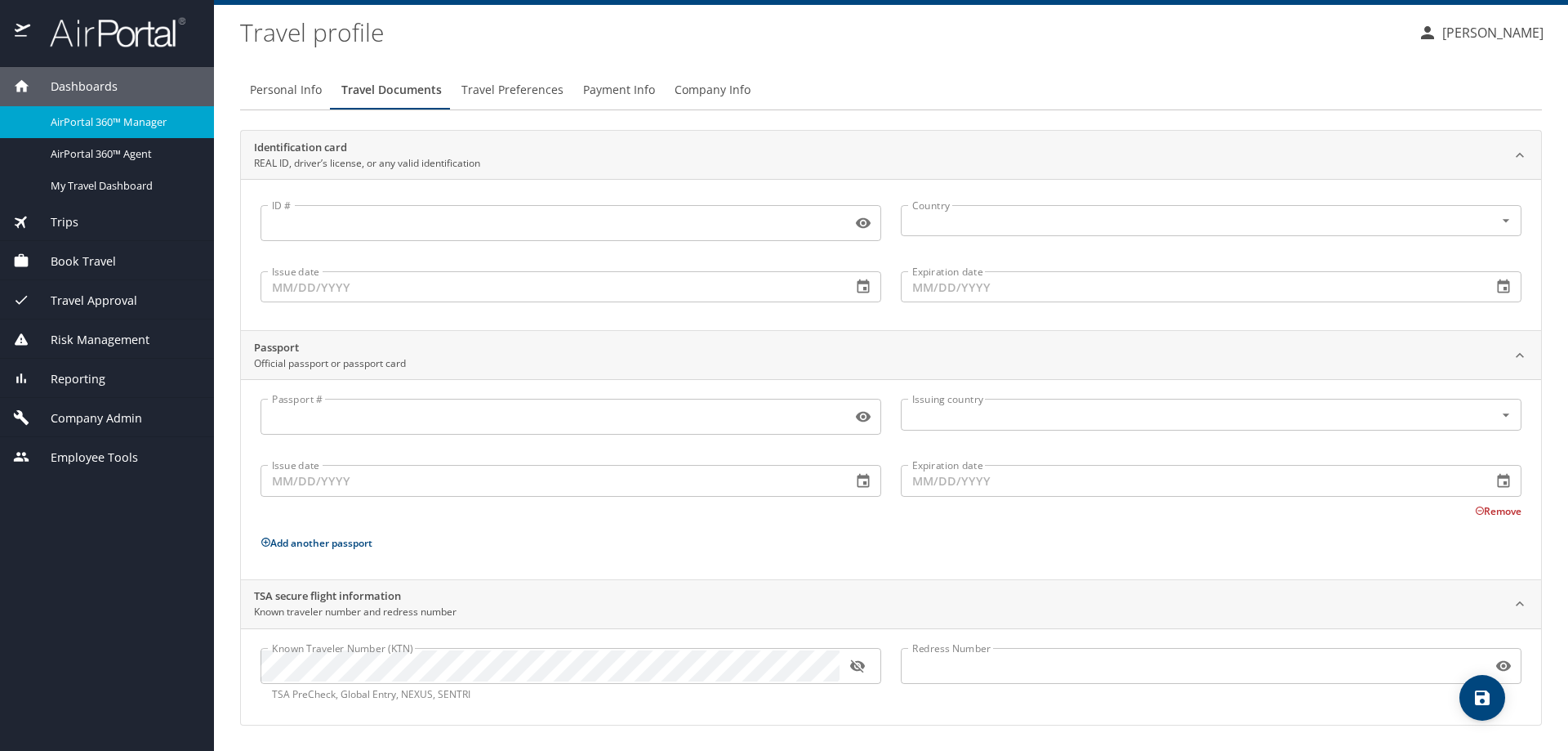
scroll to position [37, 0]
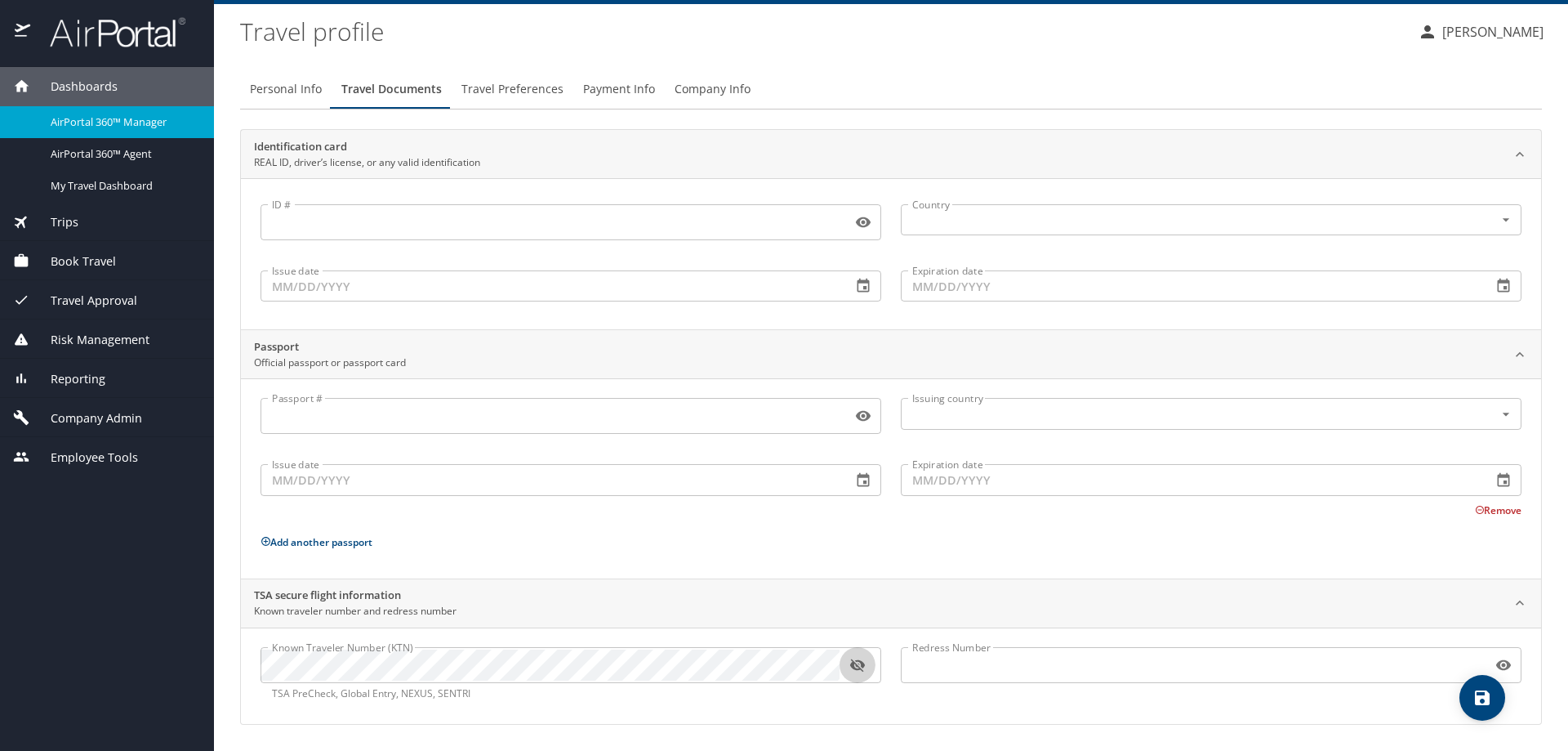
click at [858, 658] on icon "button" at bounding box center [857, 664] width 16 height 16
click at [500, 90] on span "Travel Preferences" at bounding box center [512, 90] width 102 height 21
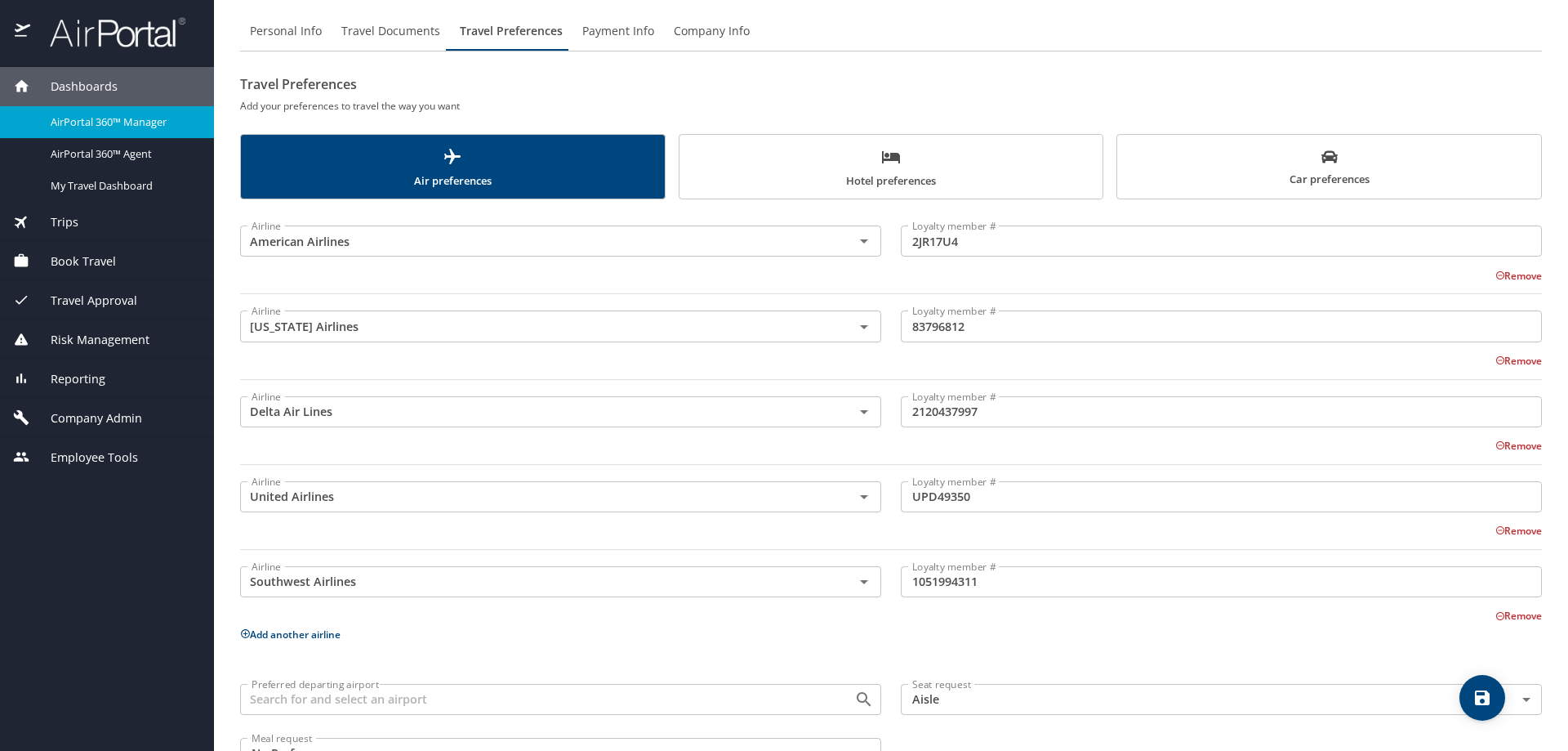
scroll to position [0, 0]
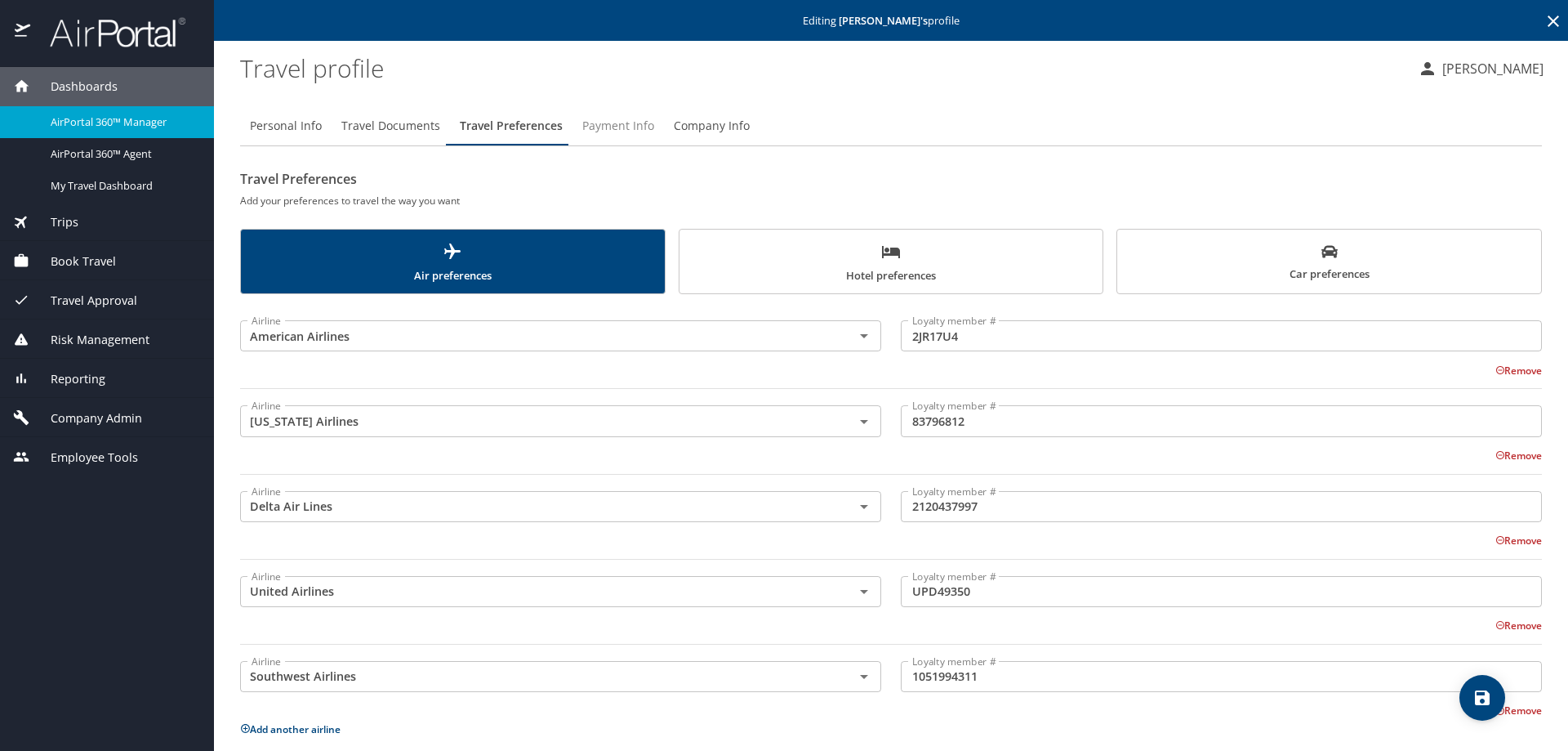
click at [631, 129] on span "Payment Info" at bounding box center [618, 126] width 72 height 21
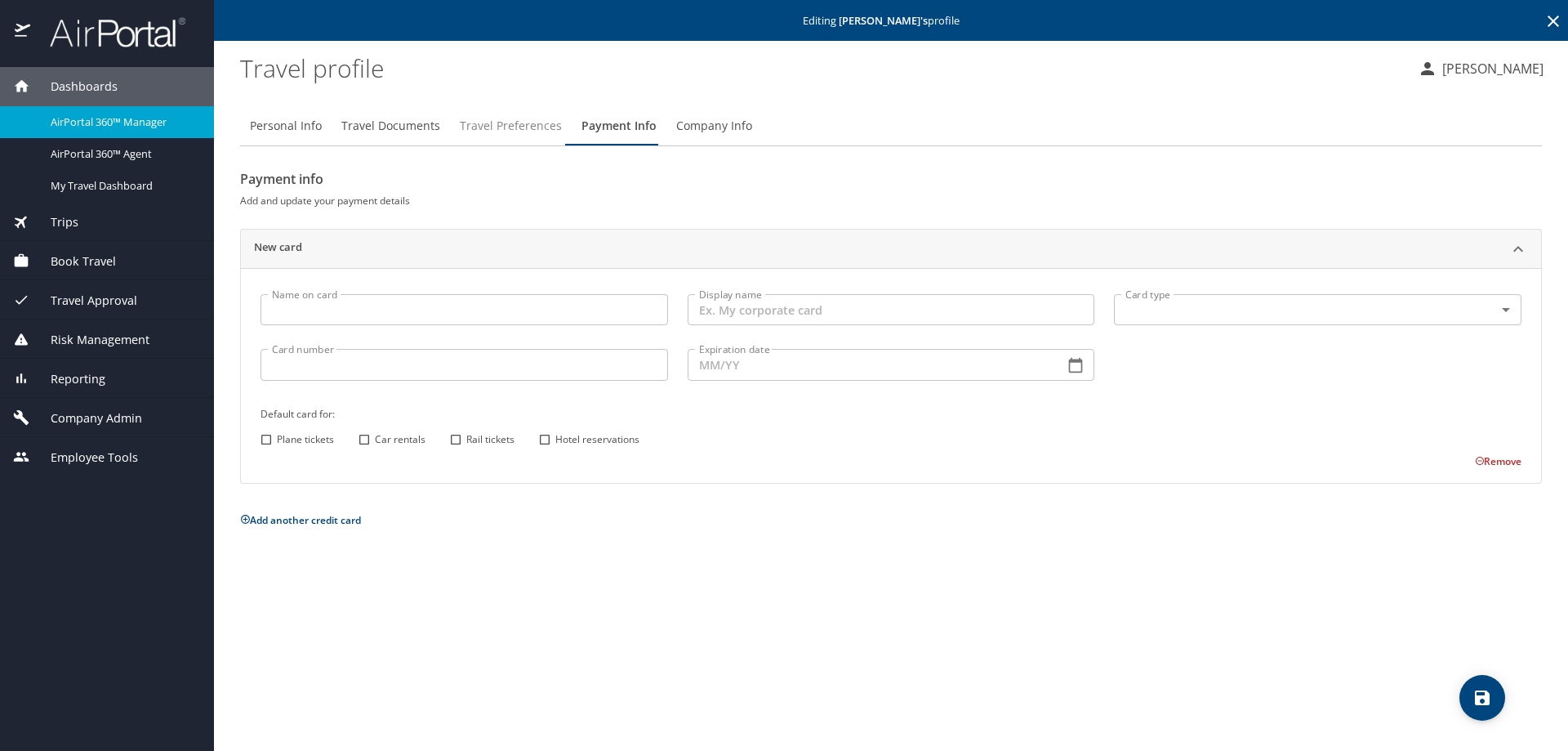
click at [509, 131] on span "Travel Preferences" at bounding box center [510, 126] width 102 height 21
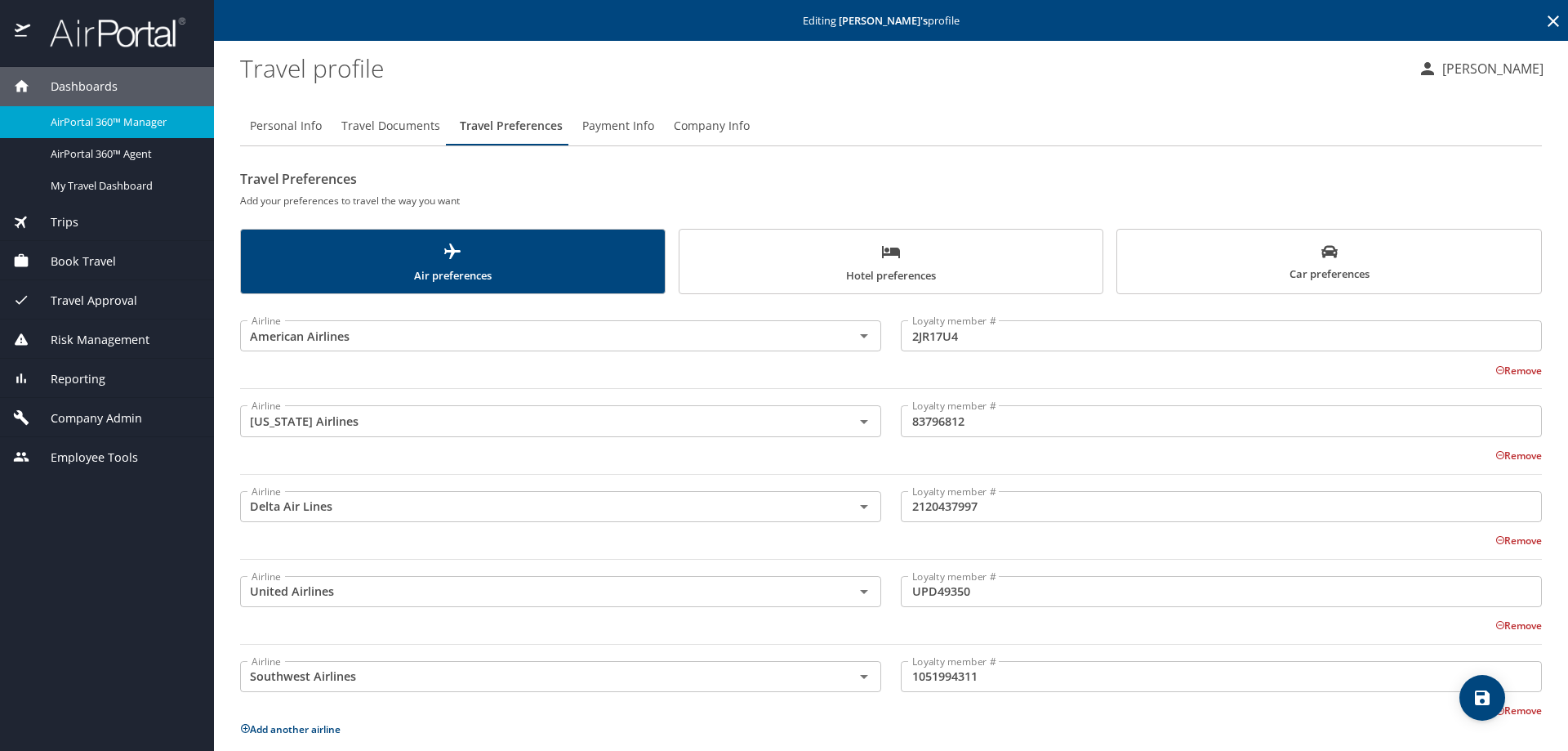
click at [1311, 273] on span "Car preferences" at bounding box center [1328, 263] width 404 height 40
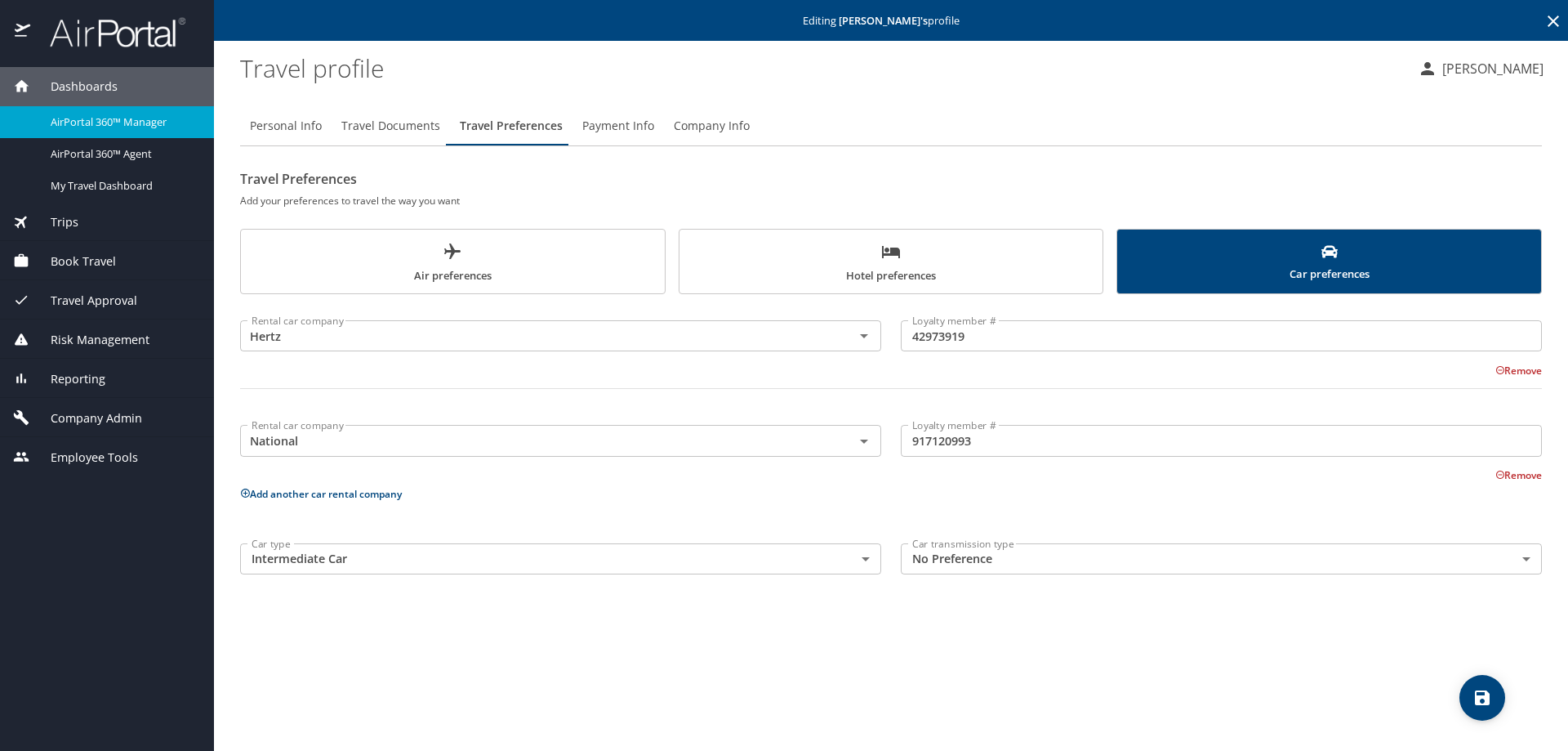
click at [976, 268] on span "Hotel preferences" at bounding box center [891, 264] width 404 height 43
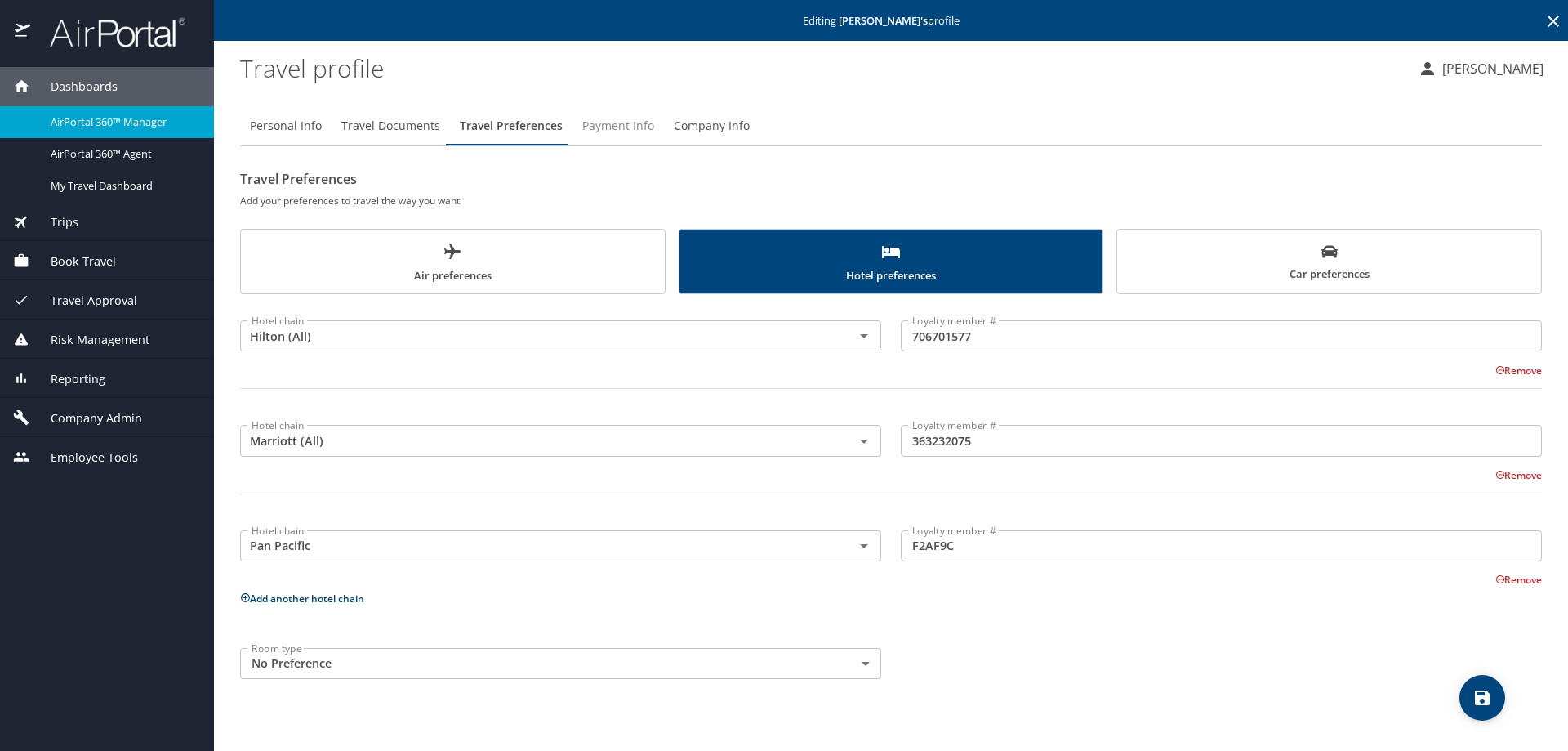
click at [606, 128] on span "Payment Info" at bounding box center [618, 126] width 72 height 21
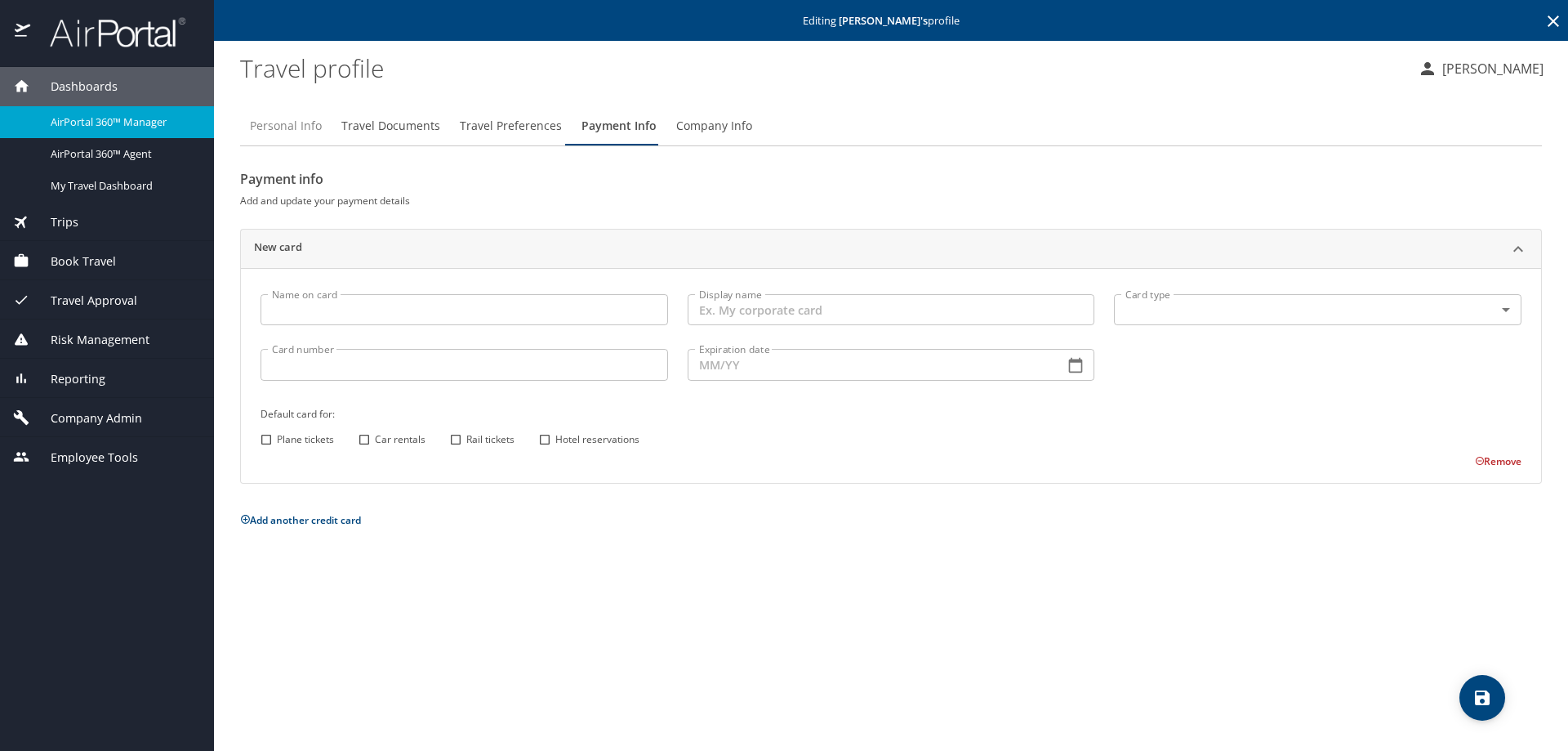
click at [302, 132] on span "Personal Info" at bounding box center [285, 126] width 72 height 21
select select "US"
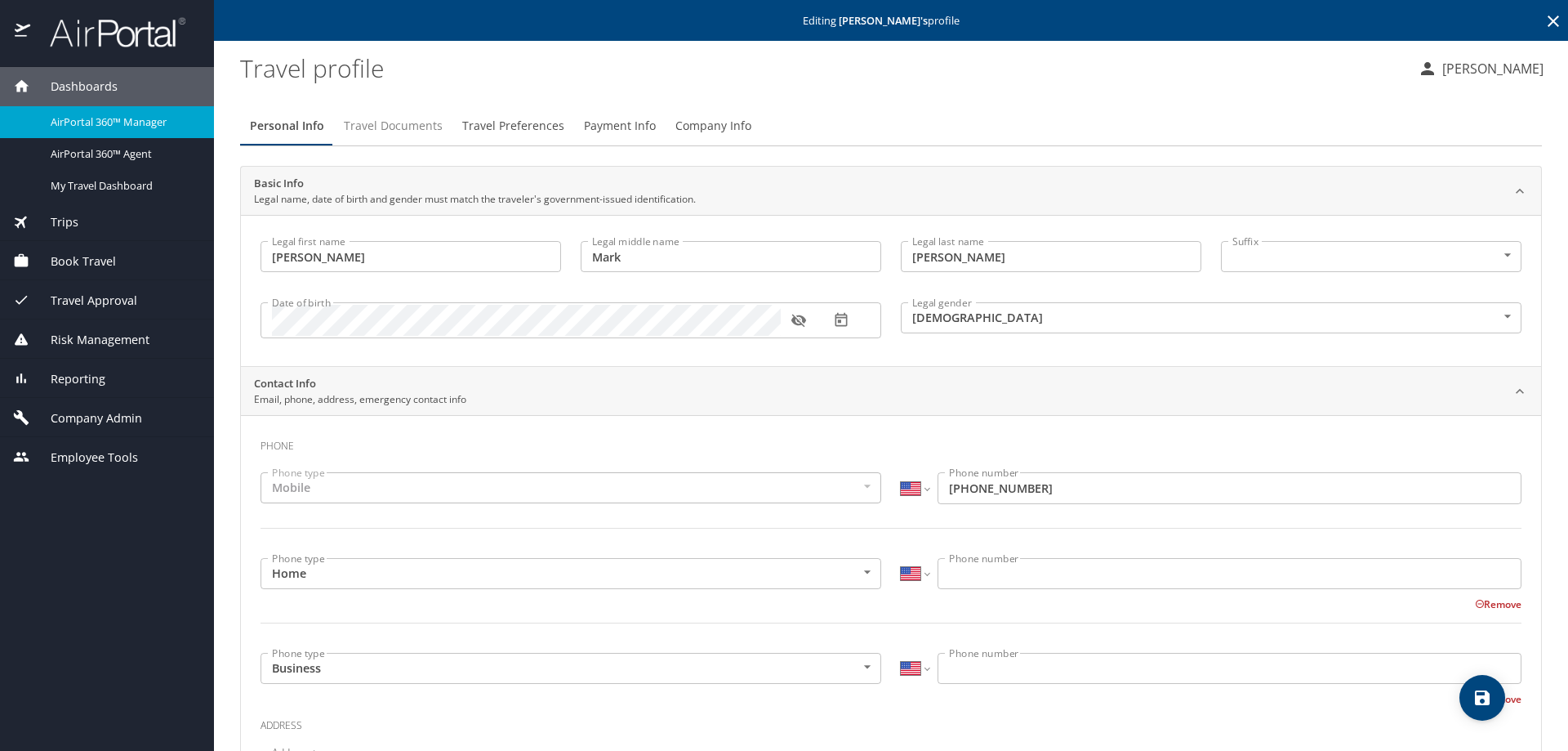
click at [403, 129] on span "Travel Documents" at bounding box center [393, 126] width 99 height 21
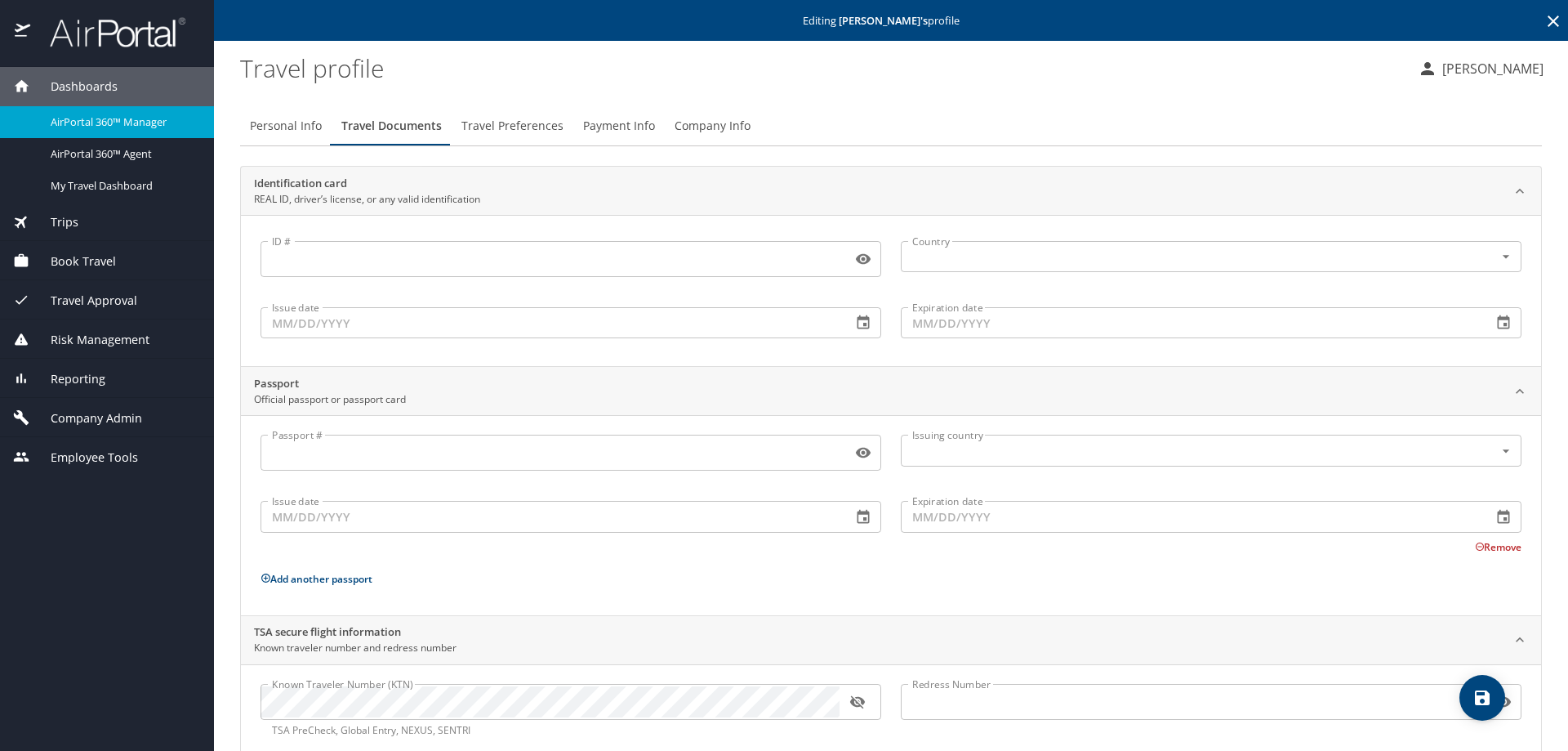
click at [715, 128] on span "Company Info" at bounding box center [712, 126] width 76 height 21
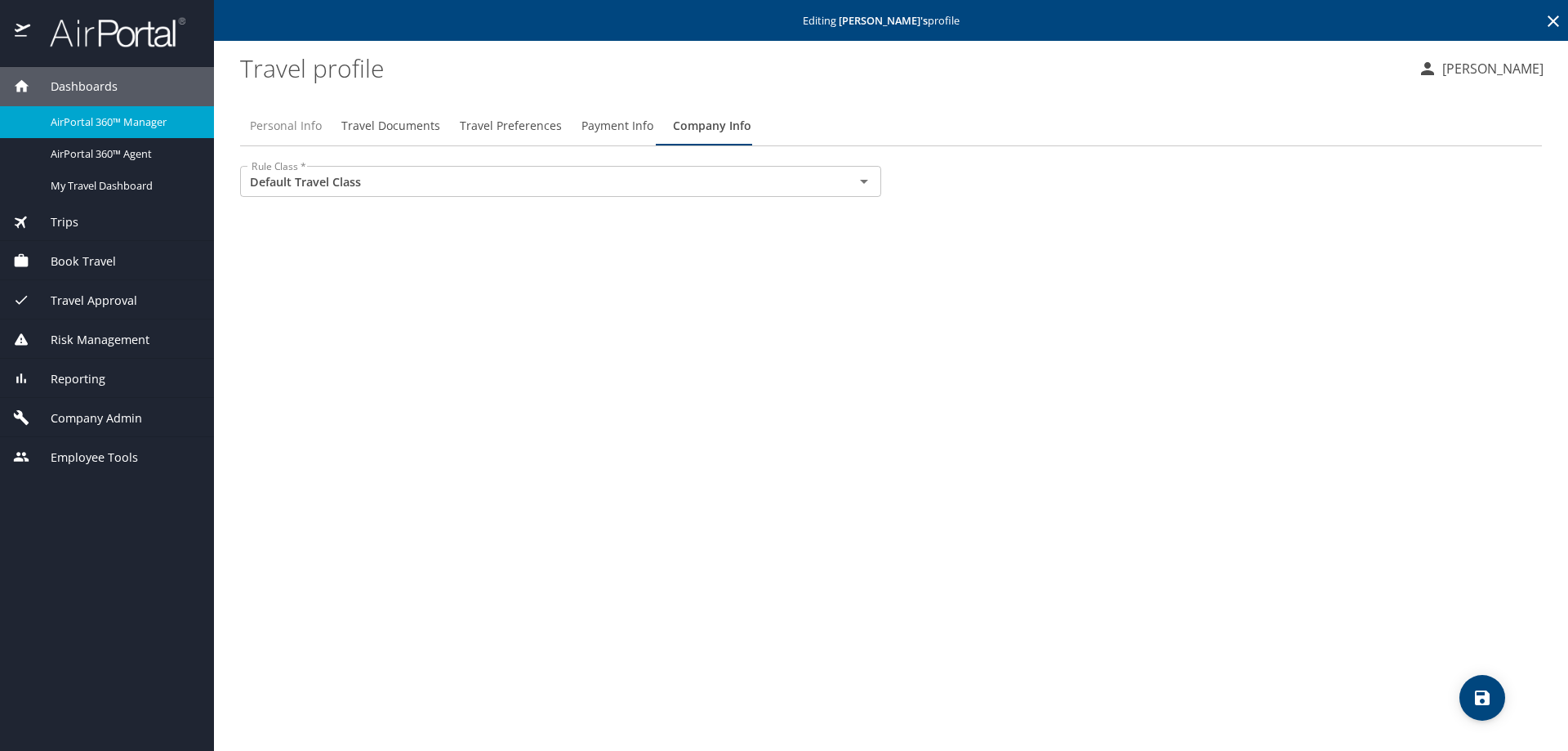
click at [290, 131] on span "Personal Info" at bounding box center [285, 126] width 72 height 21
select select "US"
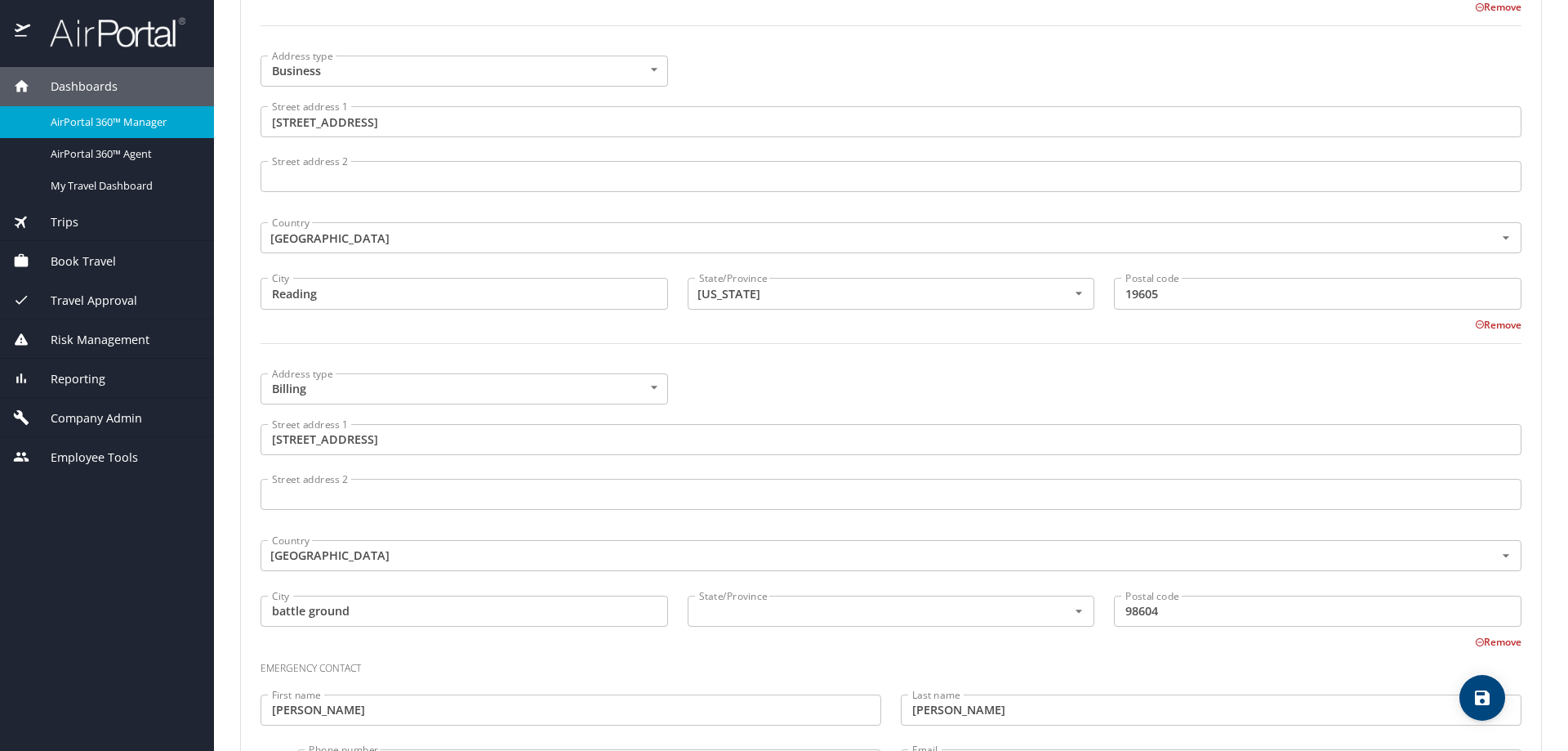
scroll to position [933, 0]
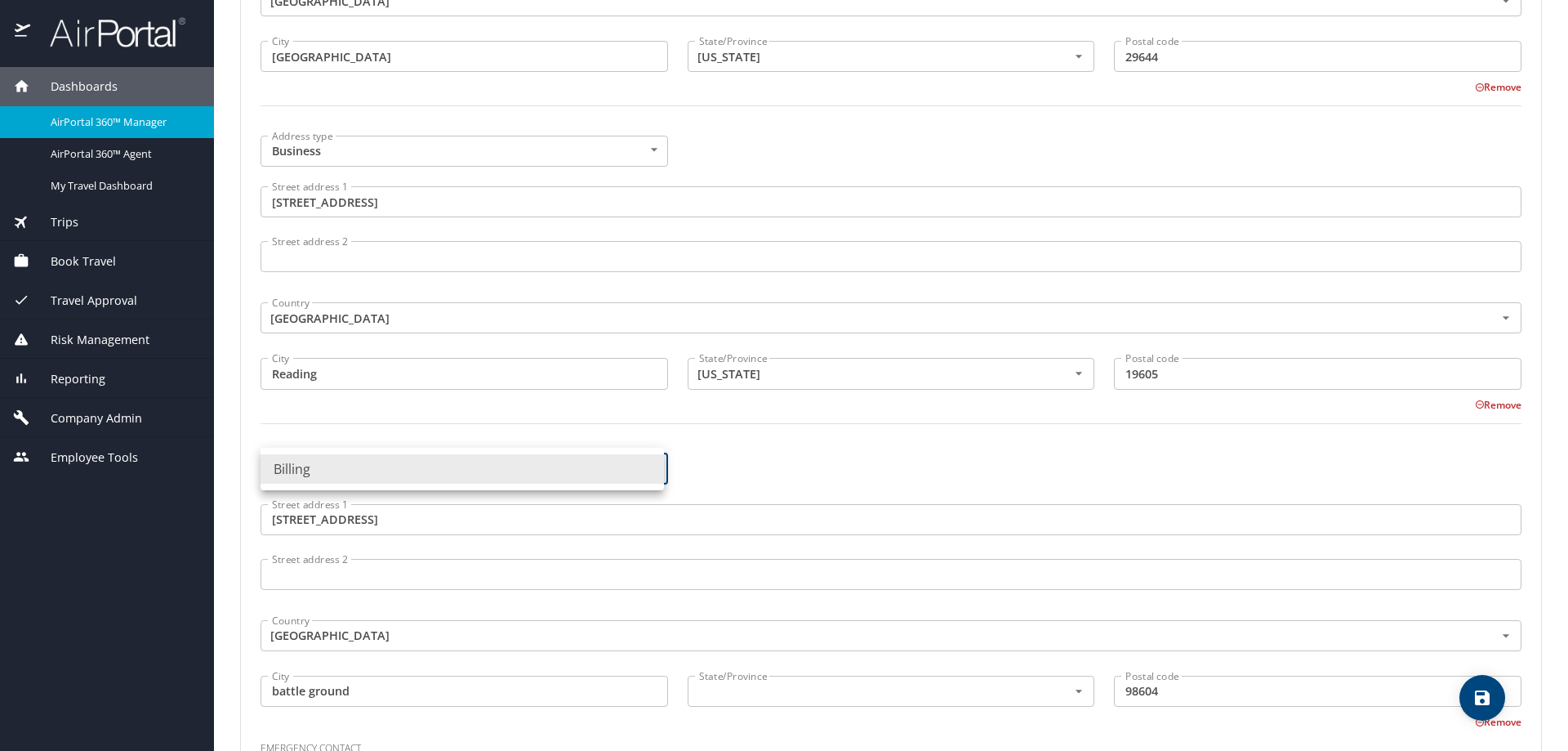
click at [652, 470] on body "Dashboards AirPortal 360™ Manager AirPortal 360™ Agent My Travel Dashboard Trip…" at bounding box center [784, 375] width 1568 height 751
click at [768, 471] on div at bounding box center [784, 375] width 1568 height 751
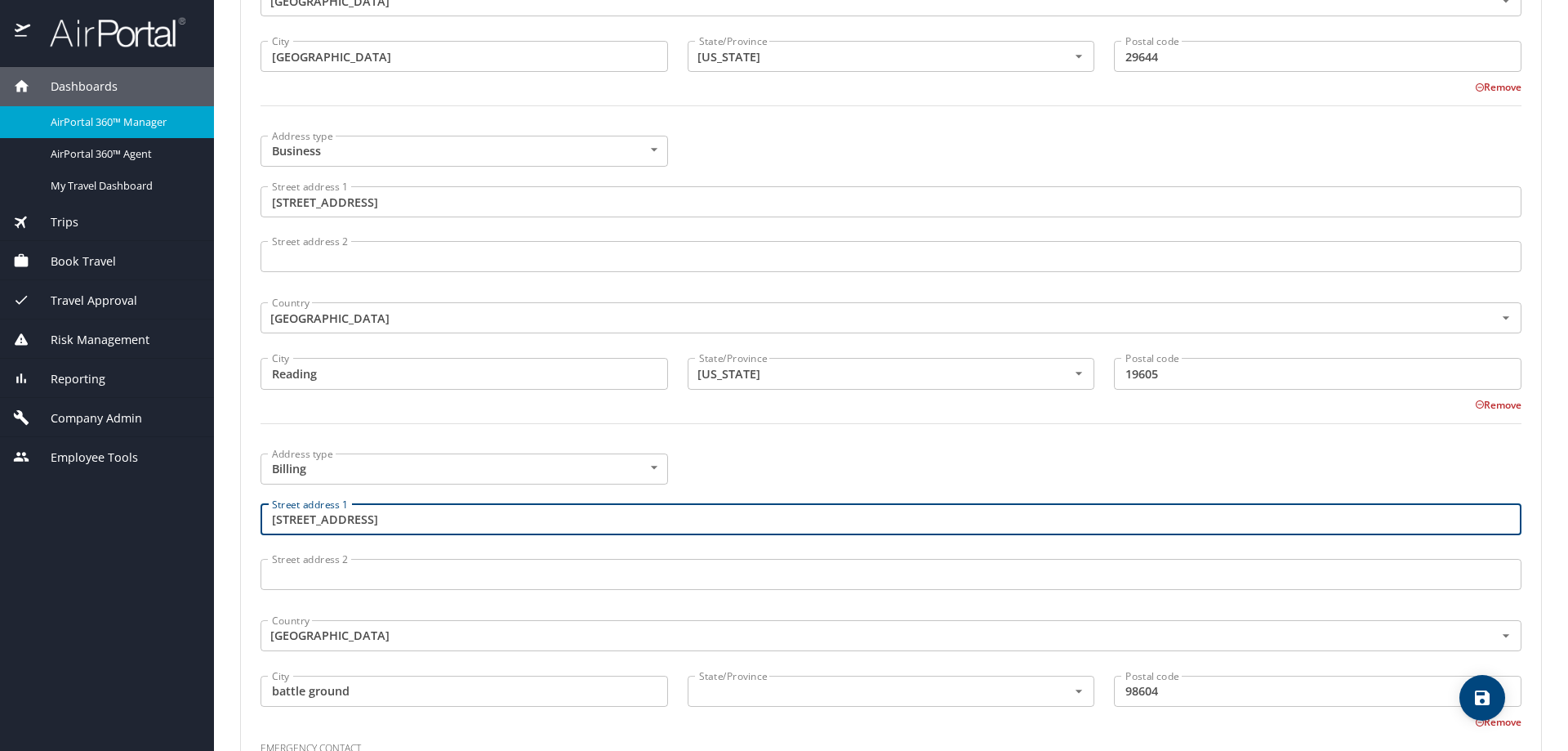
drag, startPoint x: 415, startPoint y: 527, endPoint x: 261, endPoint y: 537, distance: 154.3
click at [261, 537] on div "Street address 1 18503 ne 113th ave Street address 1" at bounding box center [890, 522] width 1280 height 55
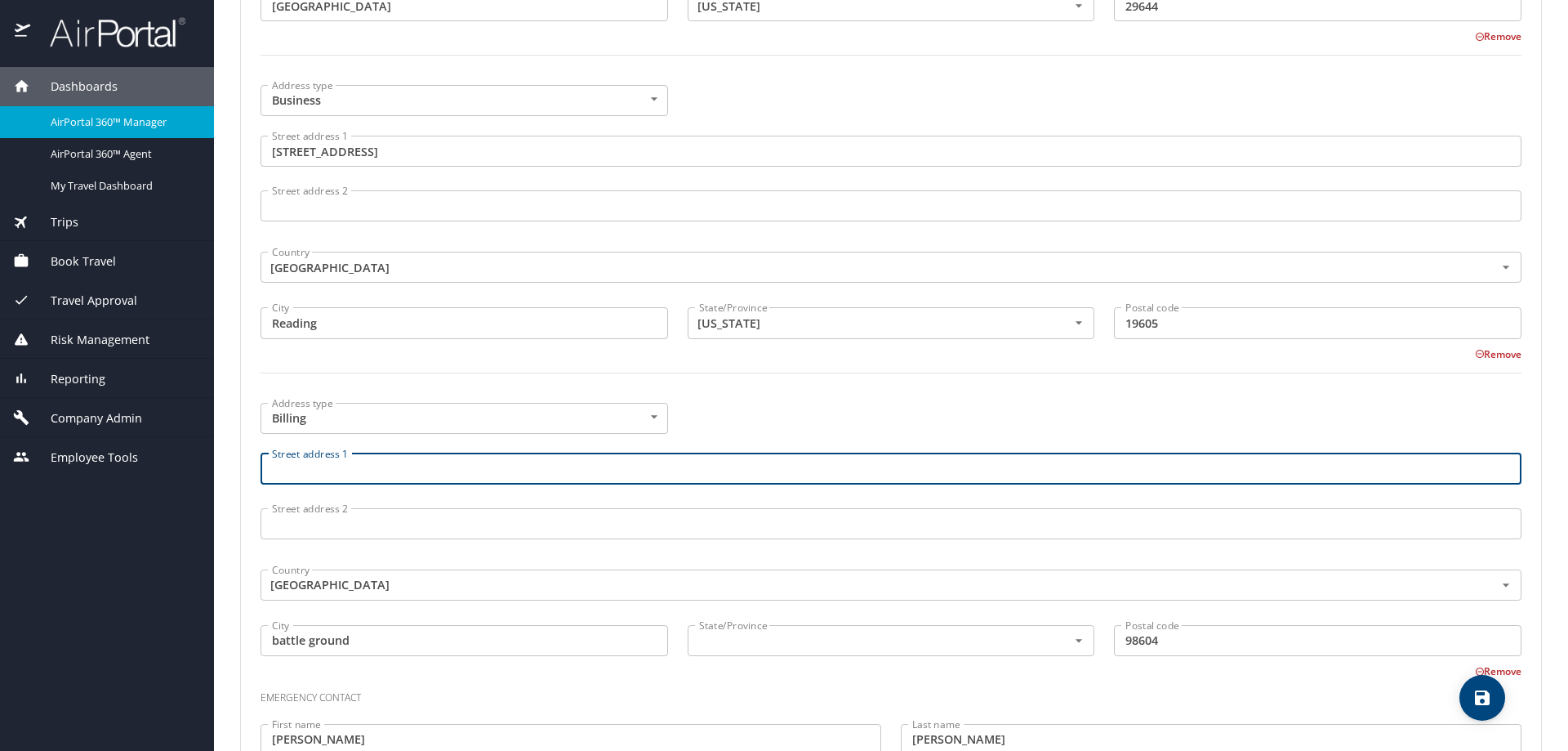
scroll to position [1097, 0]
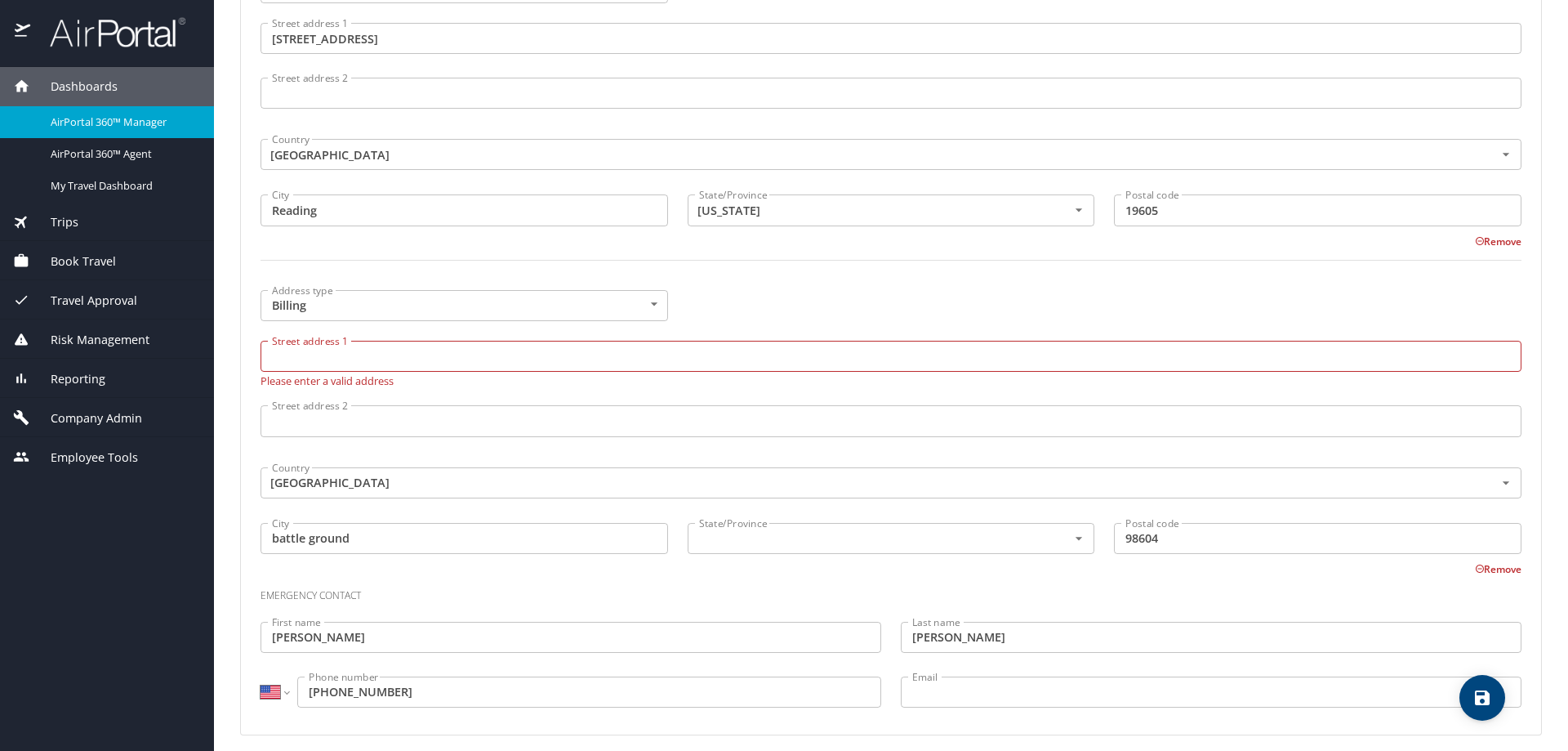
click at [89, 418] on span "Company Admin" at bounding box center [86, 417] width 112 height 18
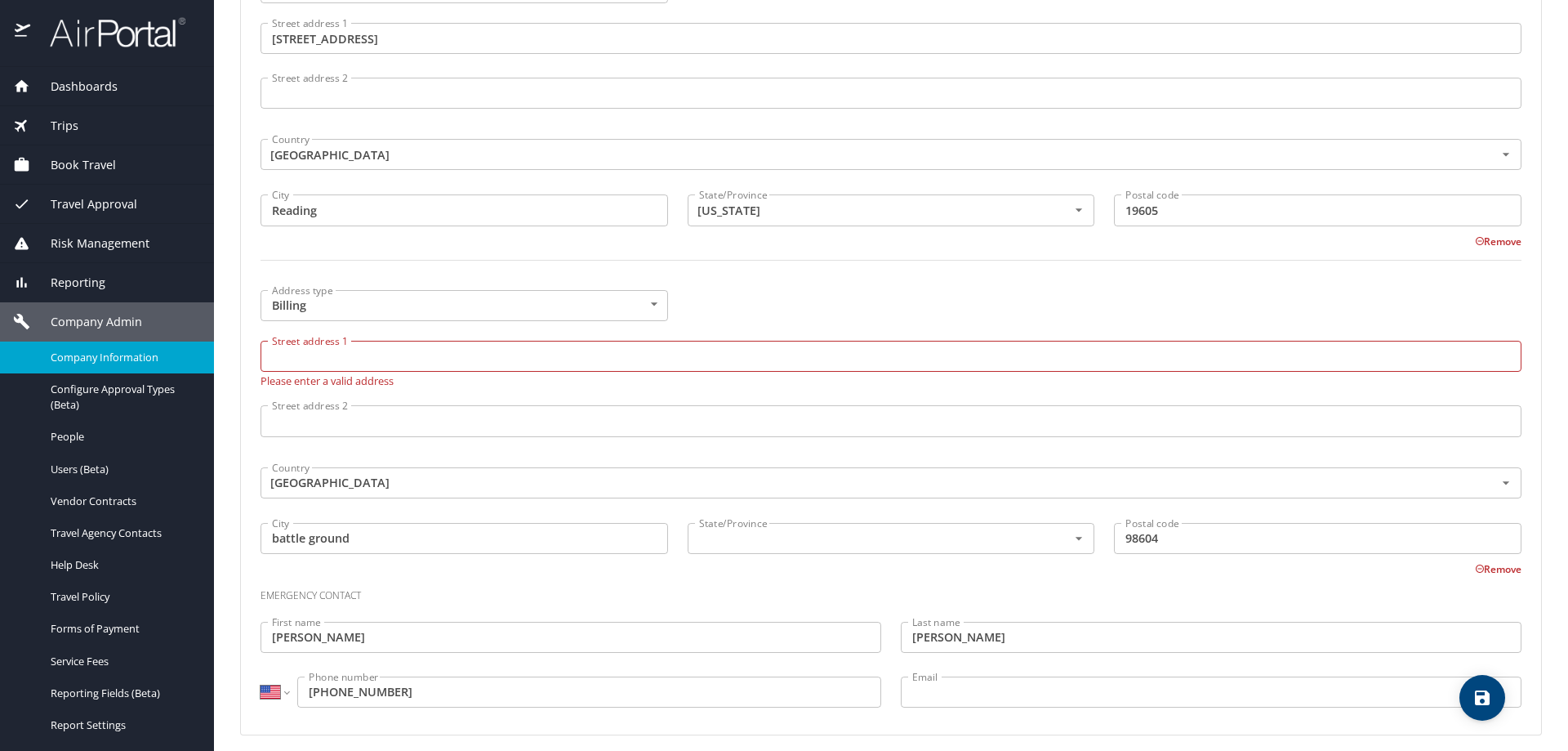
click at [107, 352] on span "Company Information" at bounding box center [122, 357] width 144 height 15
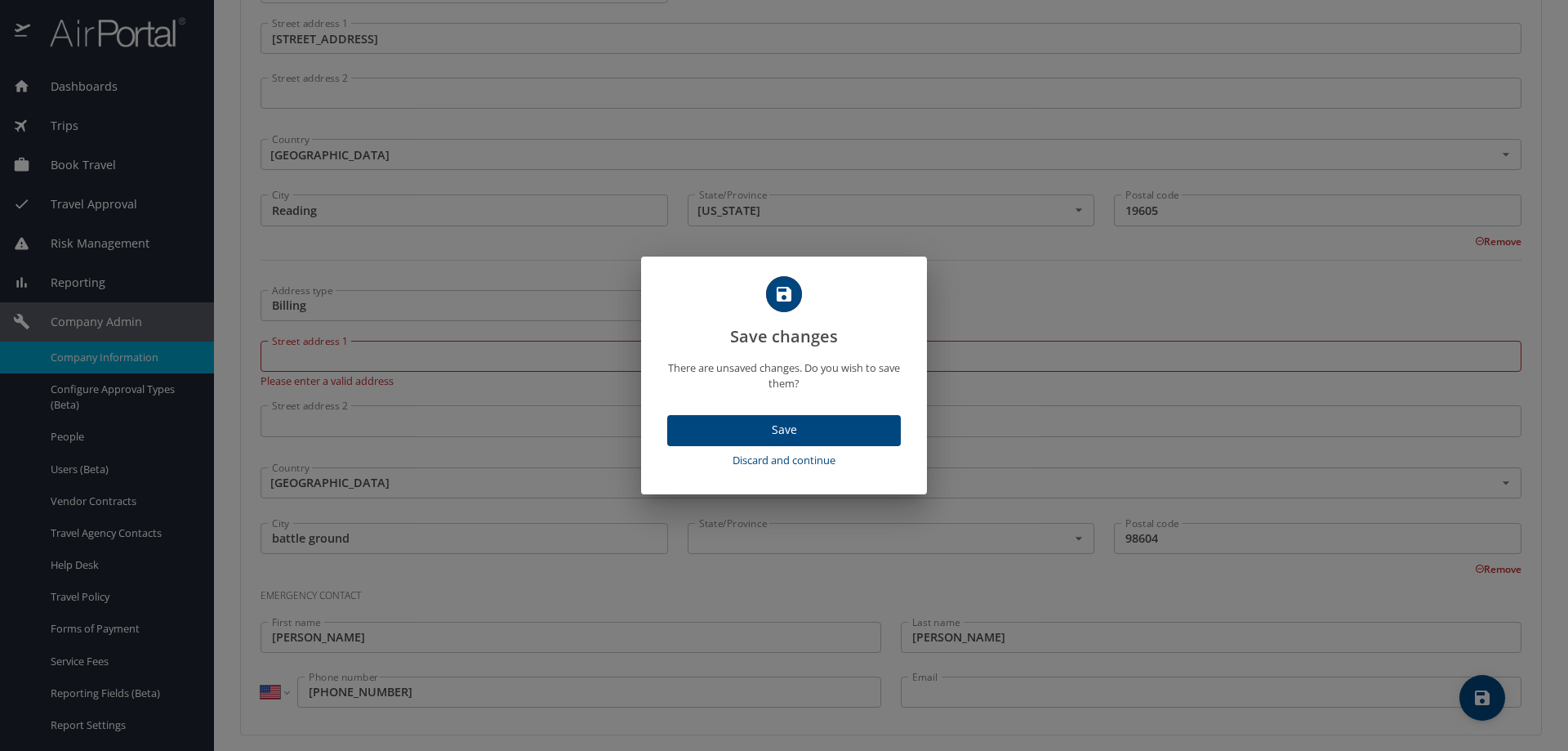
click at [788, 463] on span "Discard and continue" at bounding box center [784, 461] width 220 height 19
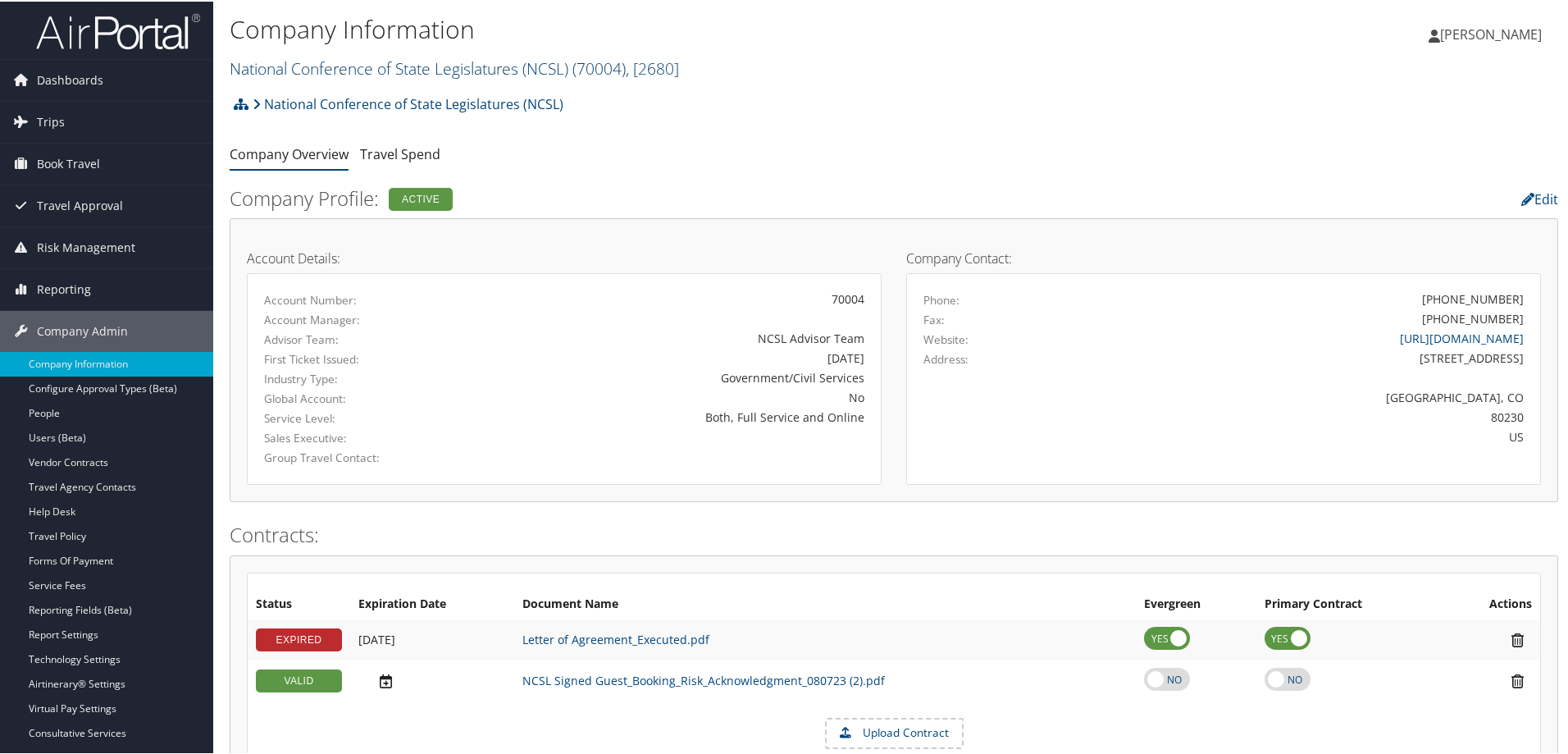
click at [607, 64] on span "( 70004 )" at bounding box center [599, 66] width 53 height 22
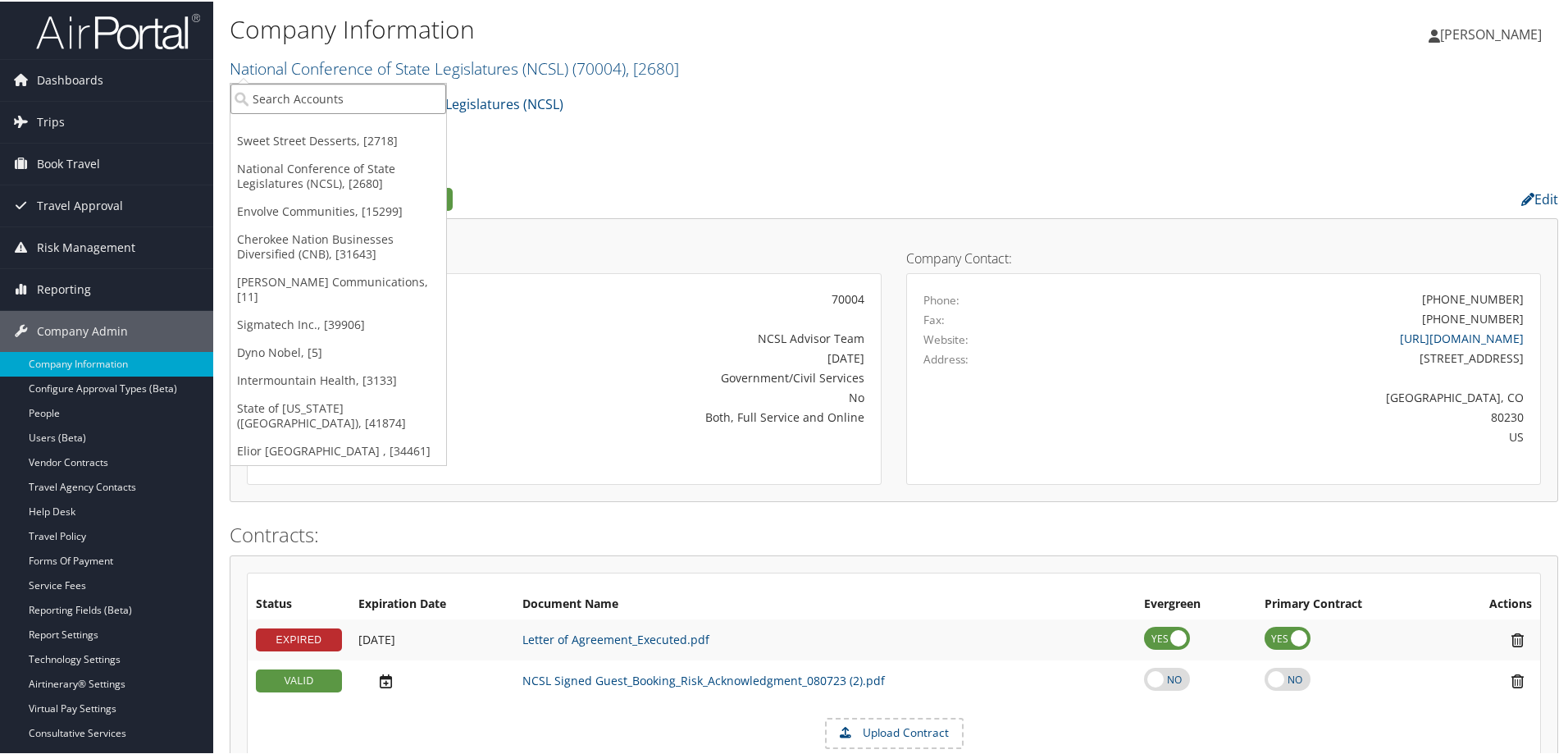
click at [367, 94] on input "search" at bounding box center [339, 97] width 216 height 30
type input "sweet"
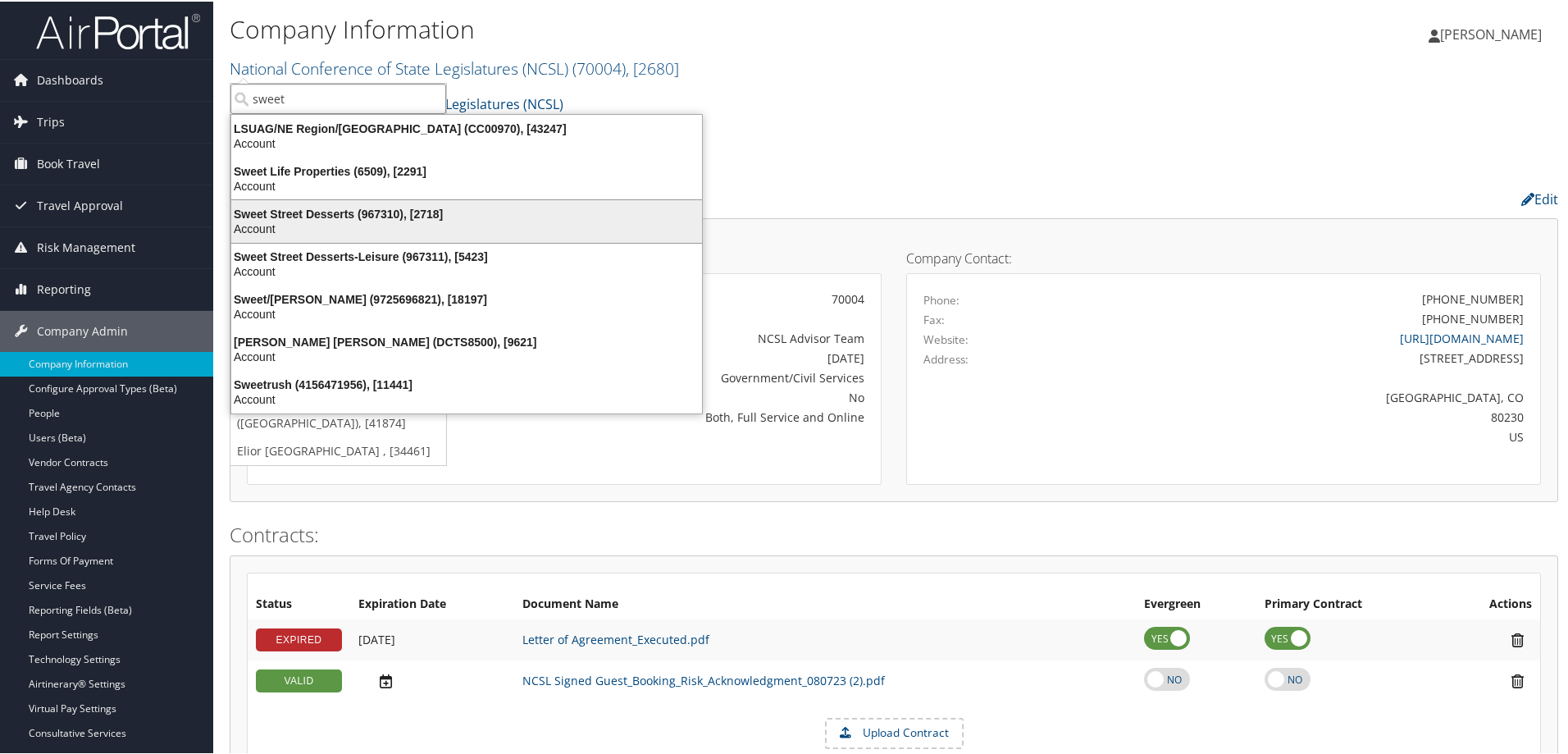
click at [392, 213] on div "Sweet Street Desserts (967310), [2718]" at bounding box center [466, 213] width 490 height 15
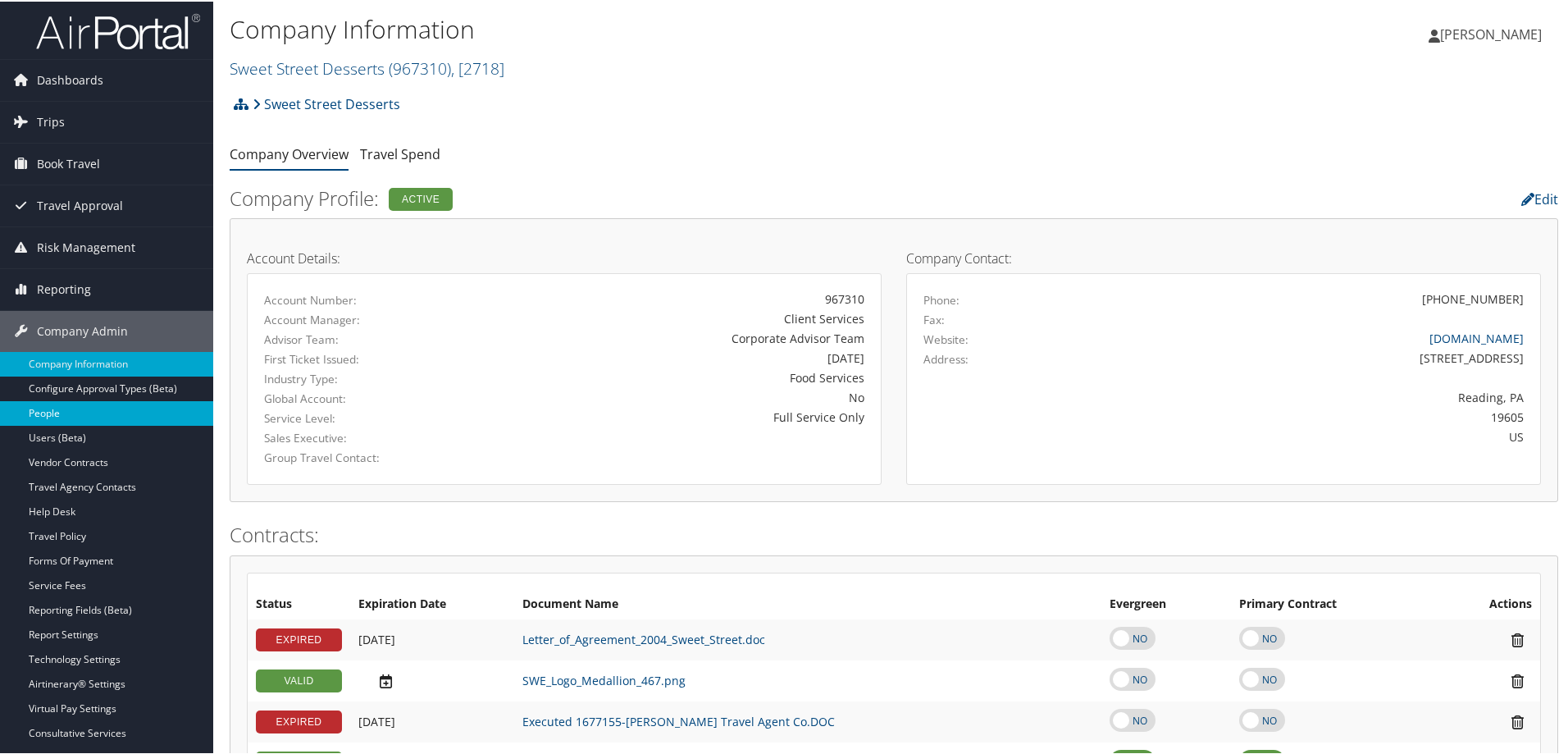
click at [67, 410] on link "People" at bounding box center [106, 412] width 213 height 25
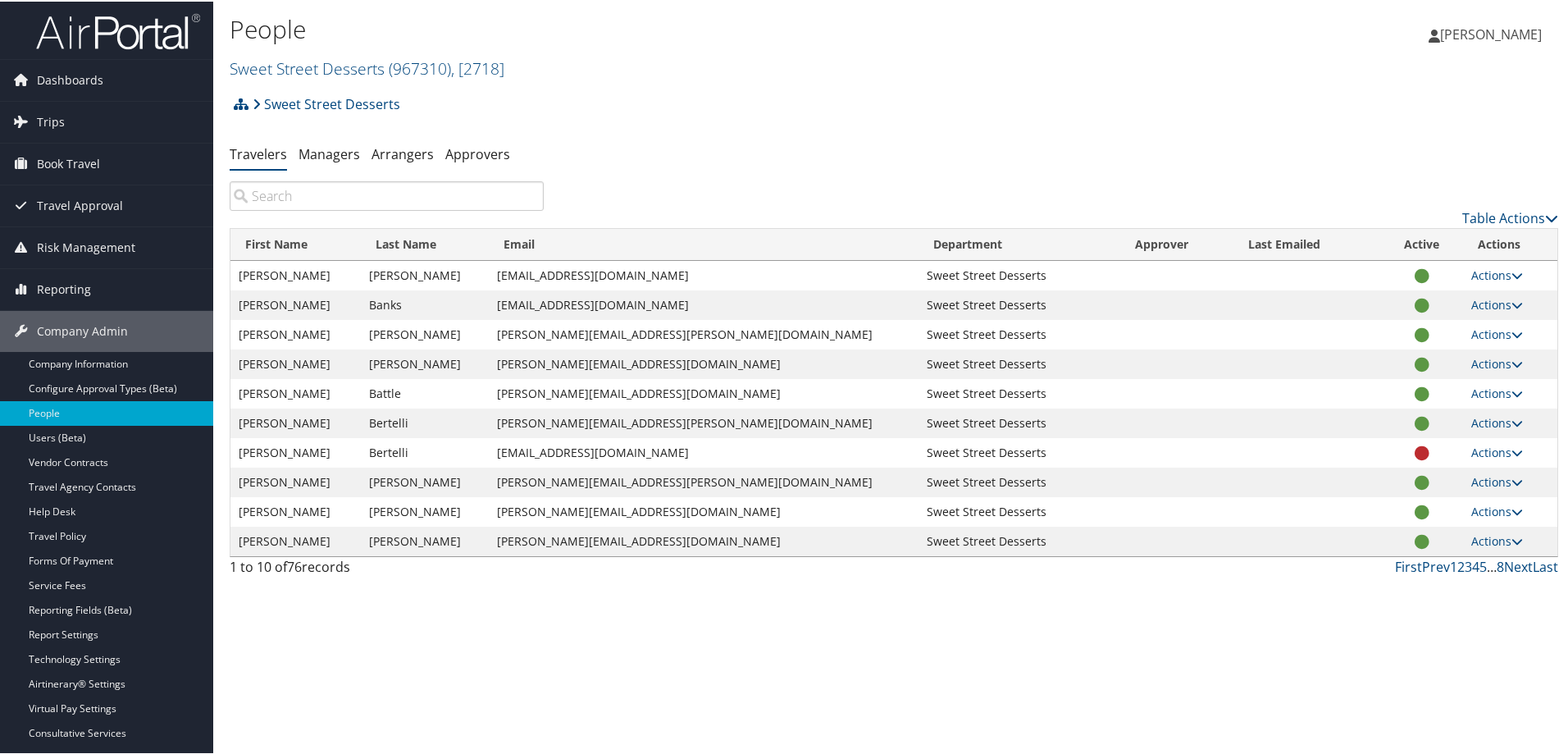
click at [318, 201] on input "search" at bounding box center [387, 194] width 314 height 29
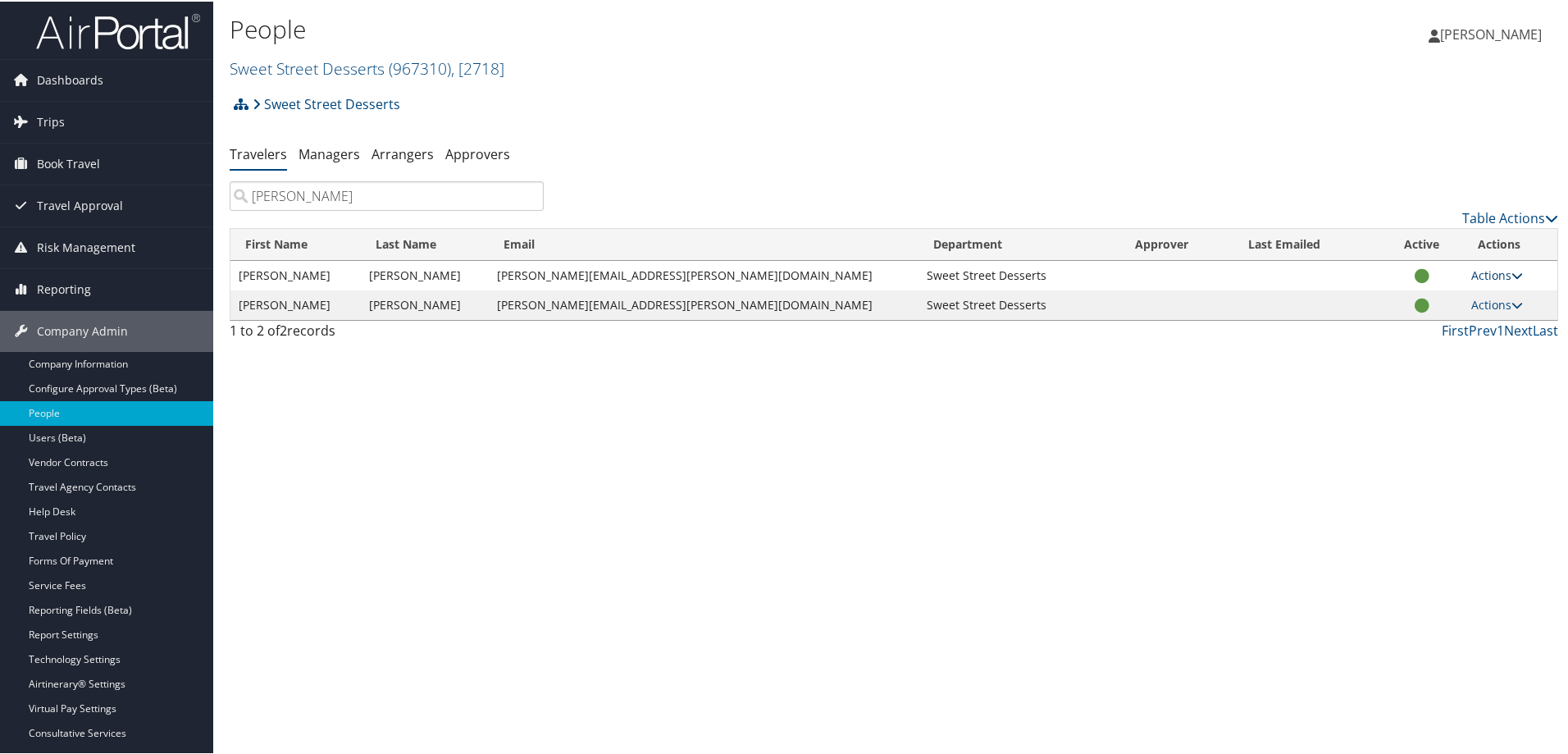
type input "davis"
click at [1471, 274] on link "Actions" at bounding box center [1496, 273] width 52 height 15
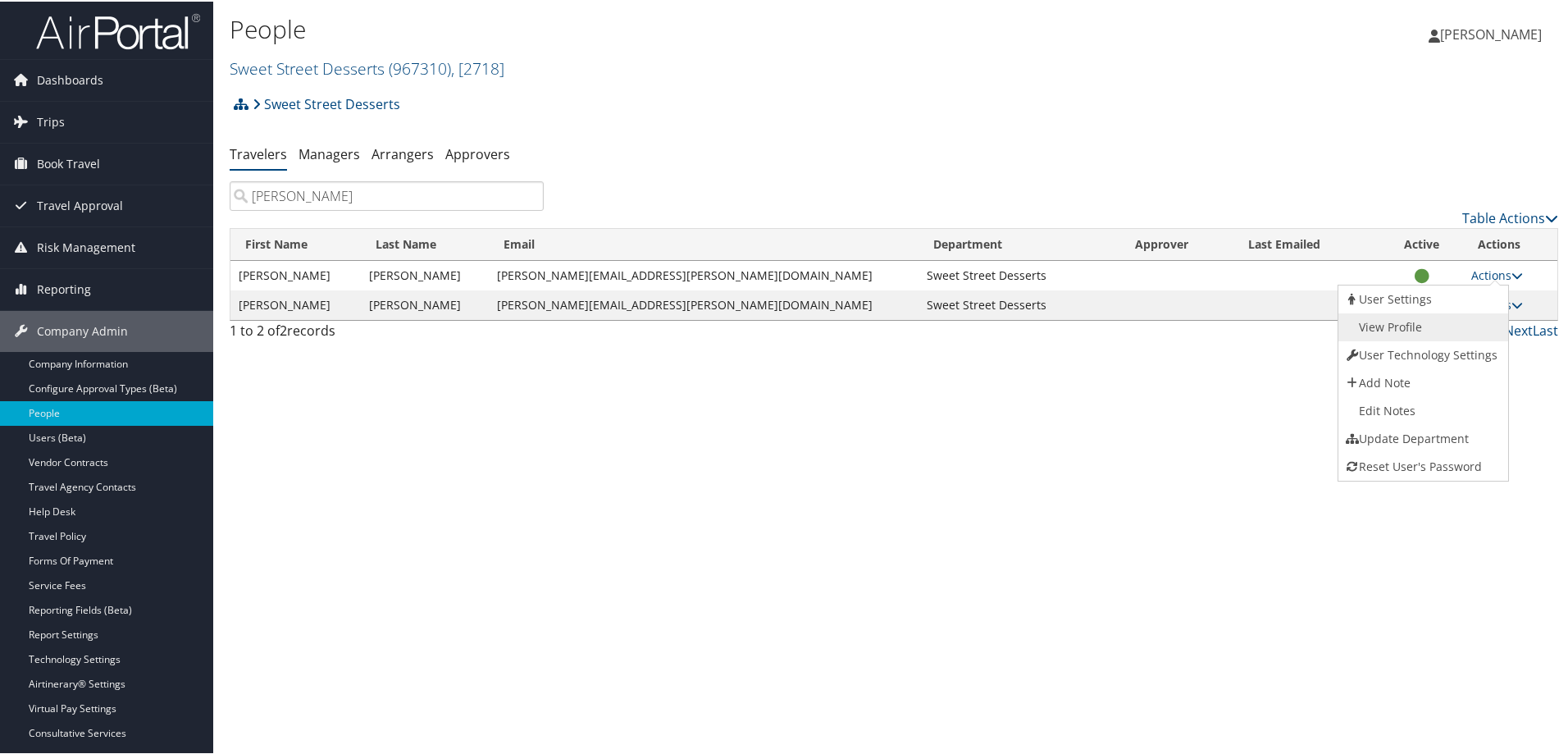
click at [1421, 319] on link "View Profile" at bounding box center [1421, 324] width 166 height 27
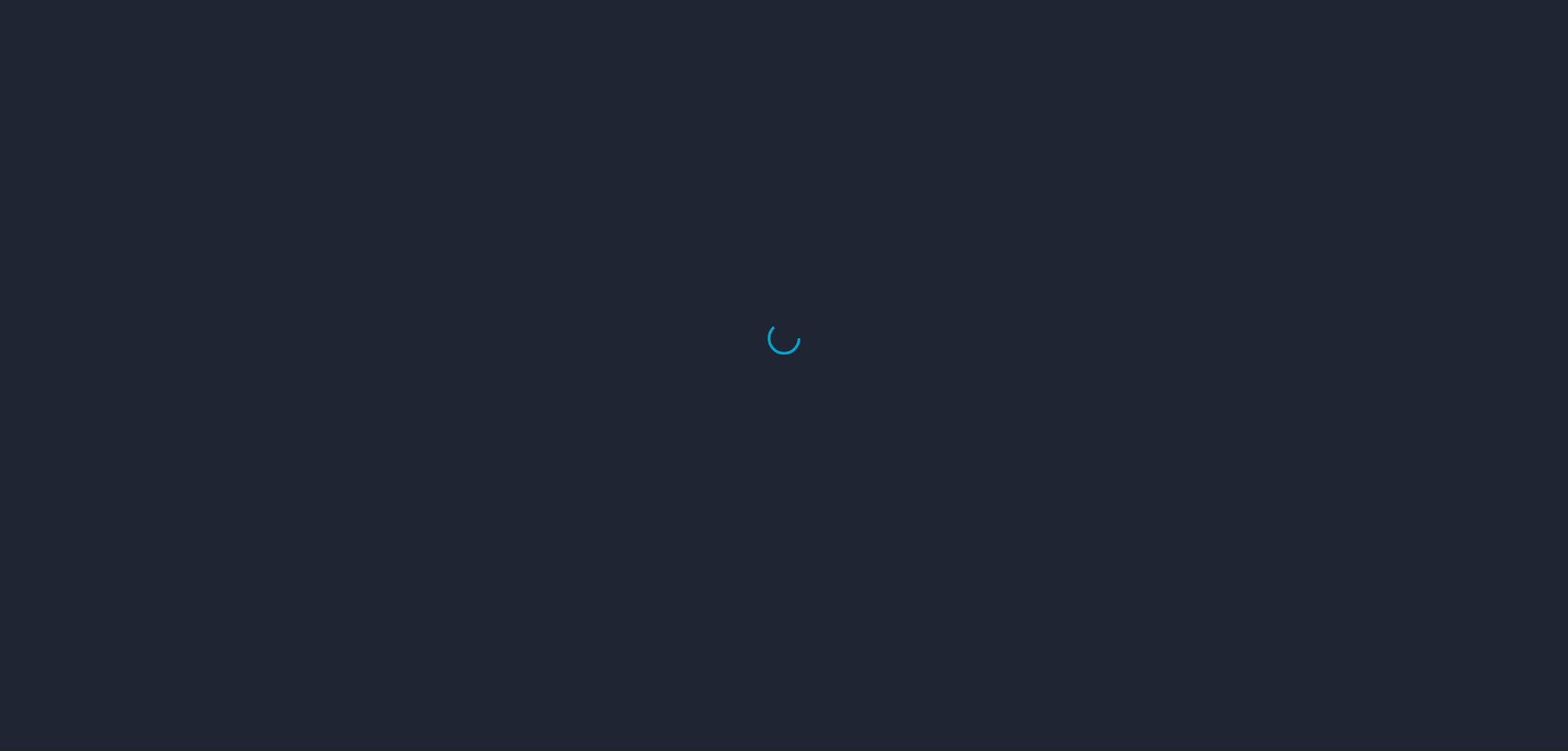
select select "US"
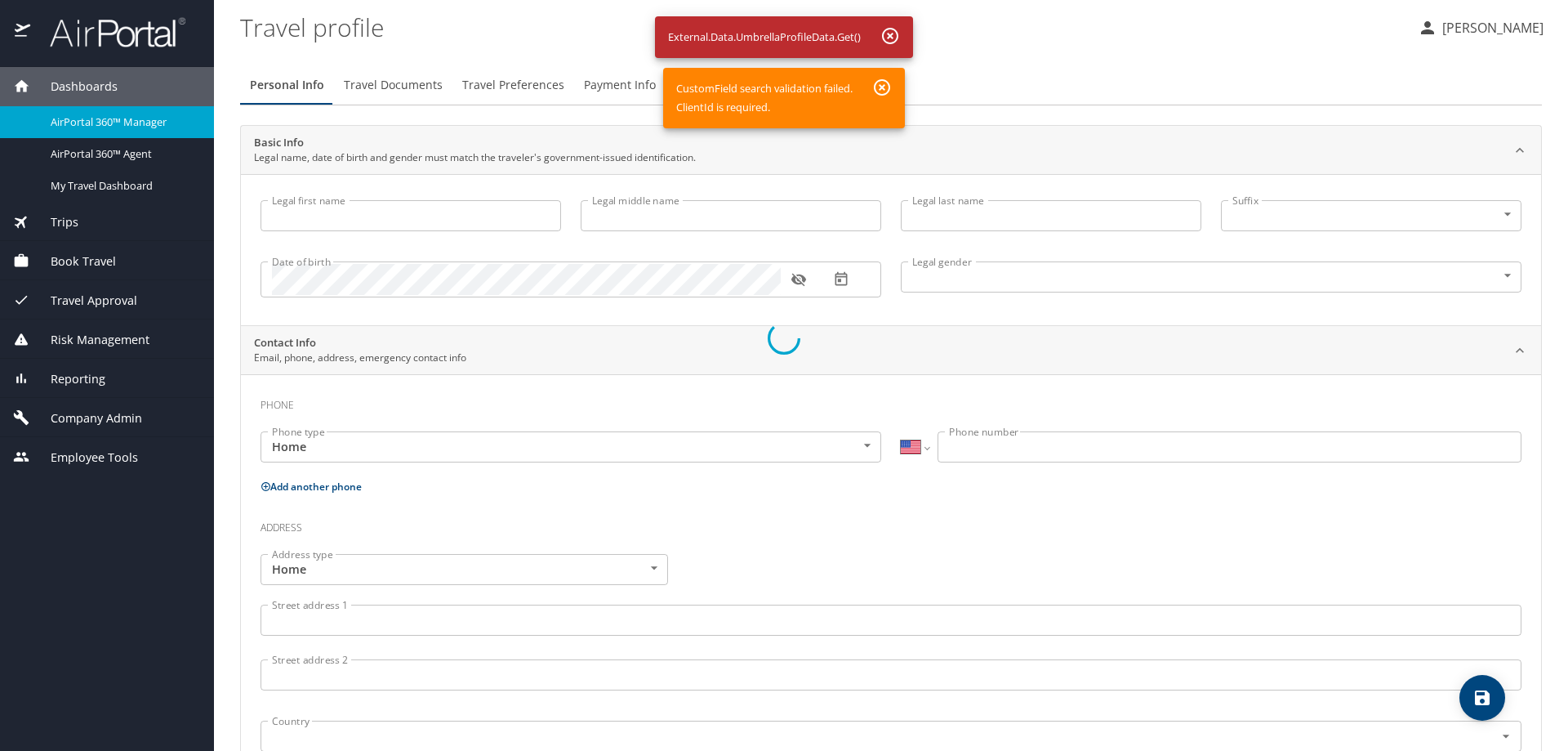
click at [121, 155] on div at bounding box center [784, 337] width 1568 height 826
click at [886, 30] on div at bounding box center [784, 337] width 1568 height 826
click at [881, 85] on div at bounding box center [784, 337] width 1568 height 826
click at [891, 32] on div at bounding box center [784, 337] width 1568 height 826
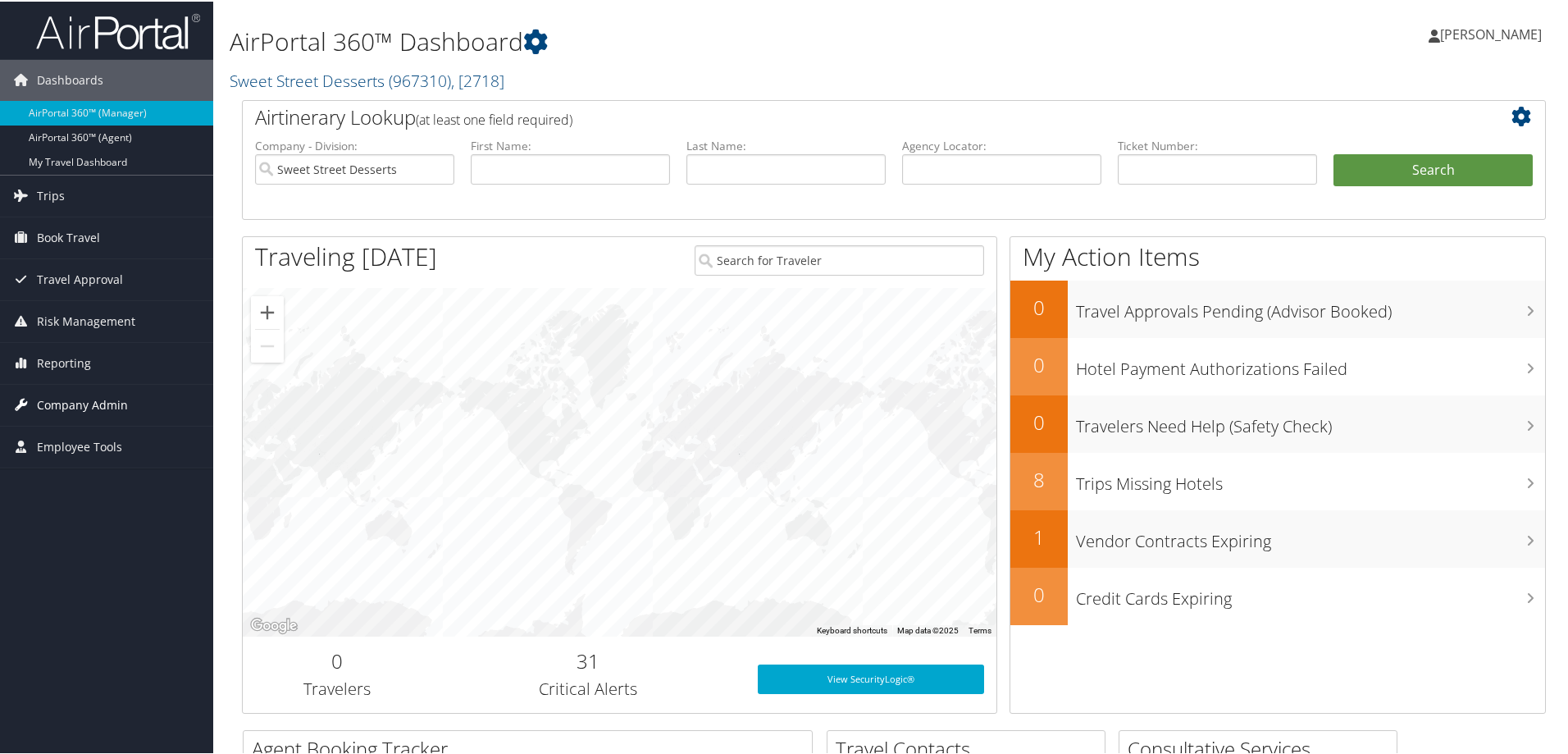
click at [77, 393] on span "Company Admin" at bounding box center [82, 403] width 91 height 41
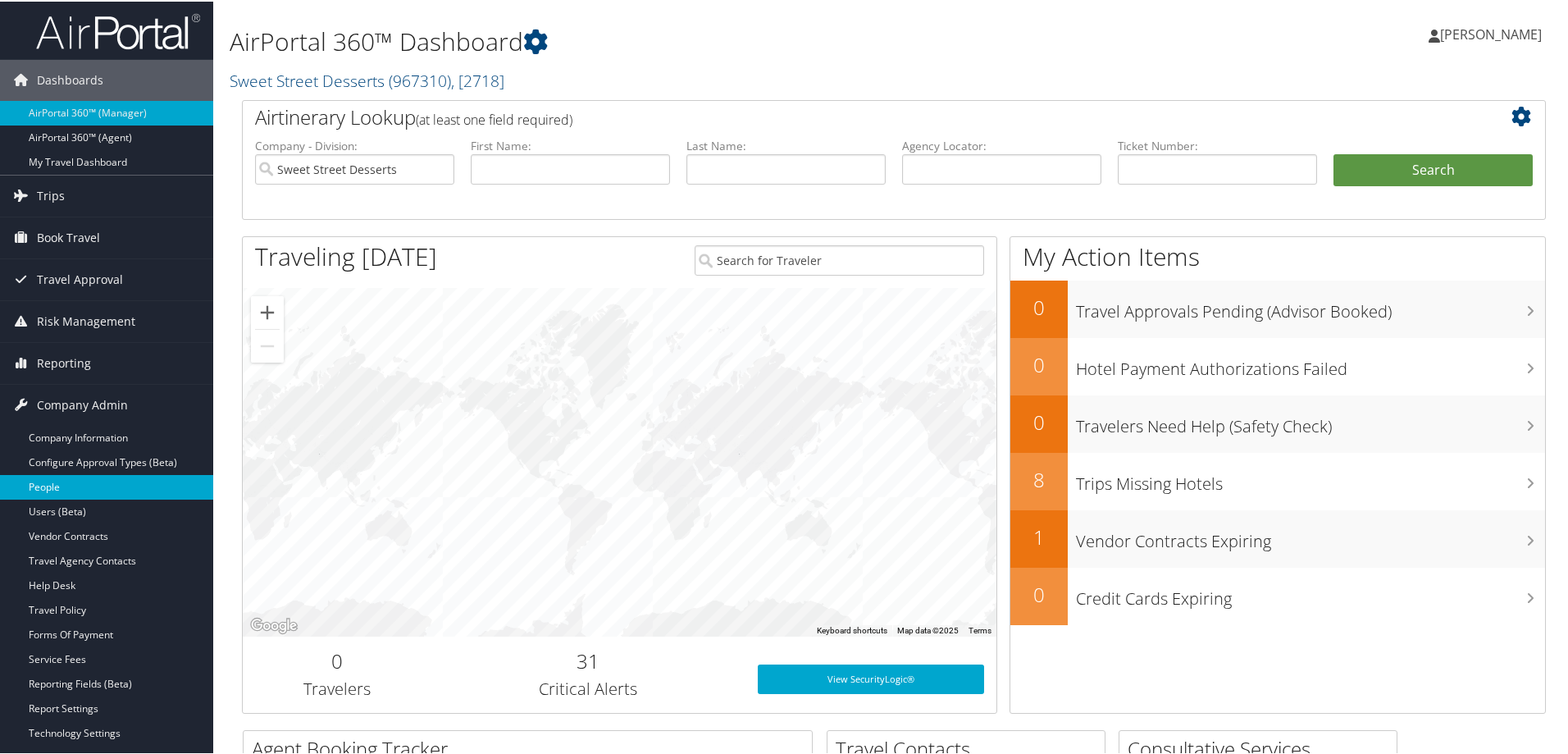
click at [76, 479] on link "People" at bounding box center [106, 485] width 213 height 25
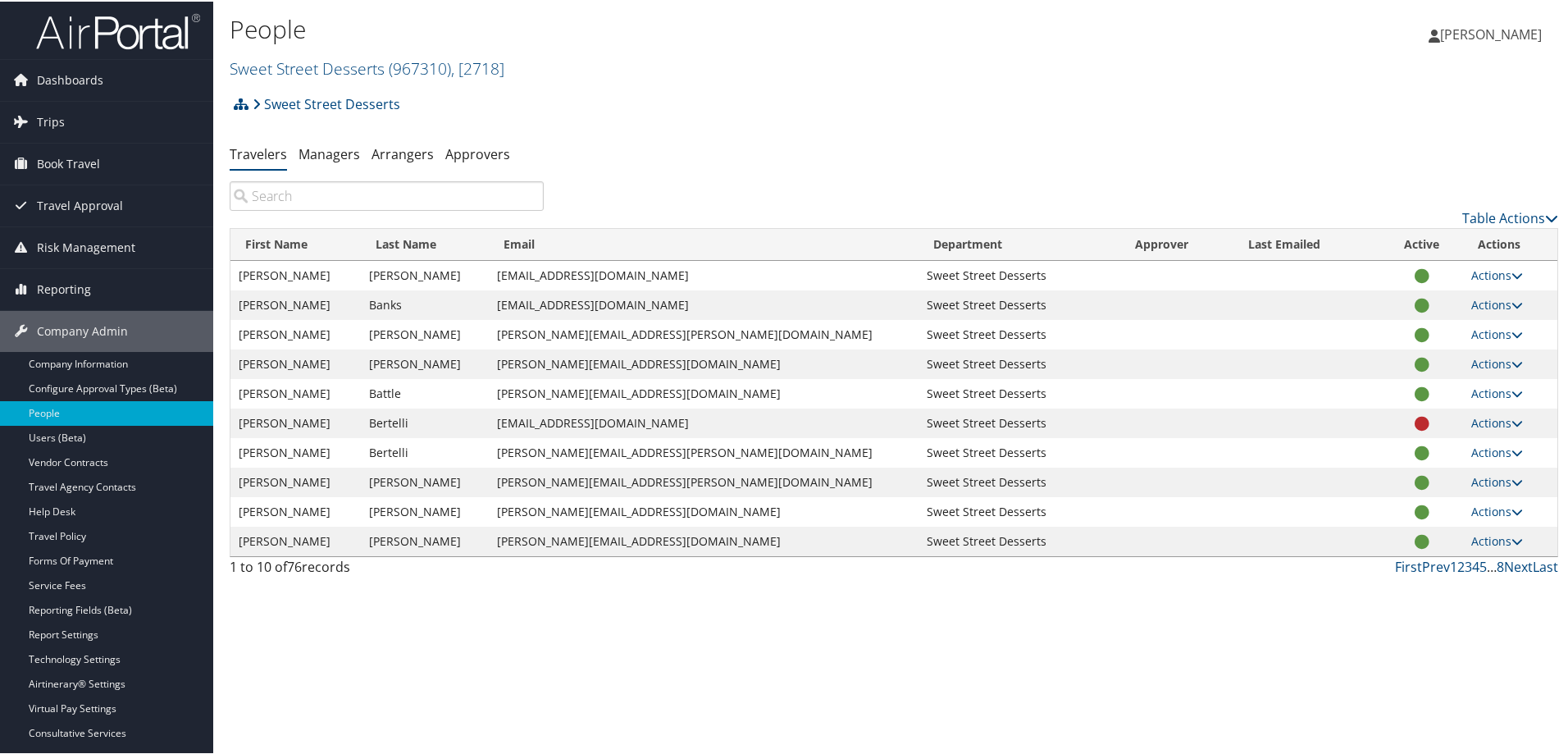
click at [323, 201] on input "search" at bounding box center [387, 194] width 314 height 29
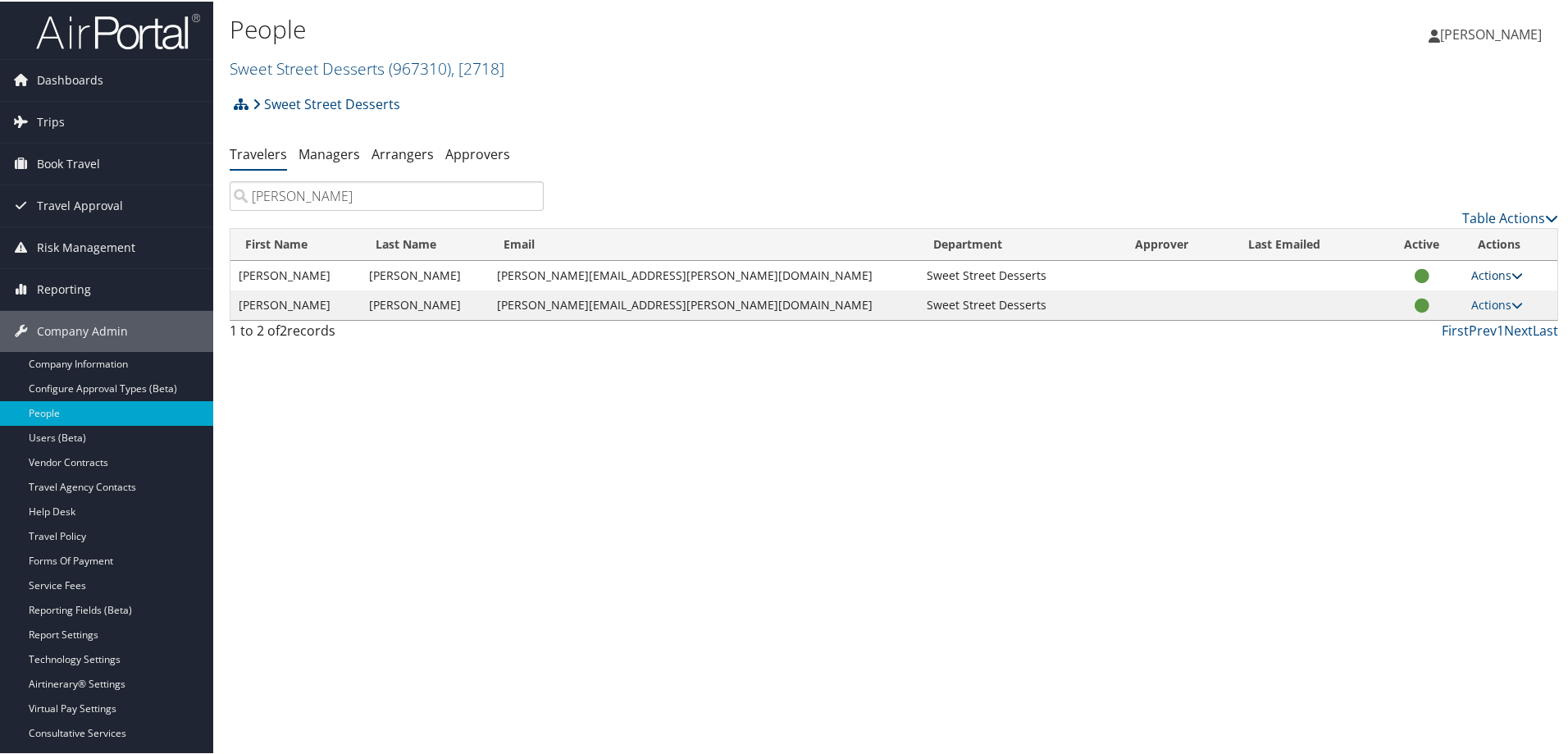
type input "davis"
click at [1511, 271] on icon at bounding box center [1517, 274] width 11 height 11
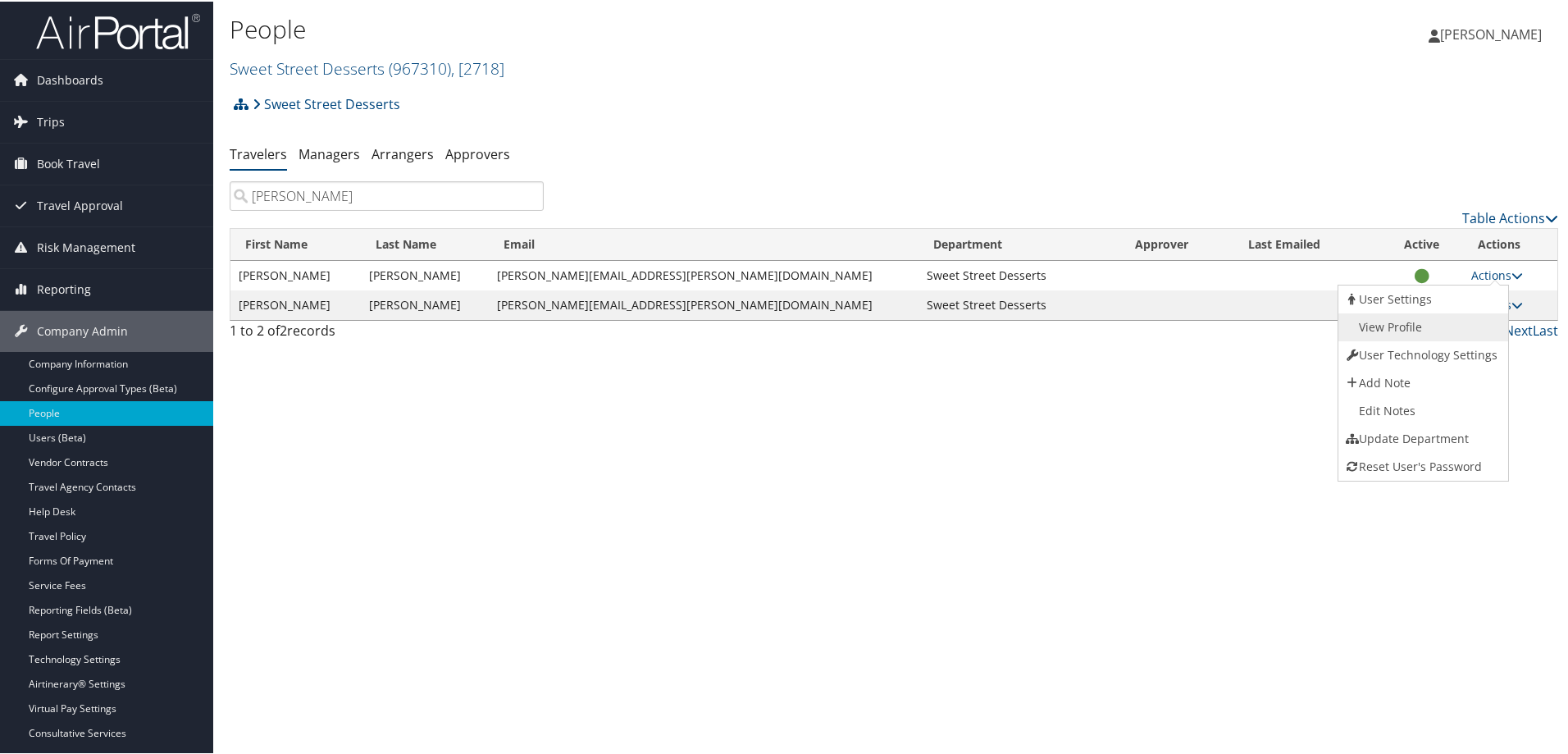
click at [1408, 333] on link "View Profile" at bounding box center [1421, 324] width 166 height 27
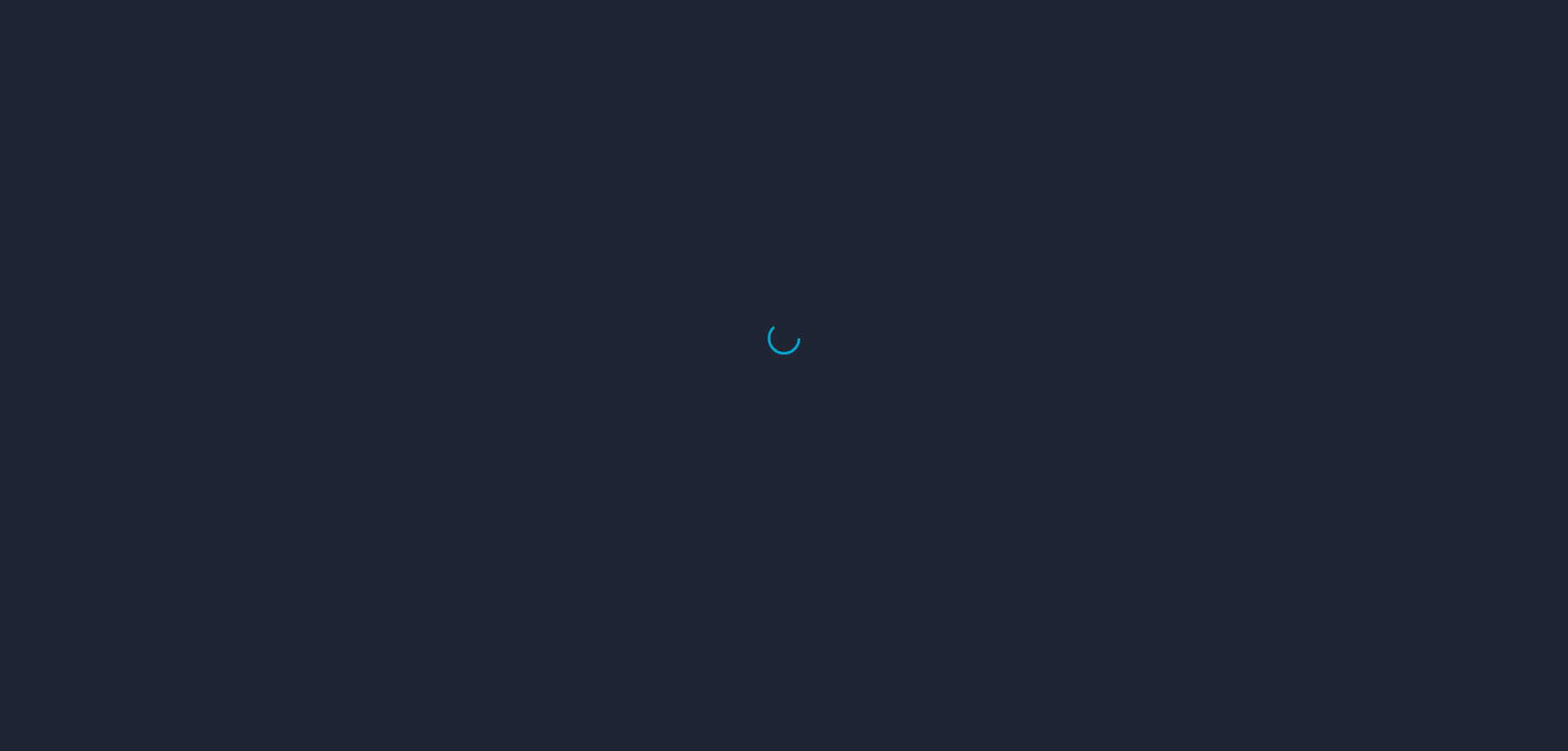
select select "US"
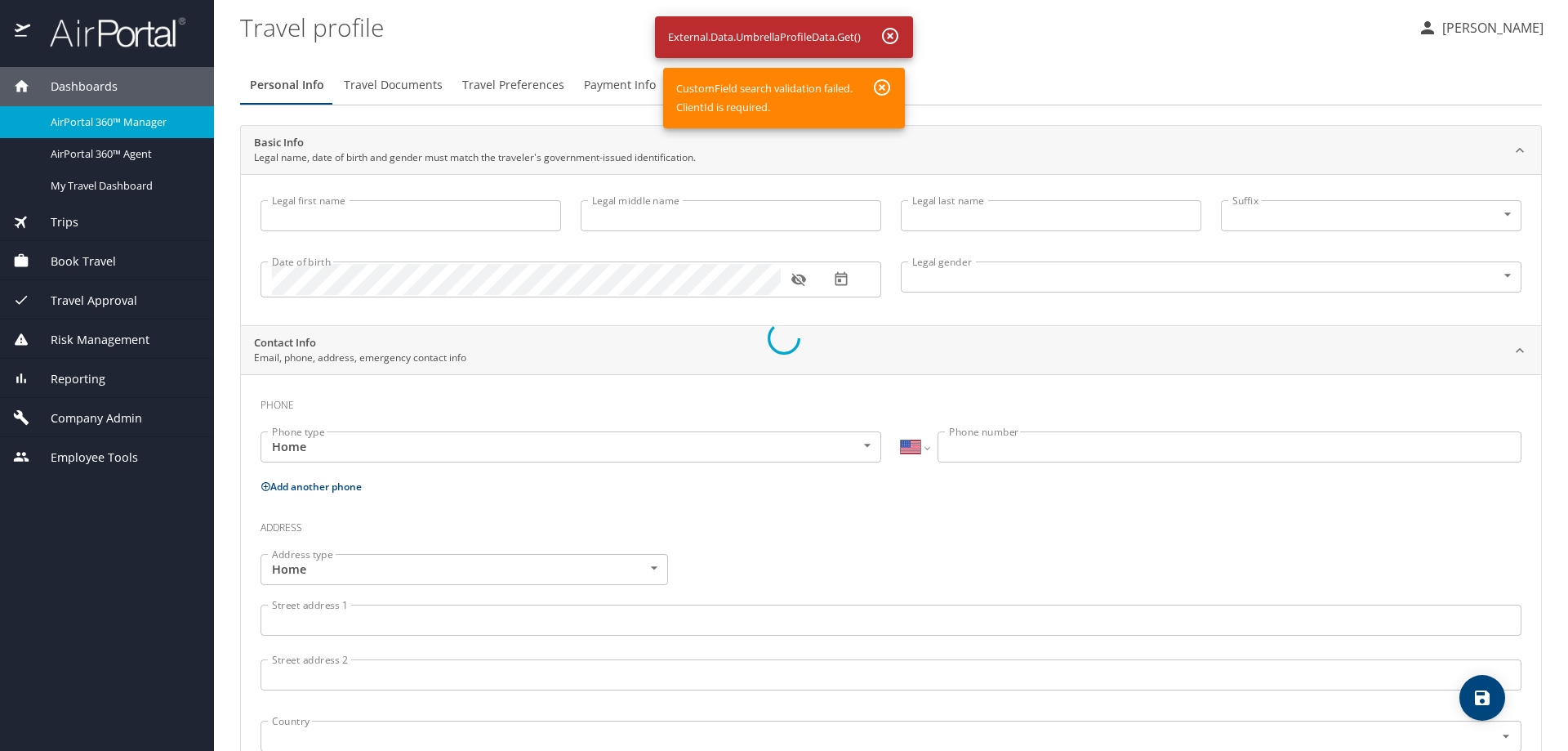
click at [881, 89] on div at bounding box center [784, 337] width 1568 height 826
click at [886, 33] on div at bounding box center [784, 337] width 1568 height 826
click at [89, 374] on div at bounding box center [784, 337] width 1568 height 826
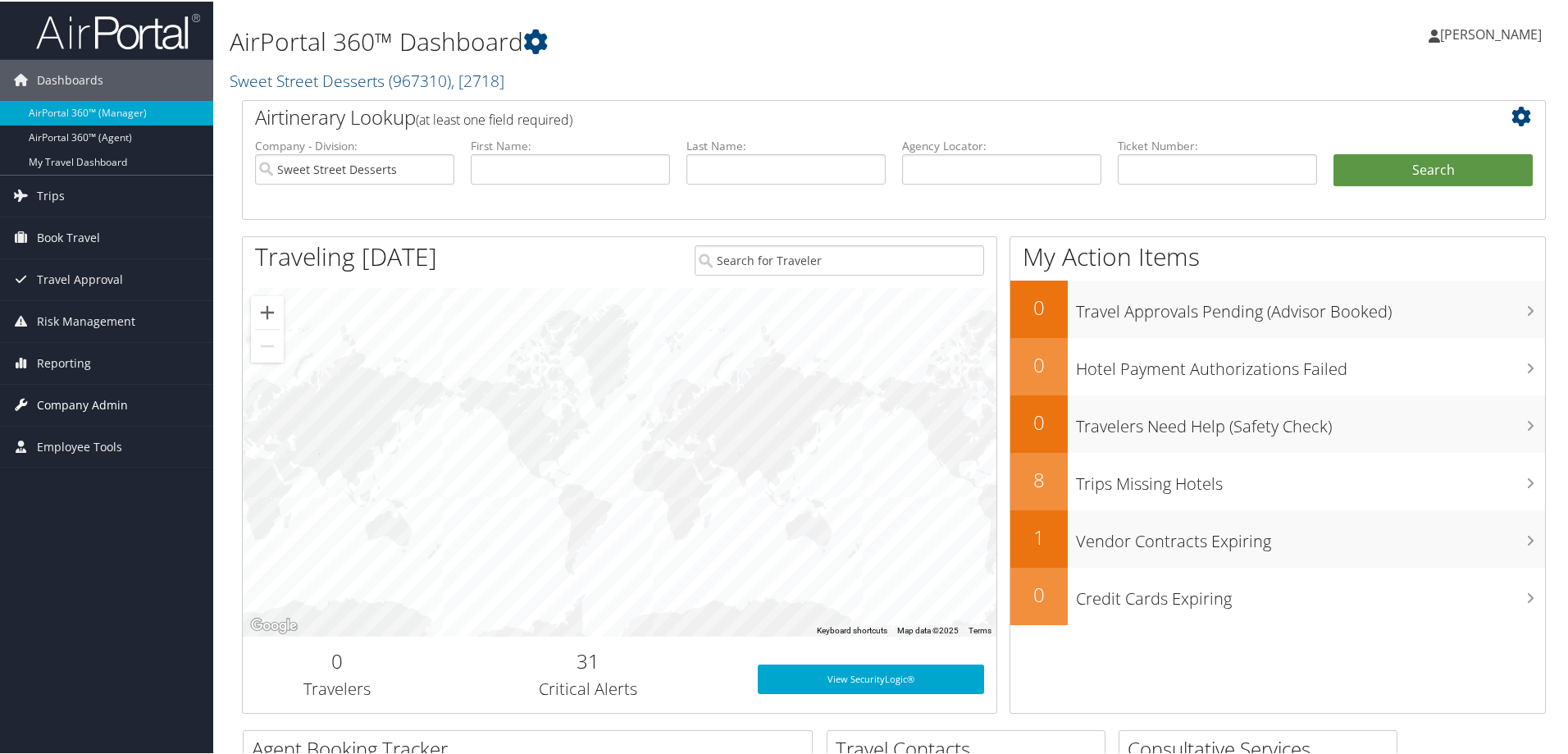
click at [68, 408] on span "Company Admin" at bounding box center [82, 403] width 91 height 41
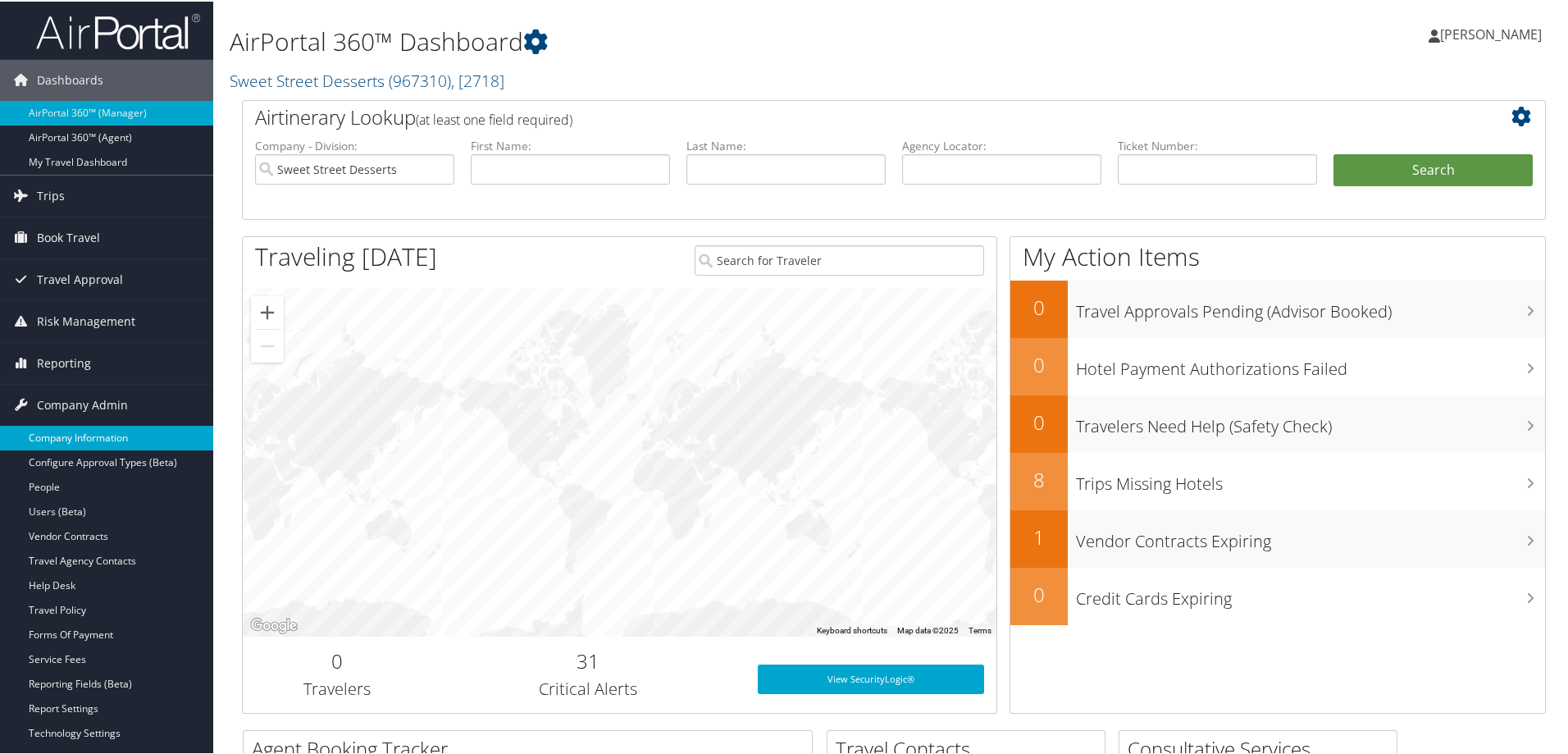
click at [75, 438] on link "Company Information" at bounding box center [106, 436] width 213 height 25
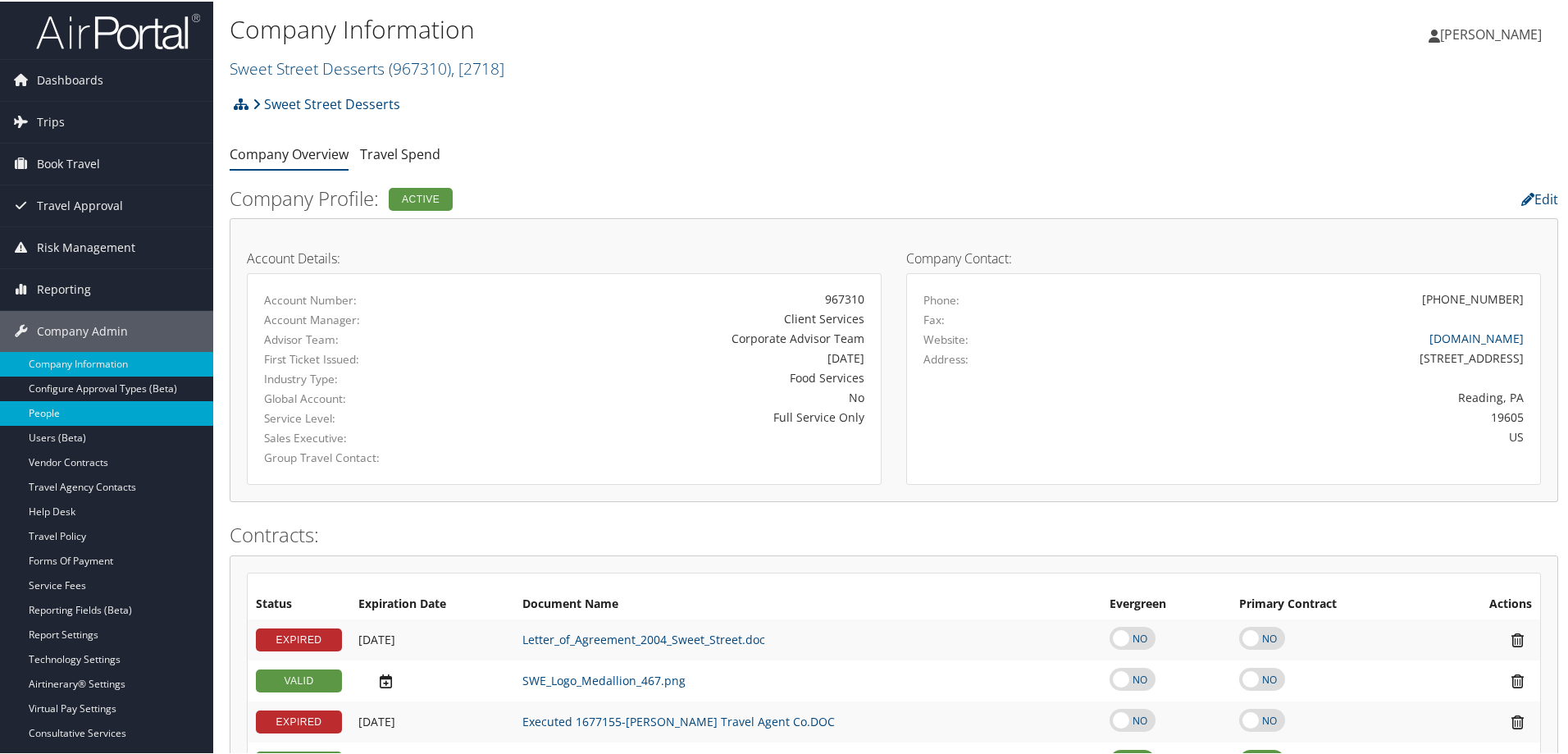
click at [81, 406] on link "People" at bounding box center [106, 412] width 213 height 25
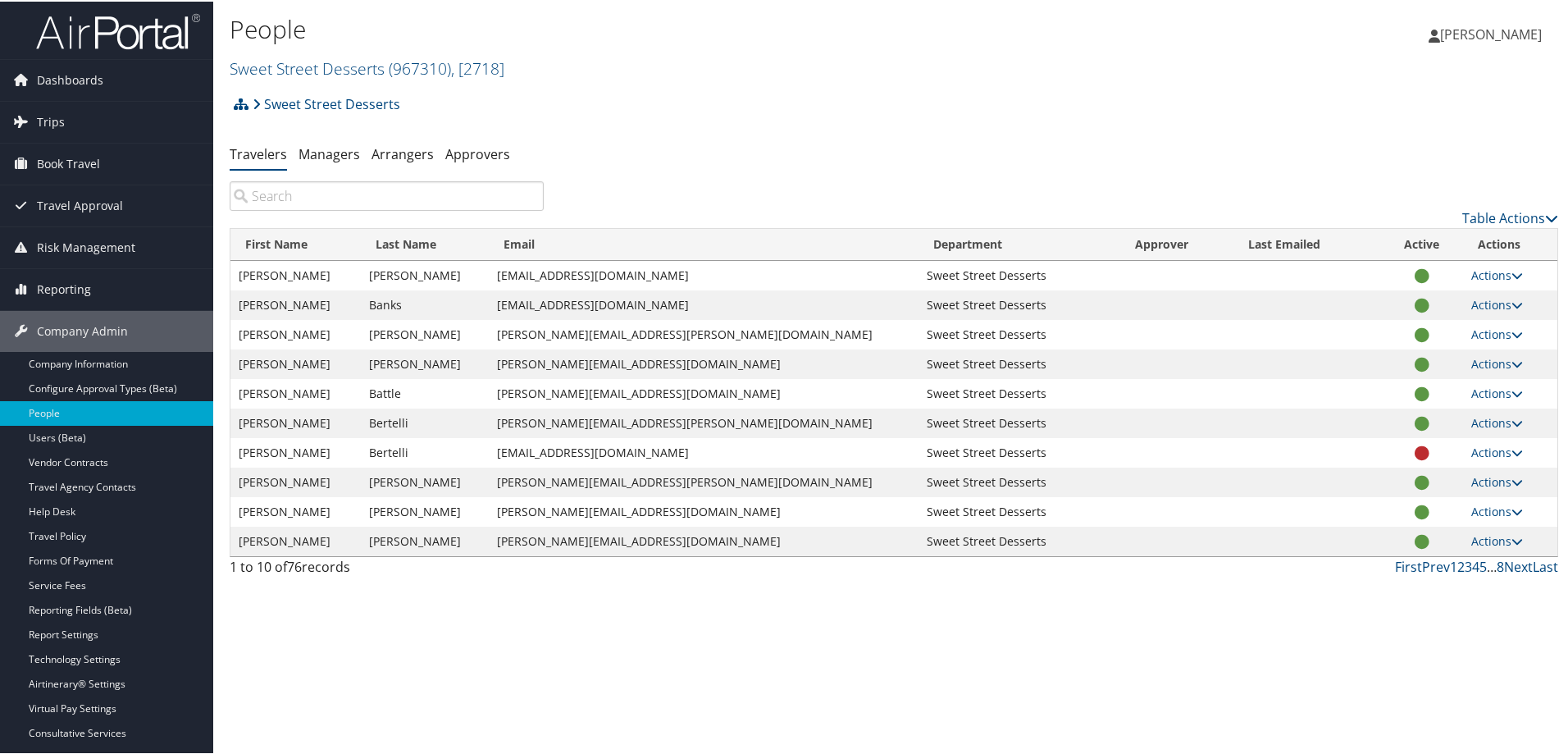
click at [346, 189] on input "search" at bounding box center [387, 194] width 314 height 29
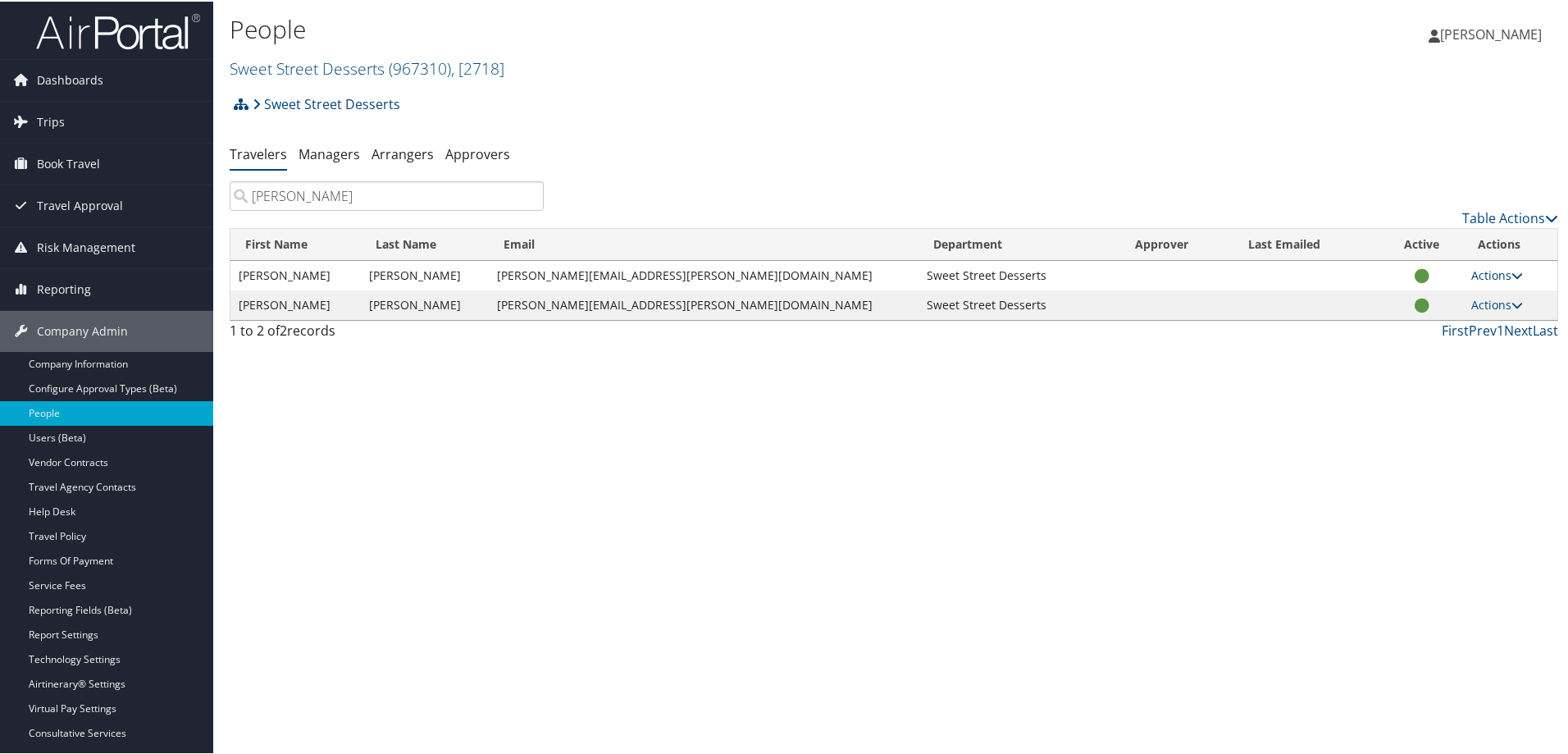
type input "davis"
click at [1511, 272] on icon at bounding box center [1517, 274] width 11 height 11
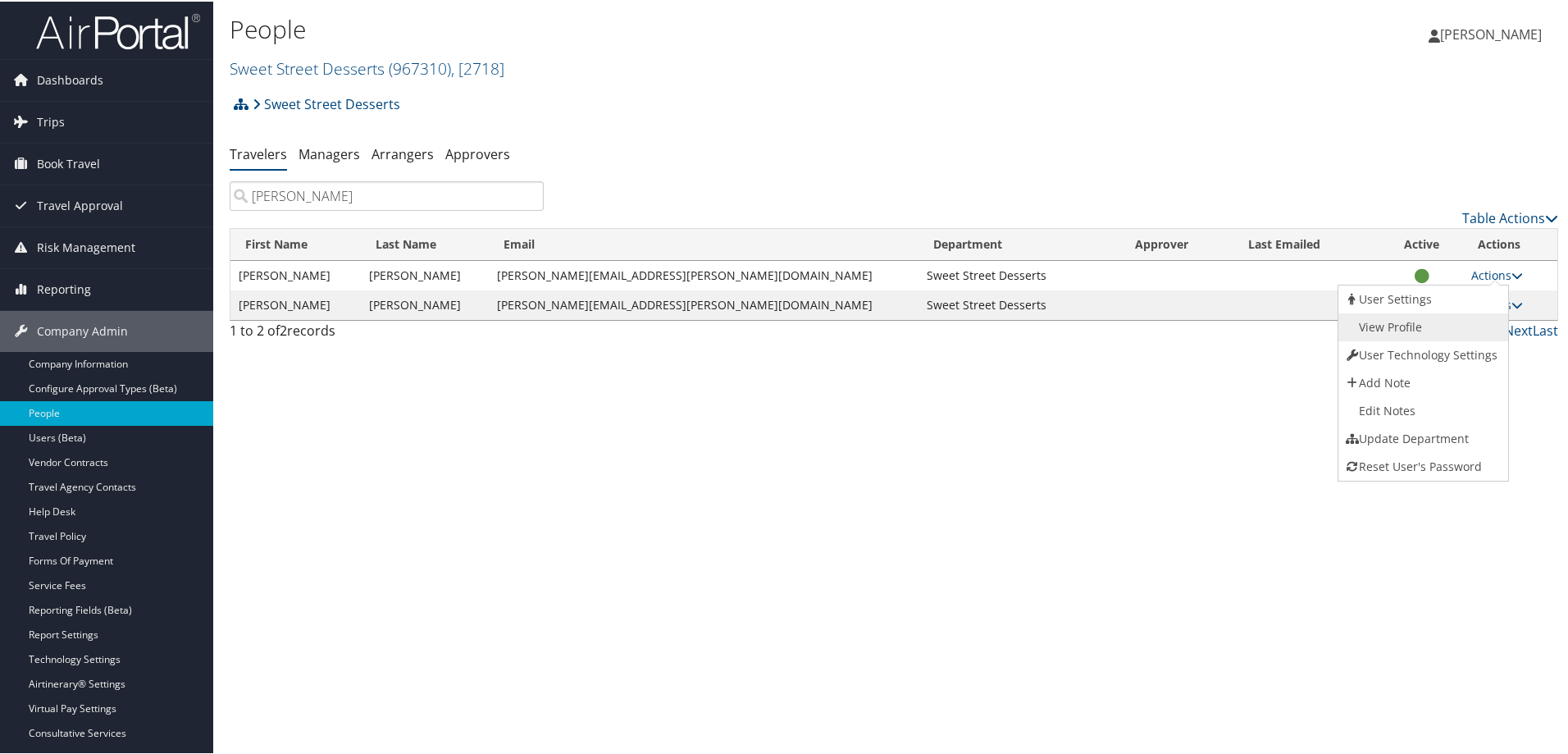
click at [1402, 324] on link "View Profile" at bounding box center [1421, 324] width 166 height 27
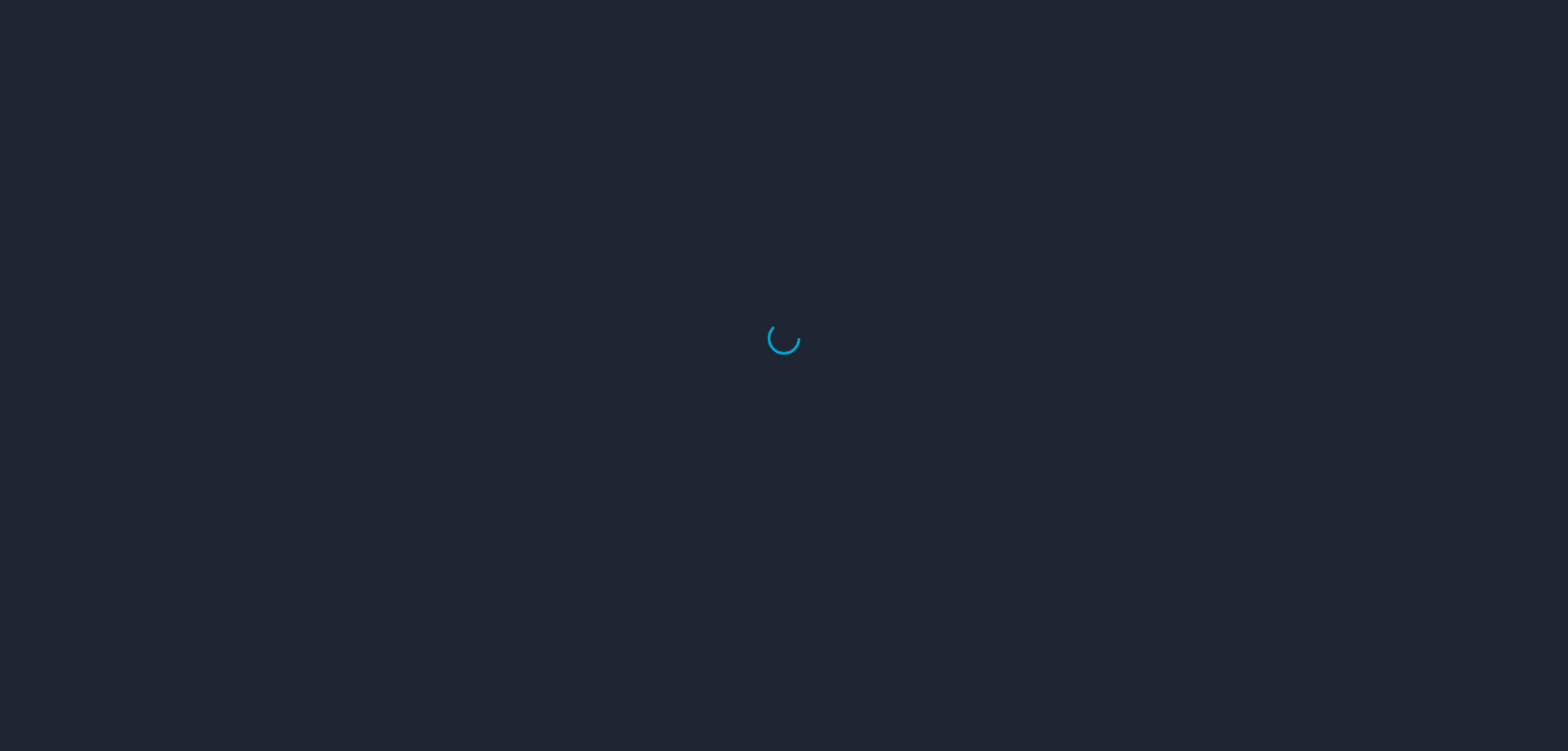
select select "US"
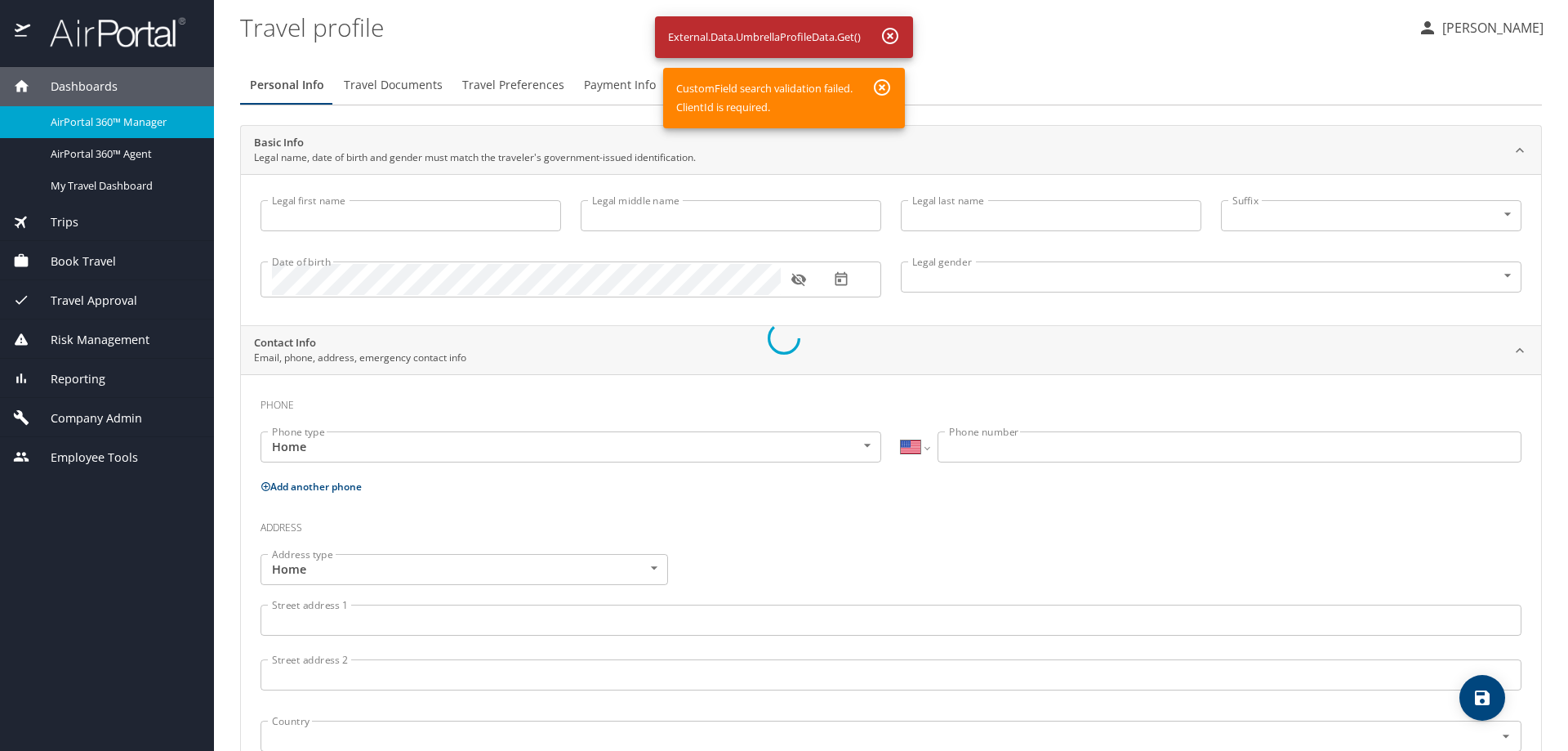
click at [881, 89] on div at bounding box center [784, 337] width 1568 height 826
click at [895, 35] on div at bounding box center [784, 337] width 1568 height 826
click at [887, 87] on div at bounding box center [784, 337] width 1568 height 826
click at [96, 294] on div at bounding box center [784, 337] width 1568 height 826
click at [890, 36] on div at bounding box center [784, 337] width 1568 height 826
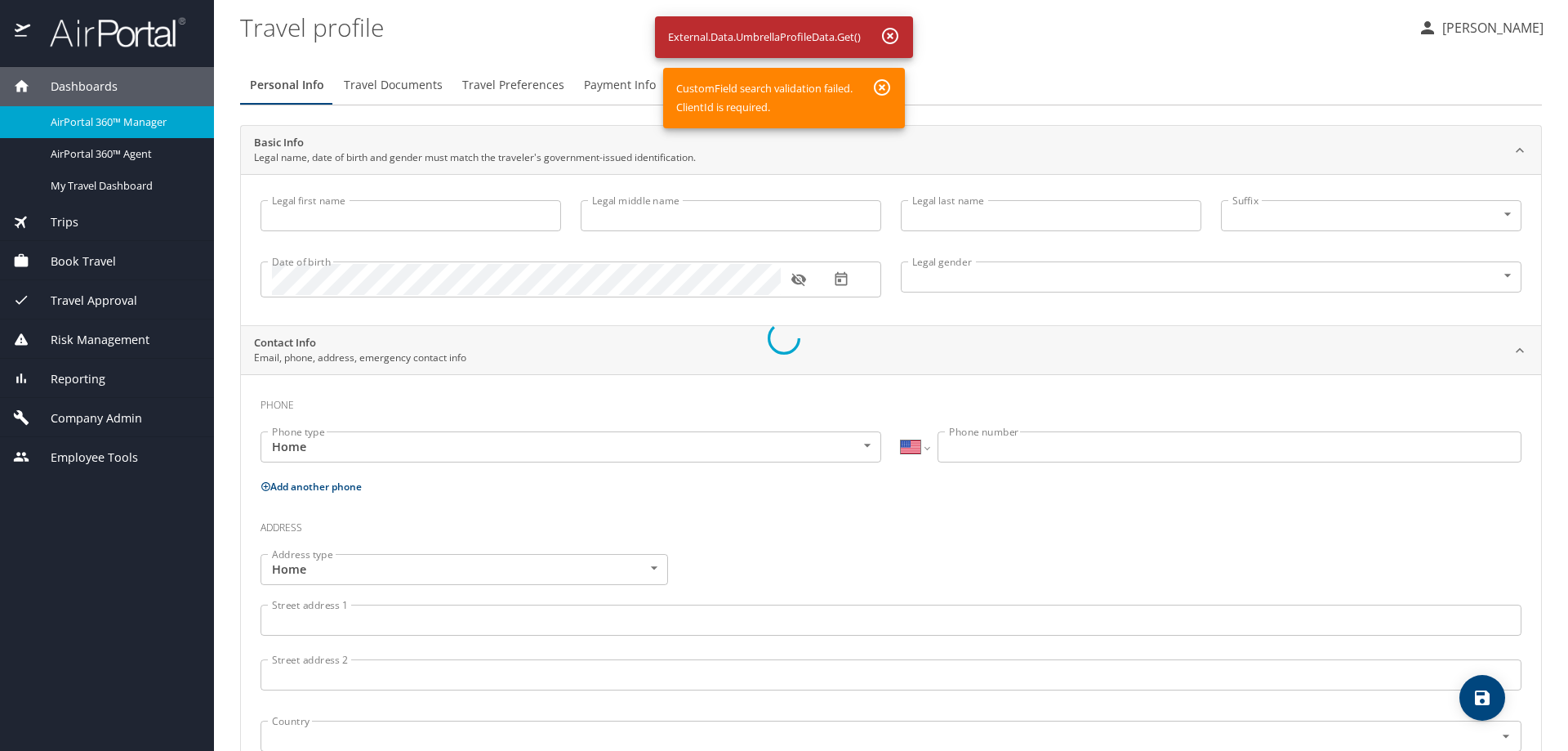
click at [875, 80] on div at bounding box center [784, 337] width 1568 height 826
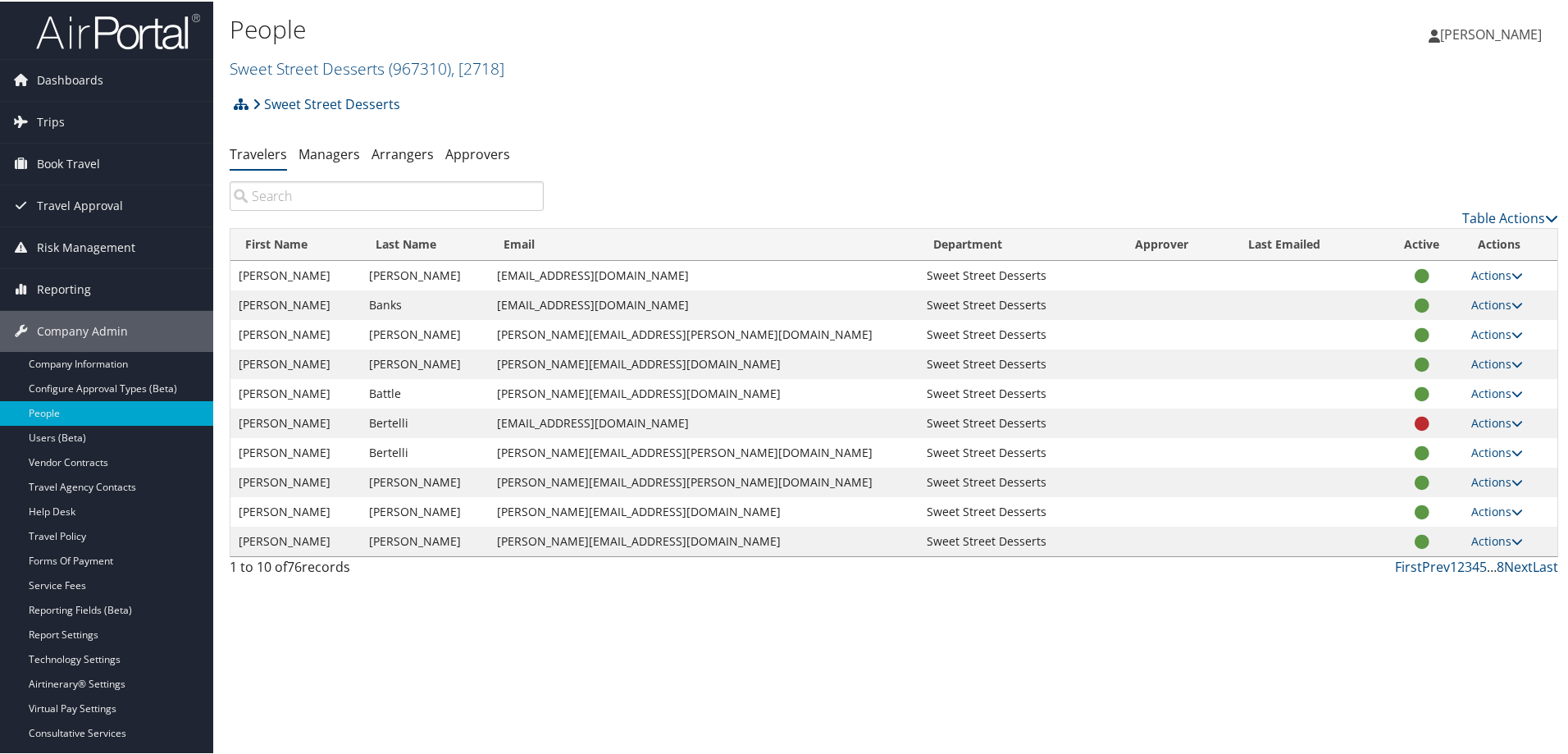
click at [312, 197] on input "search" at bounding box center [387, 194] width 314 height 29
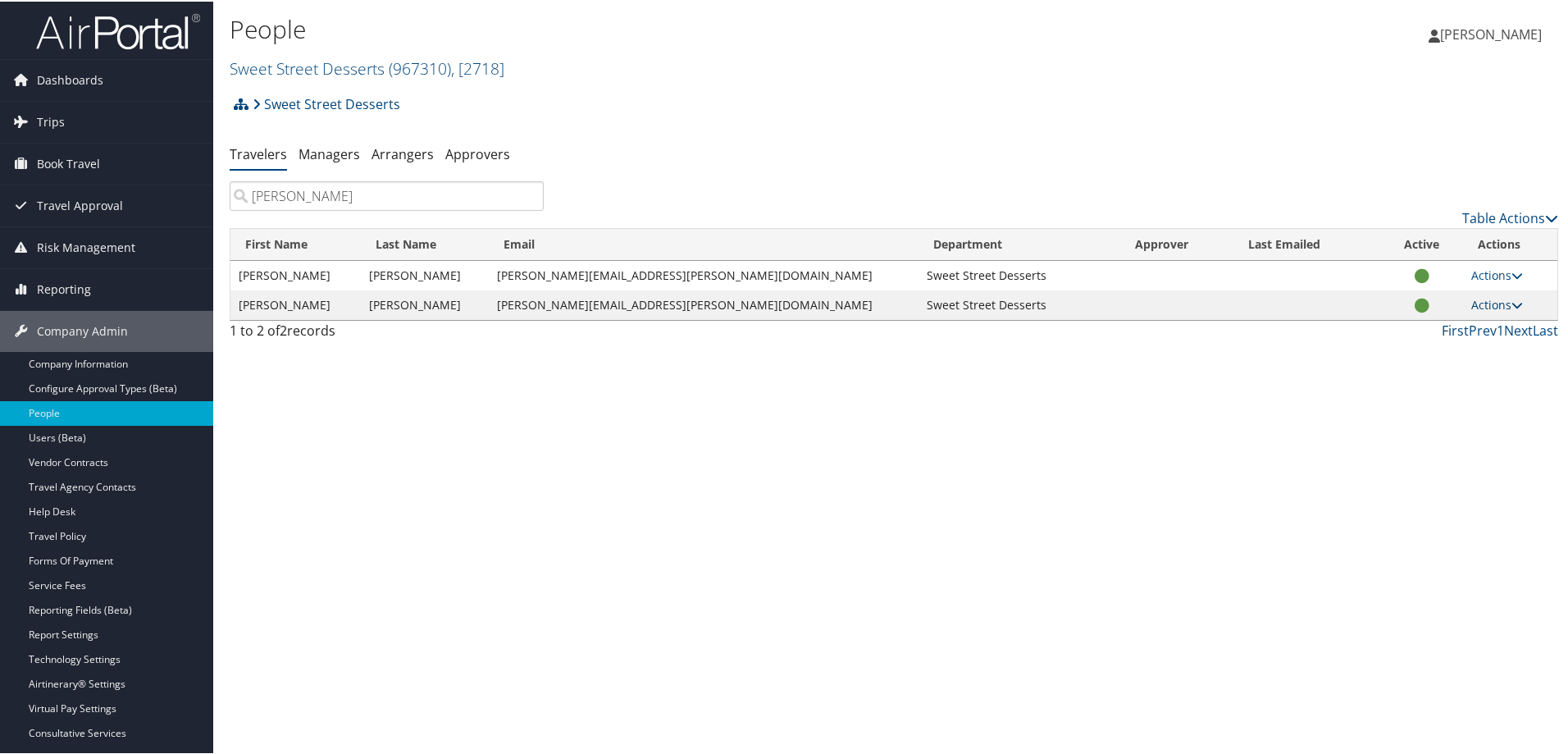
type input "[PERSON_NAME]"
click at [1490, 306] on link "Actions" at bounding box center [1496, 303] width 52 height 15
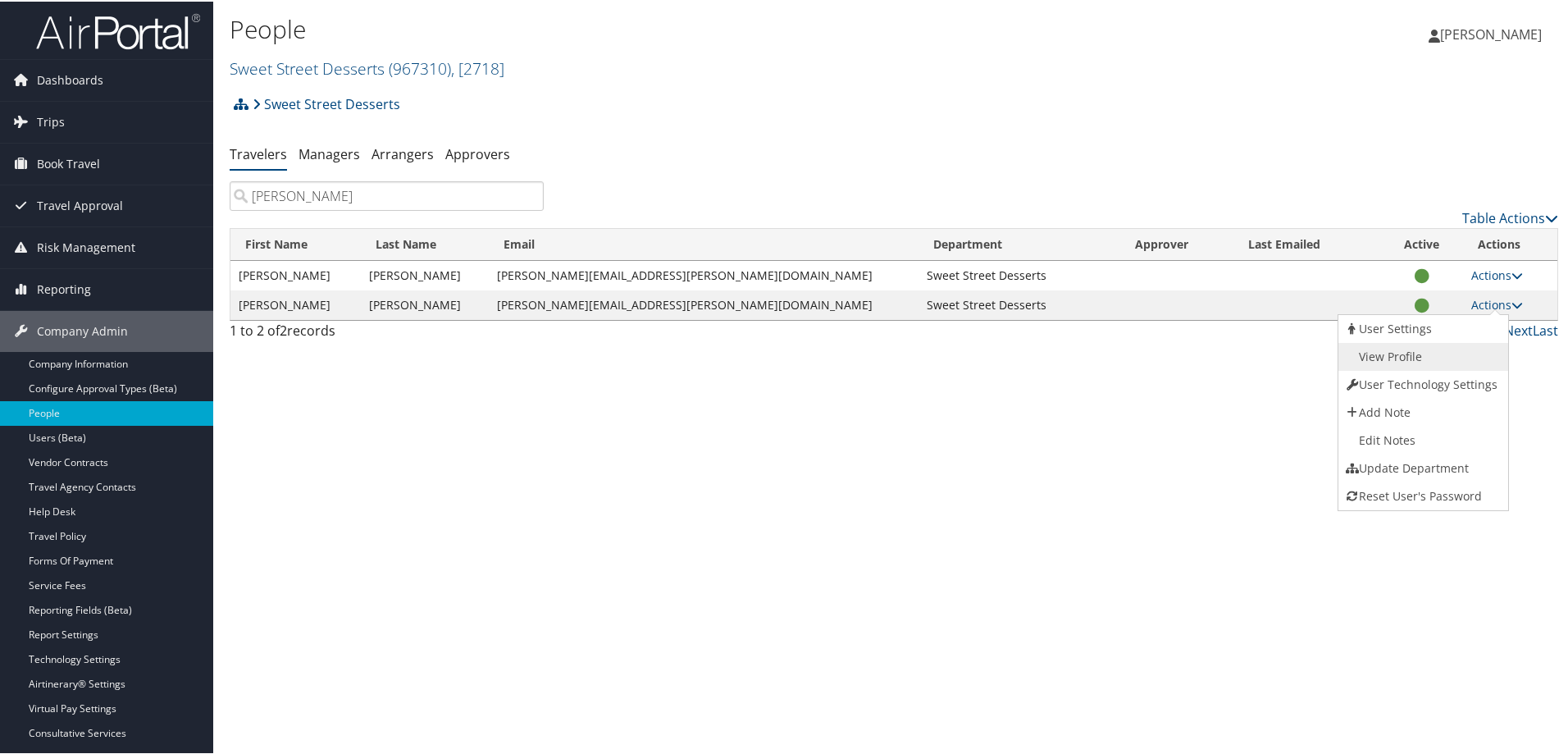
click at [1417, 350] on link "View Profile" at bounding box center [1421, 355] width 166 height 27
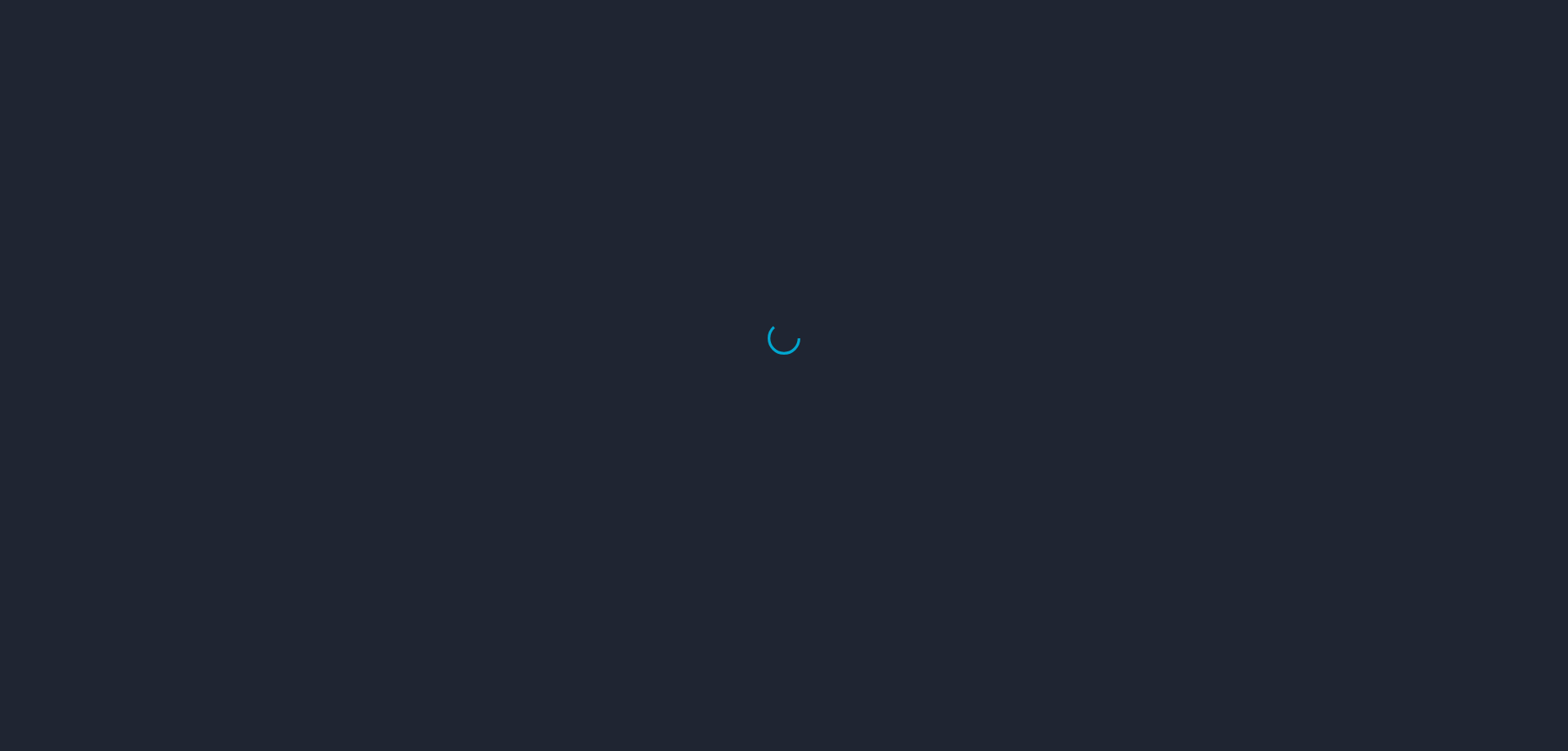
select select "US"
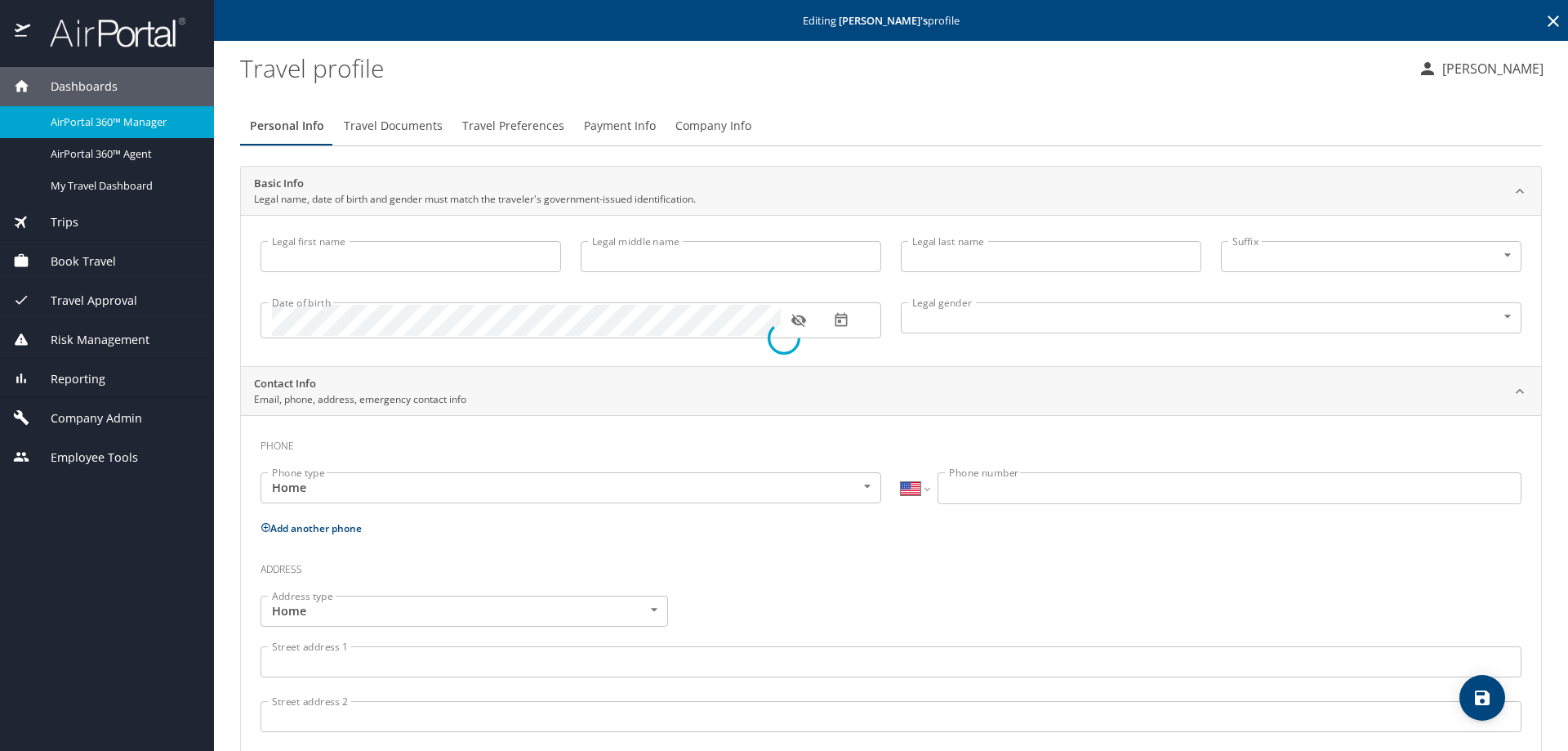
type input "[PERSON_NAME]"
type input "Mark"
type input "[PERSON_NAME]"
type input "[DEMOGRAPHIC_DATA]"
type input "[PERSON_NAME]"
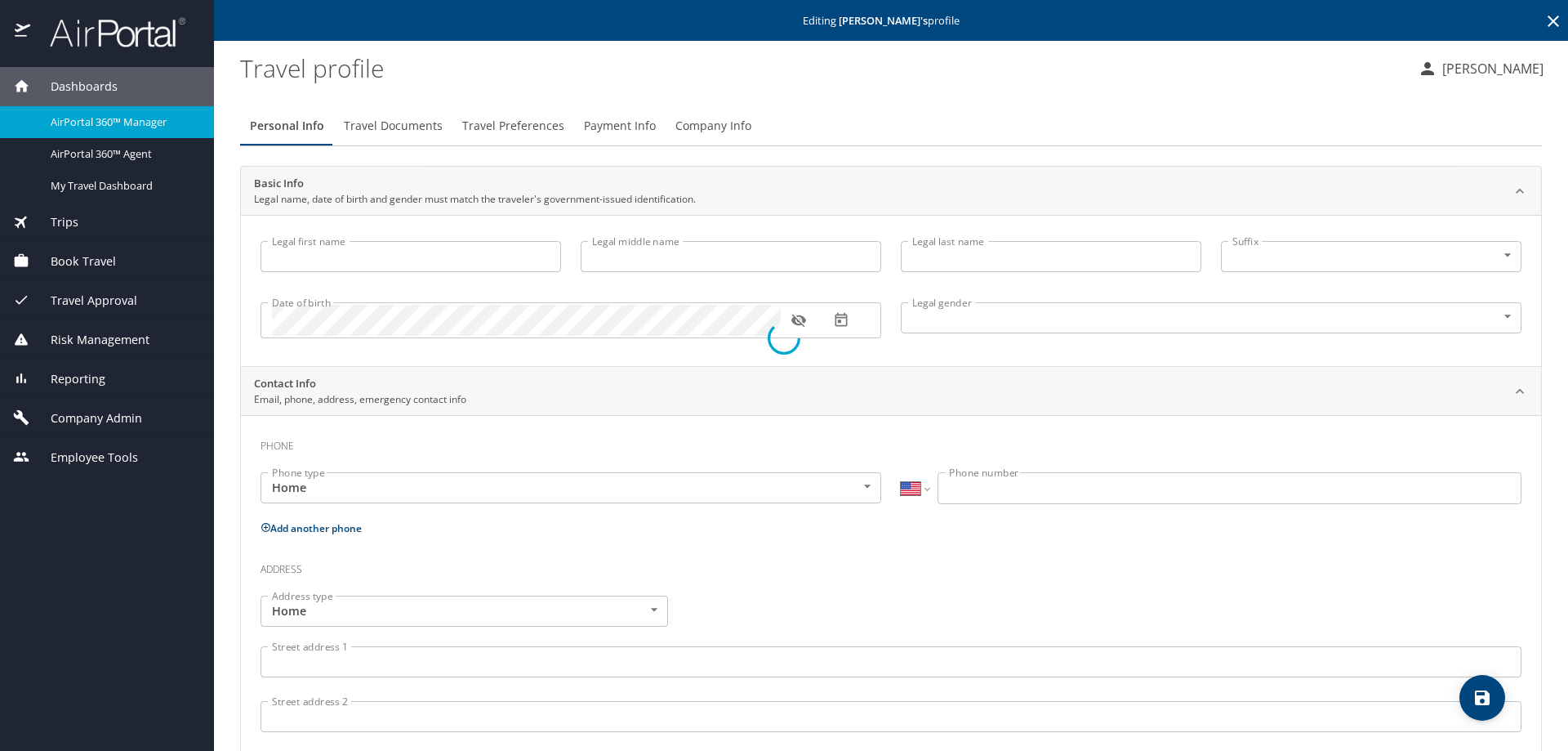
type input "[PERSON_NAME]"
type input "[PHONE_NUMBER]"
select select "US"
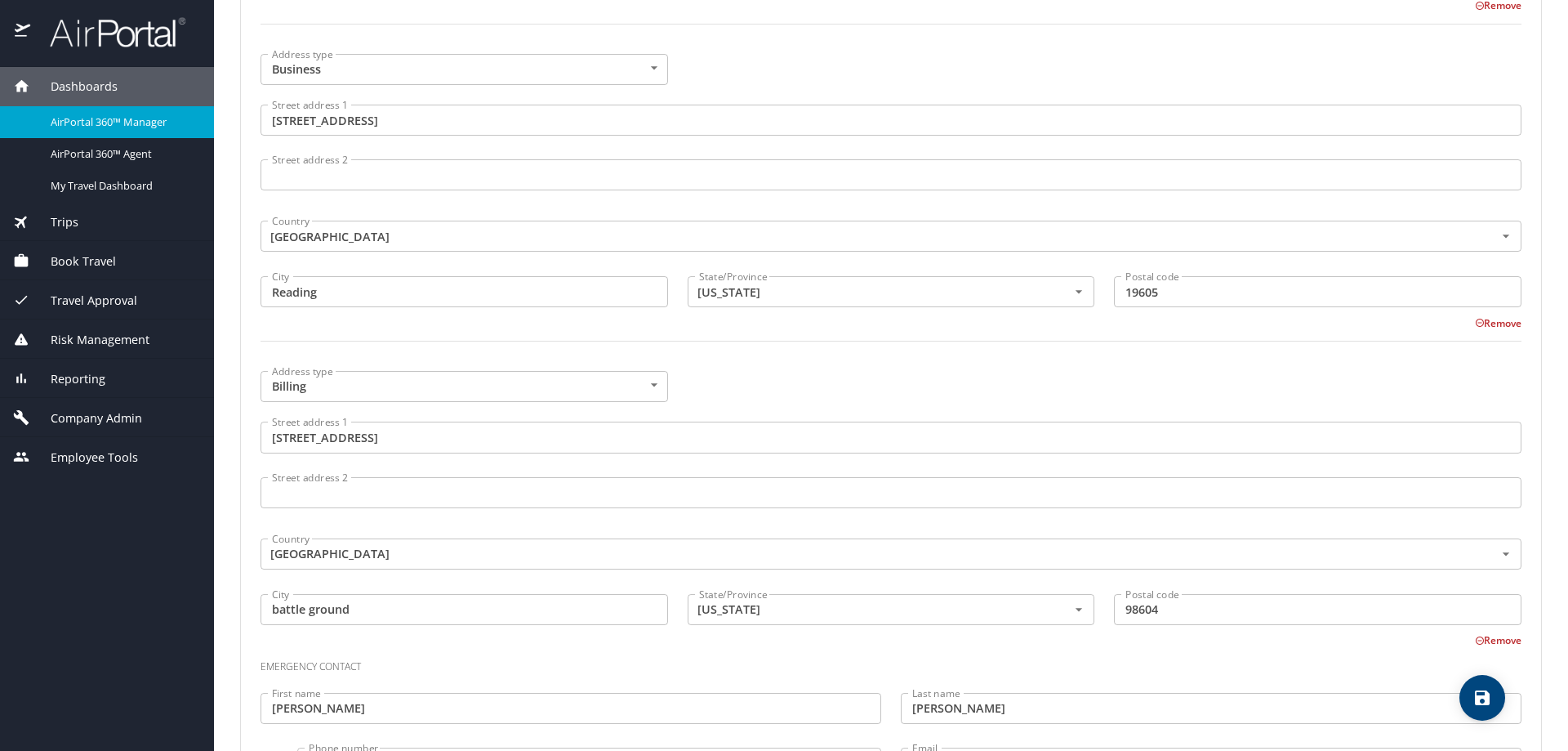
scroll to position [1036, 0]
